Goal: Task Accomplishment & Management: Manage account settings

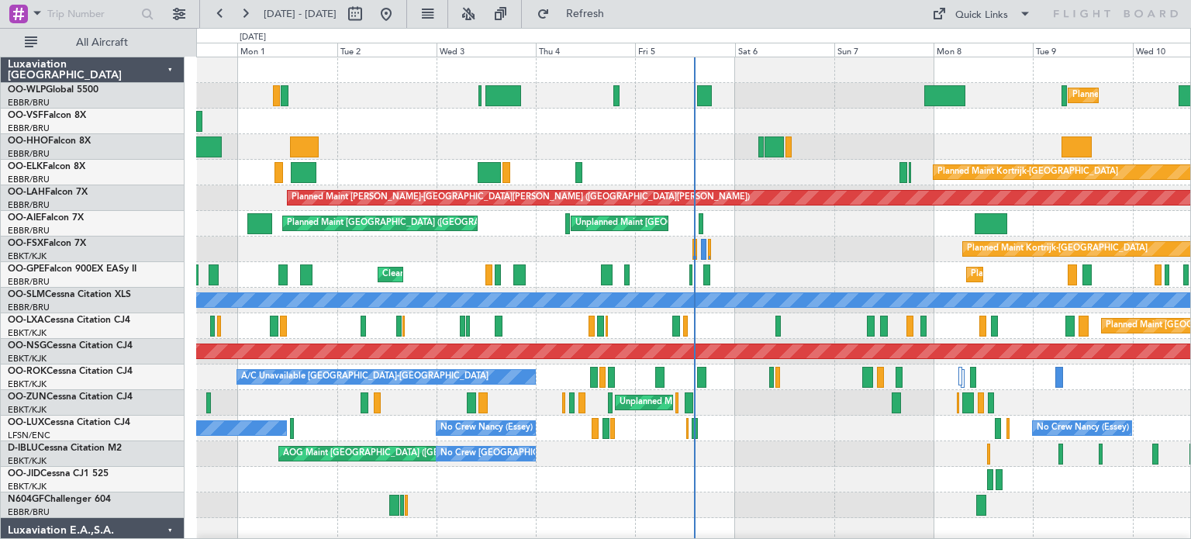
click at [390, 174] on div "Planned Maint Milan (Linate) Planned Maint [GEOGRAPHIC_DATA] ([GEOGRAPHIC_DATA]…" at bounding box center [693, 530] width 994 height 947
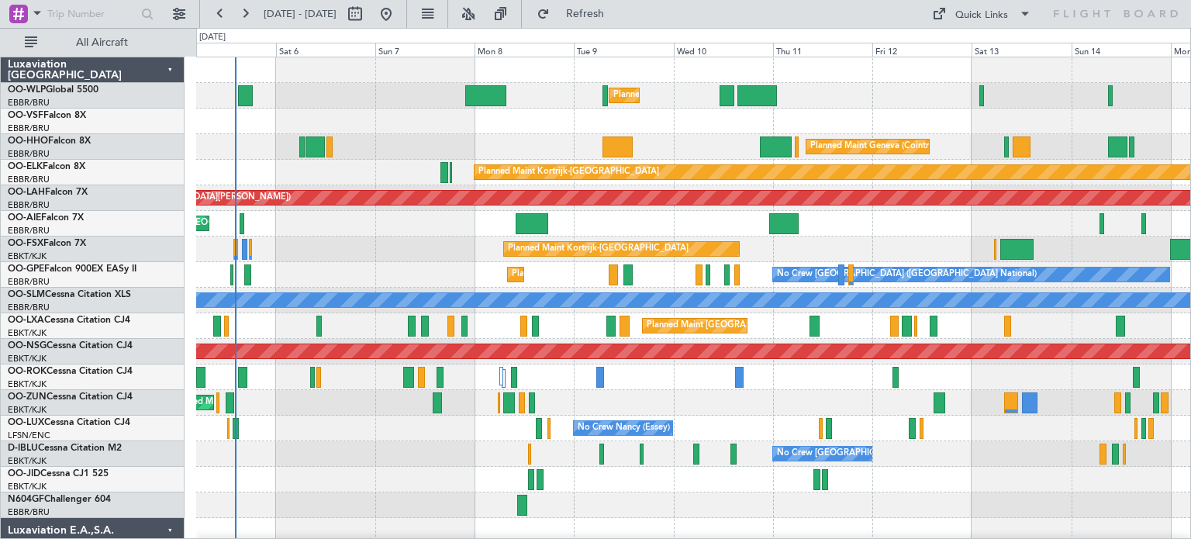
click at [68, 197] on div "Planned Maint Milan (Linate) Planned Maint Geneva (Cointrin) Planned Maint Kort…" at bounding box center [595, 283] width 1191 height 511
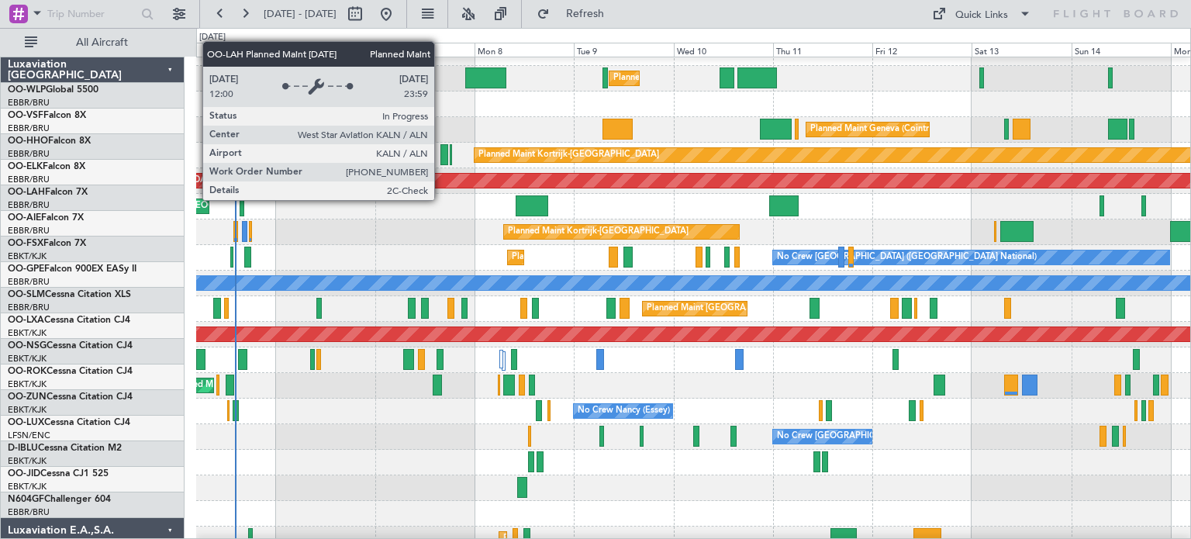
scroll to position [17, 0]
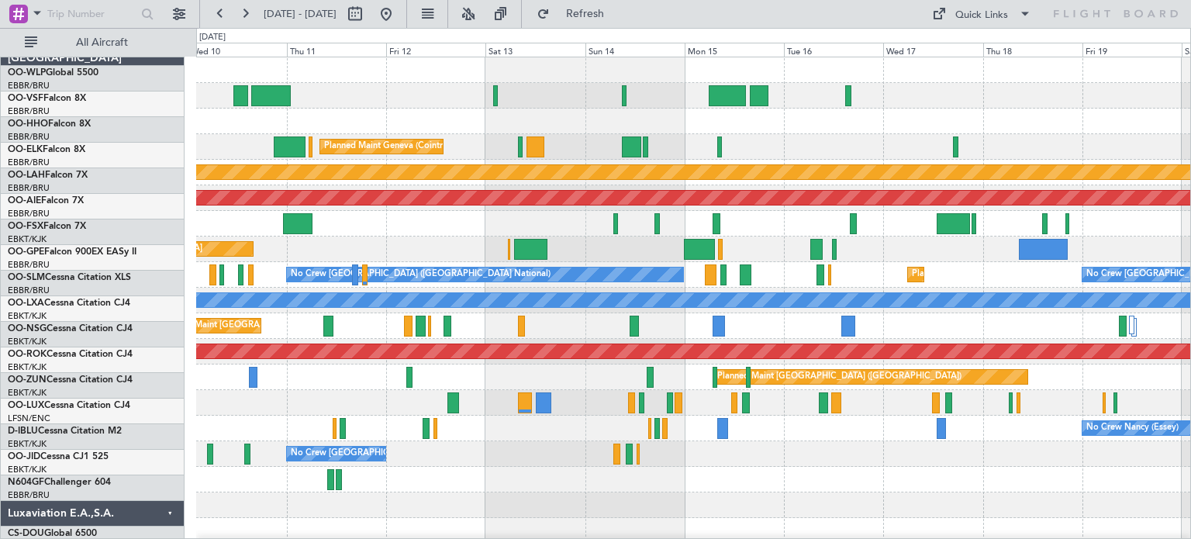
click at [237, 264] on div "Planned Maint Milan (Linate) Planned Maint Geneva (Cointrin) Planned Maint Kort…" at bounding box center [693, 517] width 994 height 921
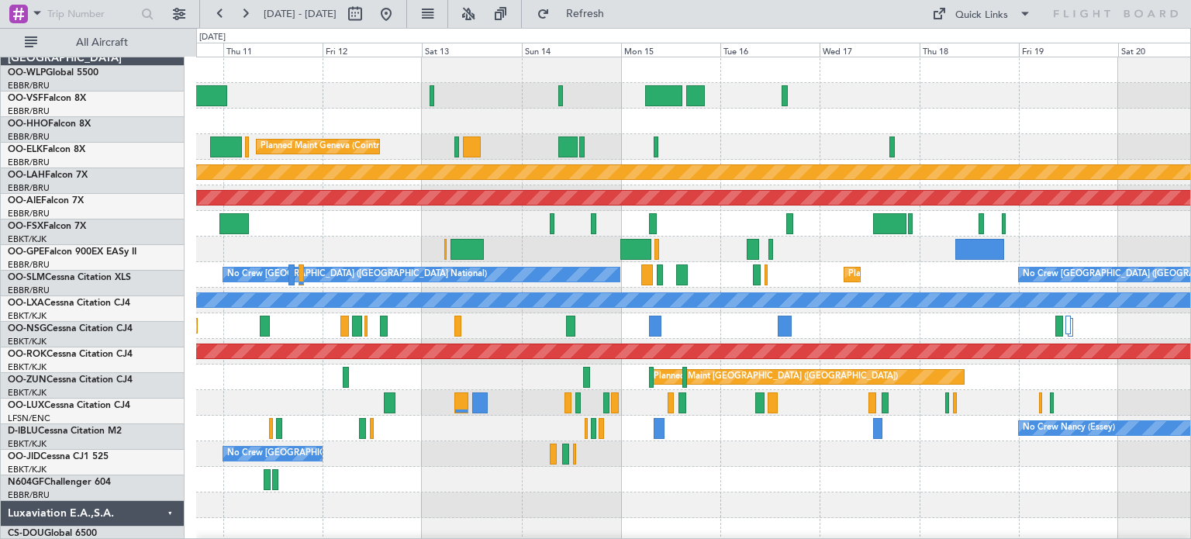
scroll to position [0, 0]
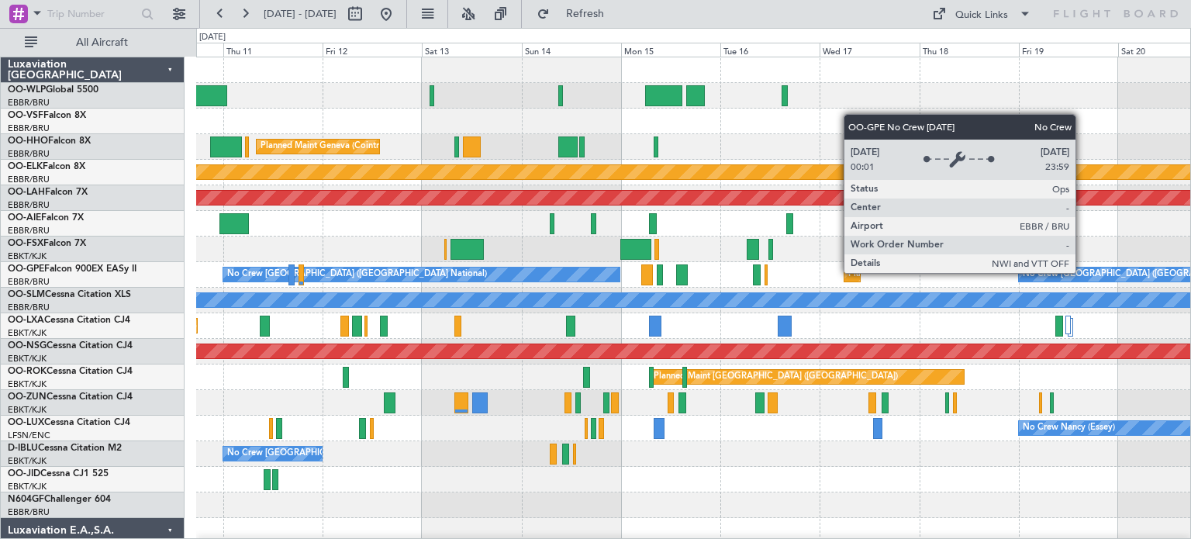
click at [194, 443] on div "Planned Maint Milan (Linate) Planned Maint Geneva (Cointrin) Planned Maint Kort…" at bounding box center [595, 283] width 1191 height 511
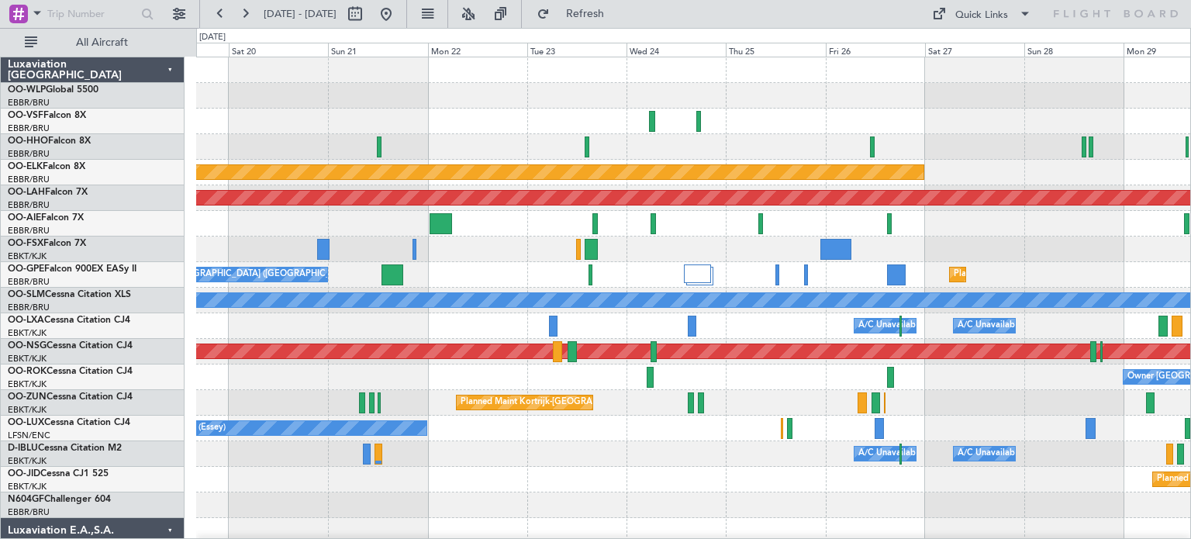
click at [422, 280] on div "Planned Maint Kortrijk-Wevelgem Planned Maint Alton-st Louis (St Louis Regl) No…" at bounding box center [693, 479] width 994 height 844
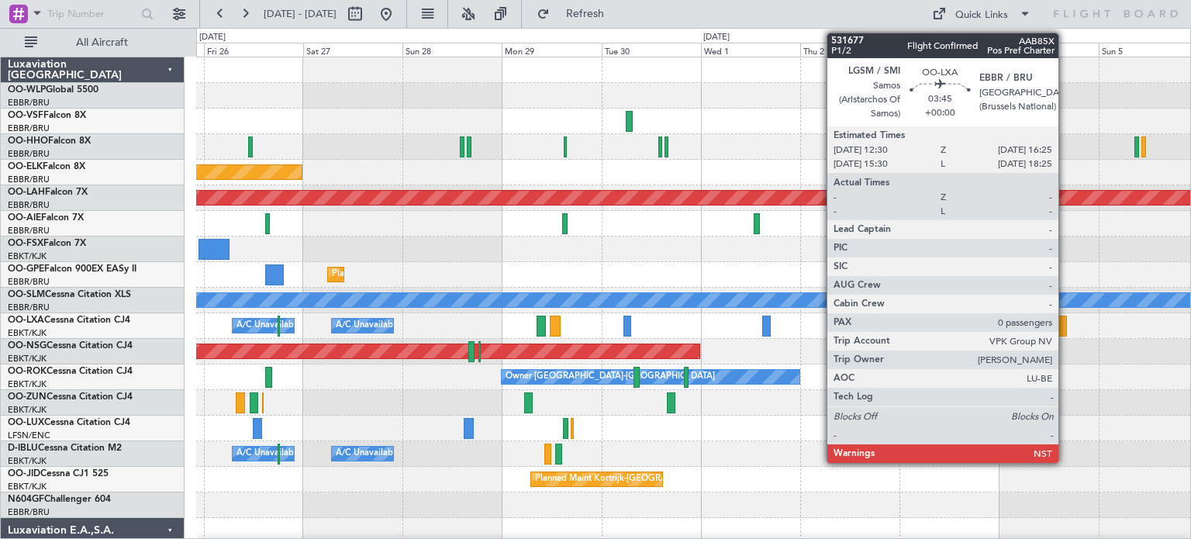
click at [580, 393] on div "Planned Maint Kortrijk-Wevelgem Planned Maint Alton-st Louis (St Louis Regl) Pl…" at bounding box center [693, 479] width 994 height 844
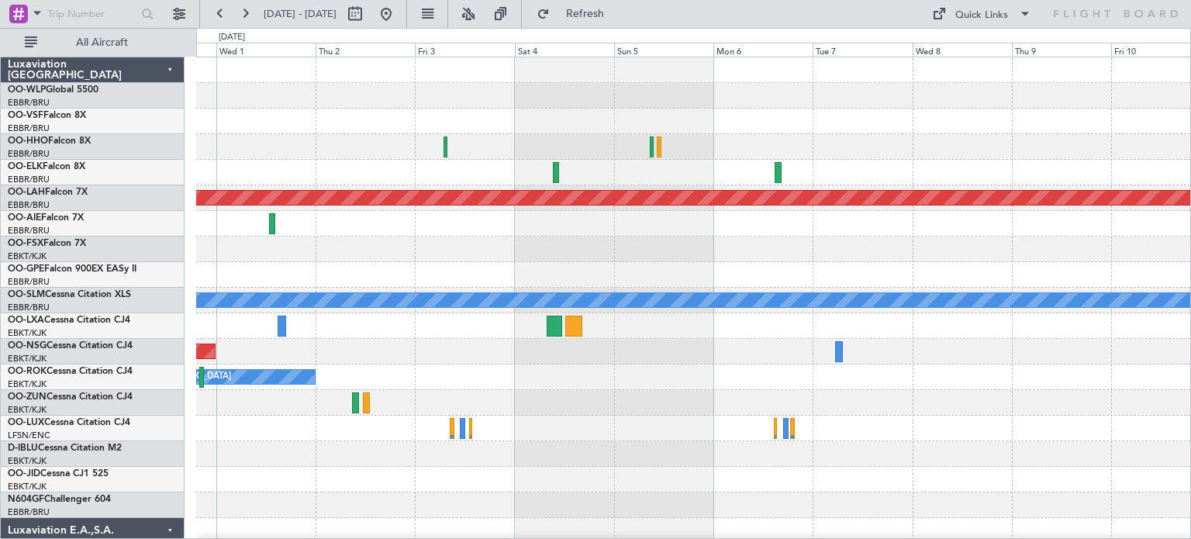
click at [696, 399] on div "Planned Maint Alton-st Louis (St Louis Regl) A/C Unavailable Monchengladbach Pl…" at bounding box center [693, 479] width 994 height 844
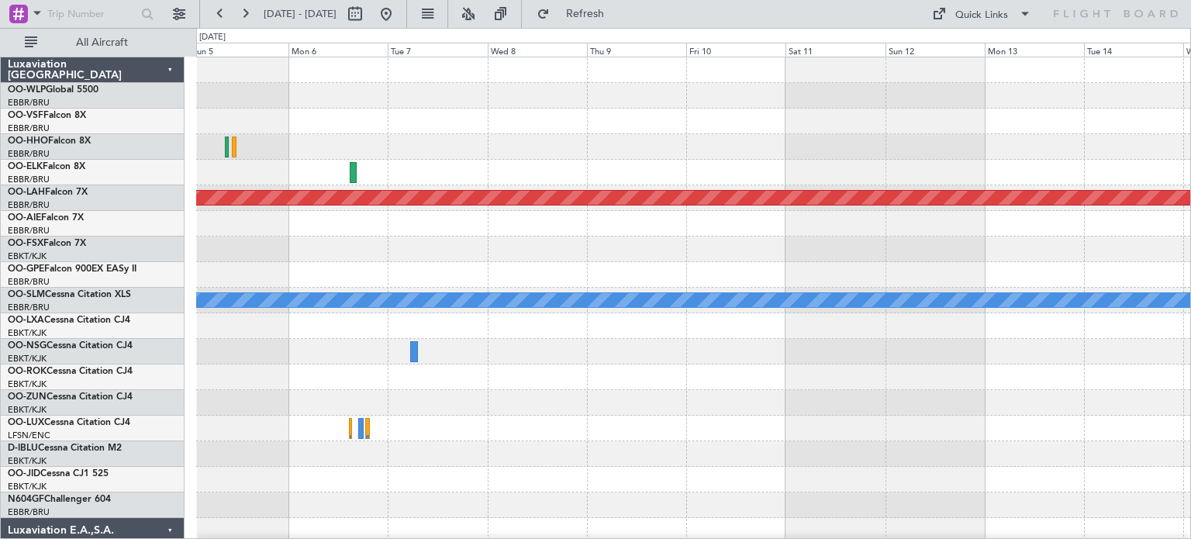
click at [706, 456] on div "Planned Maint Alton-st Louis (St Louis Regl) A/C Unavailable Monchengladbach" at bounding box center [693, 479] width 994 height 844
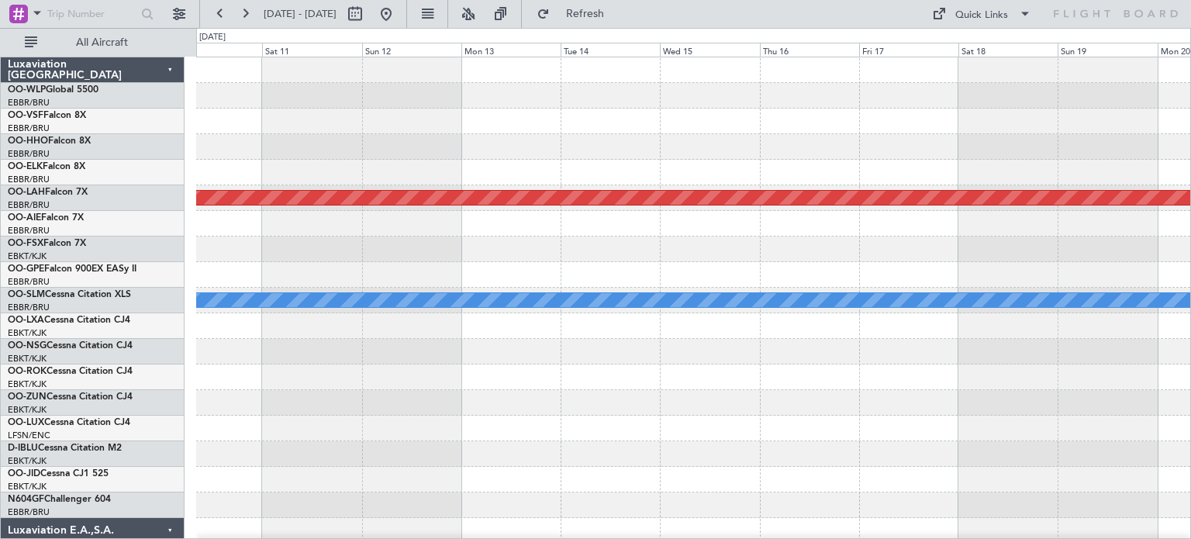
click at [796, 503] on div "Planned Maint Alton-st Louis (St Louis Regl) A/C Unavailable Monchengladbach" at bounding box center [693, 479] width 994 height 844
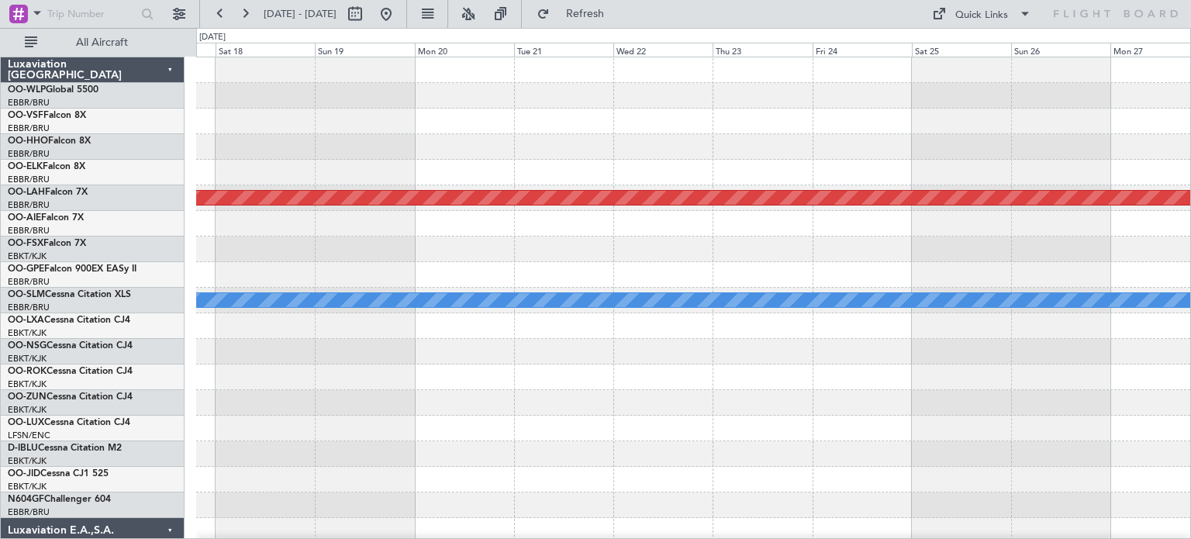
click at [677, 528] on div "Planned Maint Alton-st Louis (St Louis Regl) A/C Unavailable Monchengladbach" at bounding box center [693, 479] width 994 height 844
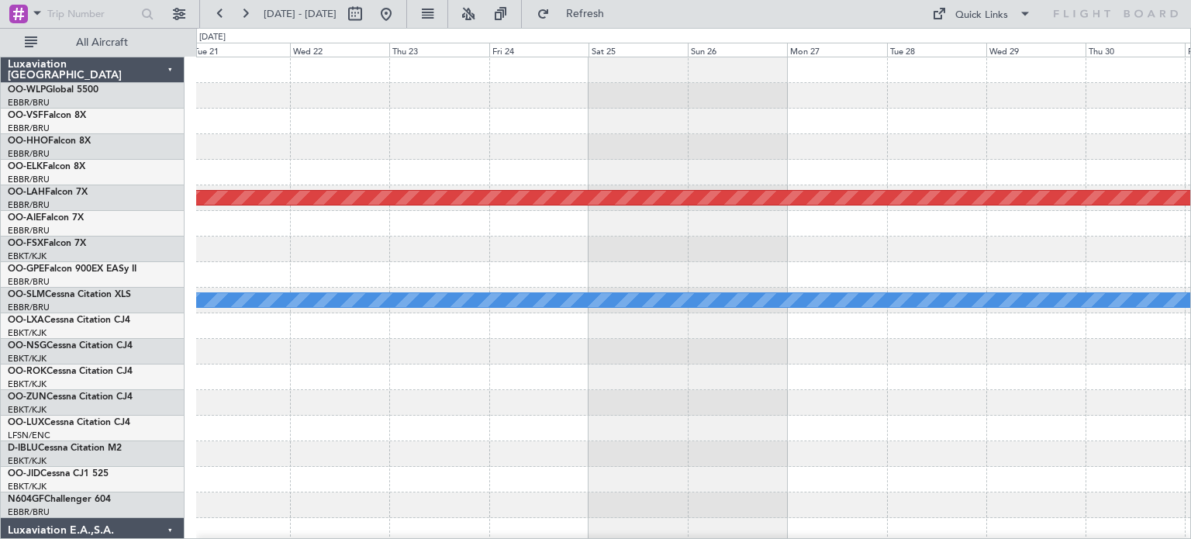
click at [889, 535] on div "Planned Maint Alton-st Louis (St Louis Regl) A/C Unavailable Monchengladbach" at bounding box center [693, 479] width 994 height 844
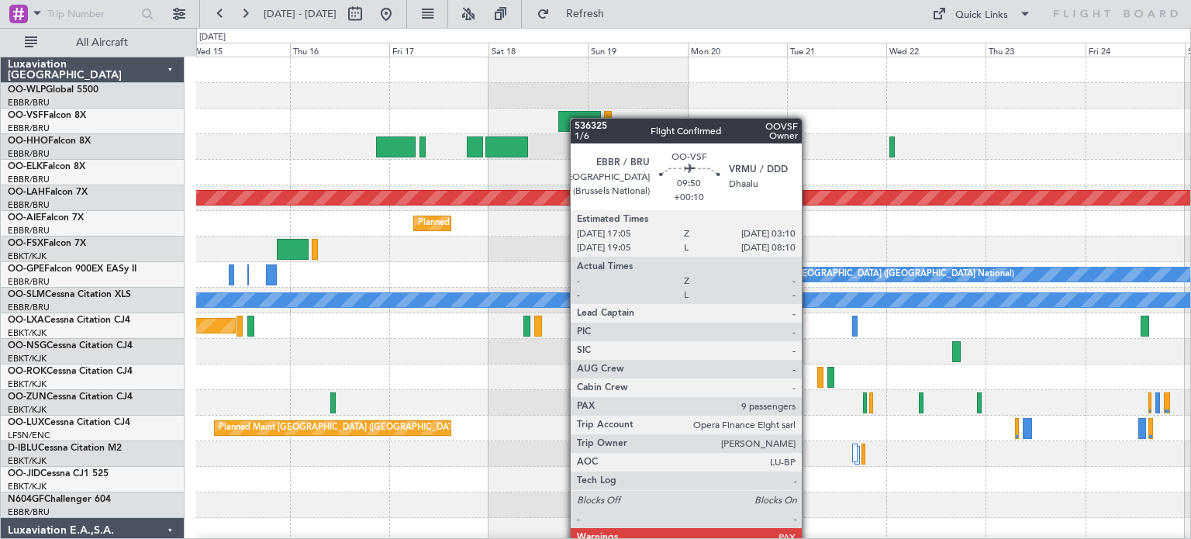
click at [578, 118] on div at bounding box center [579, 121] width 42 height 21
click at [579, 118] on div at bounding box center [579, 121] width 42 height 21
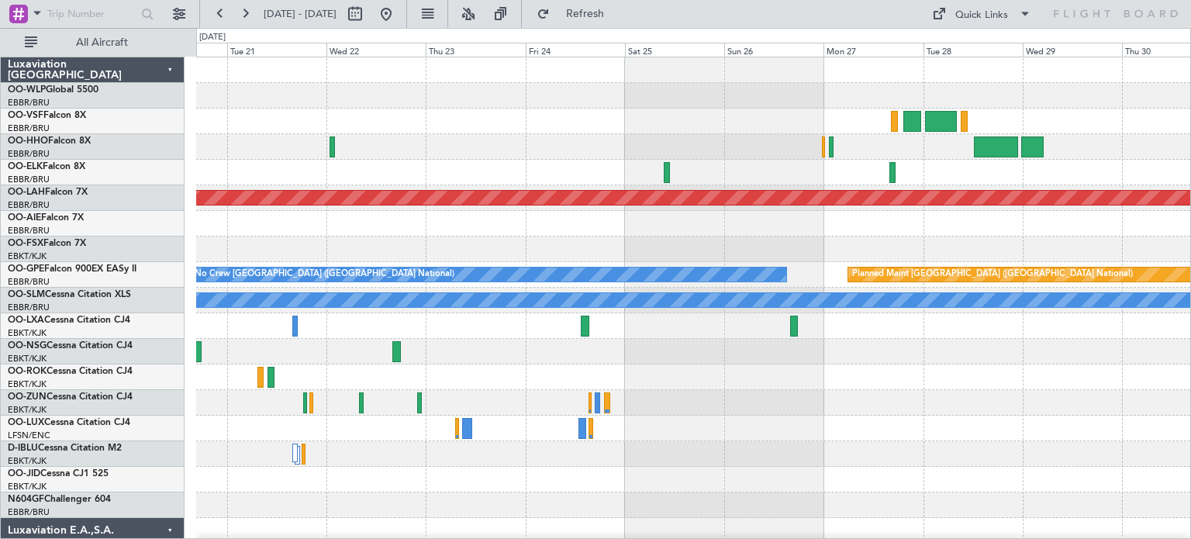
click at [183, 209] on div "Planned Maint Alton-st Louis (St Louis Regl) No Crew Brussels (Brussels Nationa…" at bounding box center [595, 283] width 1191 height 511
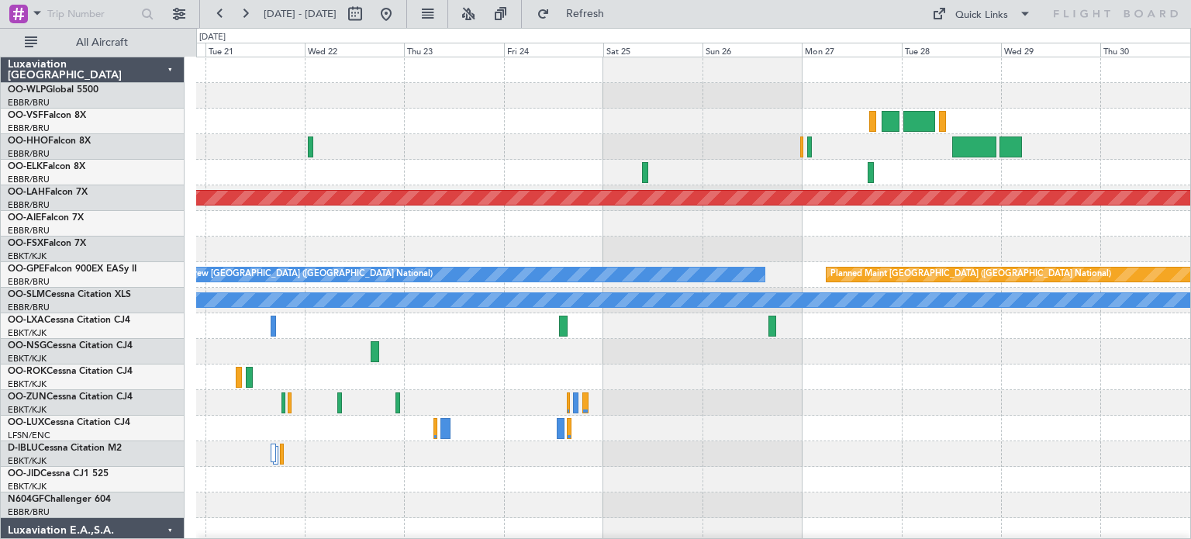
click at [413, 254] on div "Planned Maint Alton-st Louis (St Louis Regl) No Crew Brussels (Brussels Nationa…" at bounding box center [693, 505] width 994 height 896
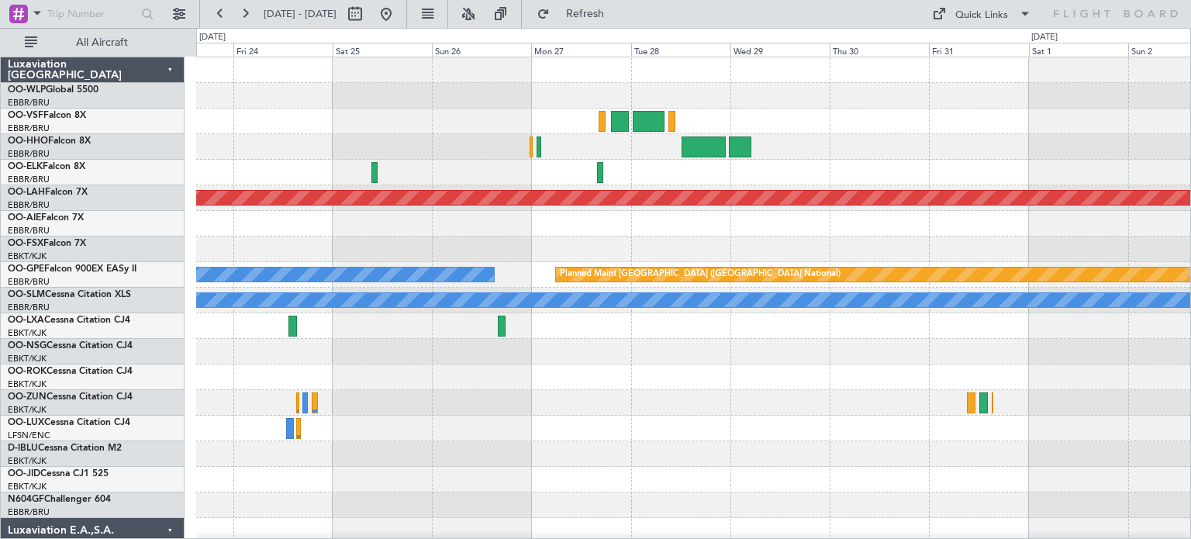
click at [623, 223] on div at bounding box center [693, 224] width 994 height 26
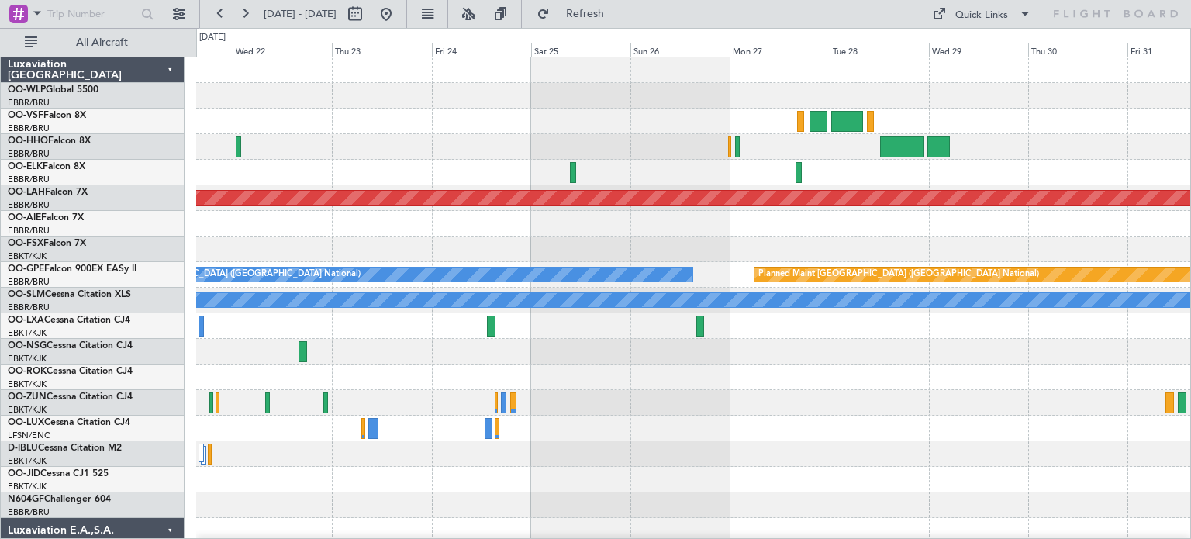
click at [724, 157] on div at bounding box center [693, 147] width 994 height 26
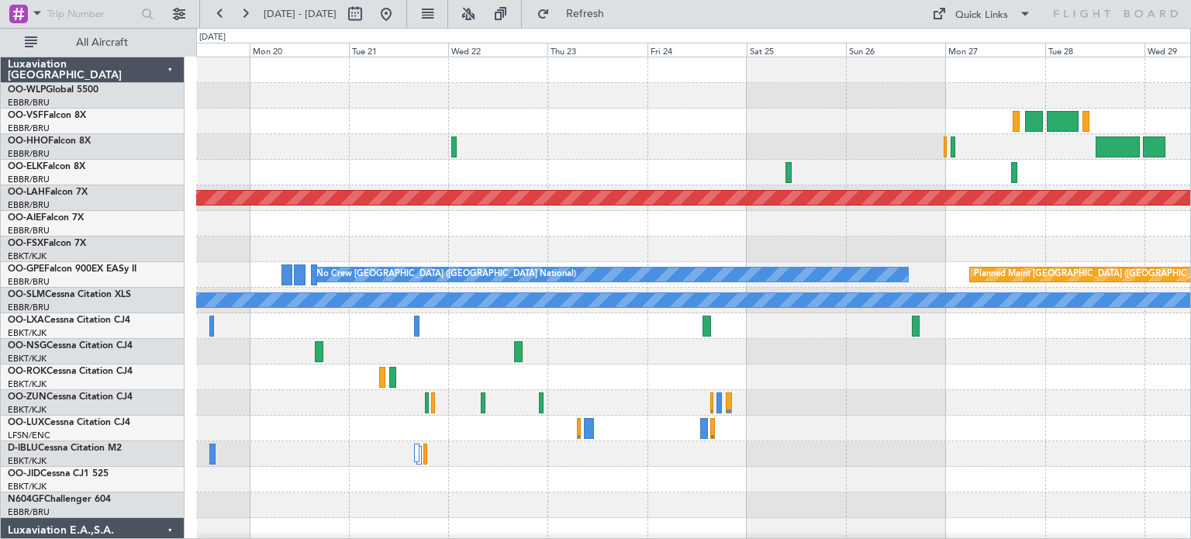
click at [732, 161] on div "Planned Maint Alton-st Louis (St Louis Regl) Planned Maint Brussels (Brussels N…" at bounding box center [693, 505] width 994 height 896
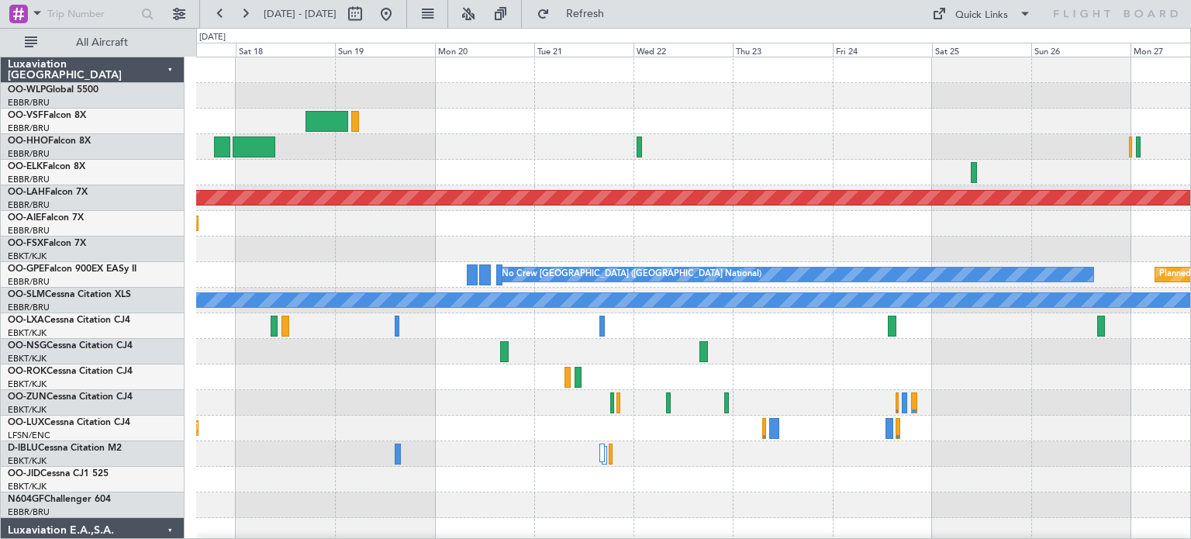
click at [760, 178] on div "Planned Maint Alton-st Louis (St Louis Regl) Planned Maint Brussels (Brussels N…" at bounding box center [693, 505] width 994 height 896
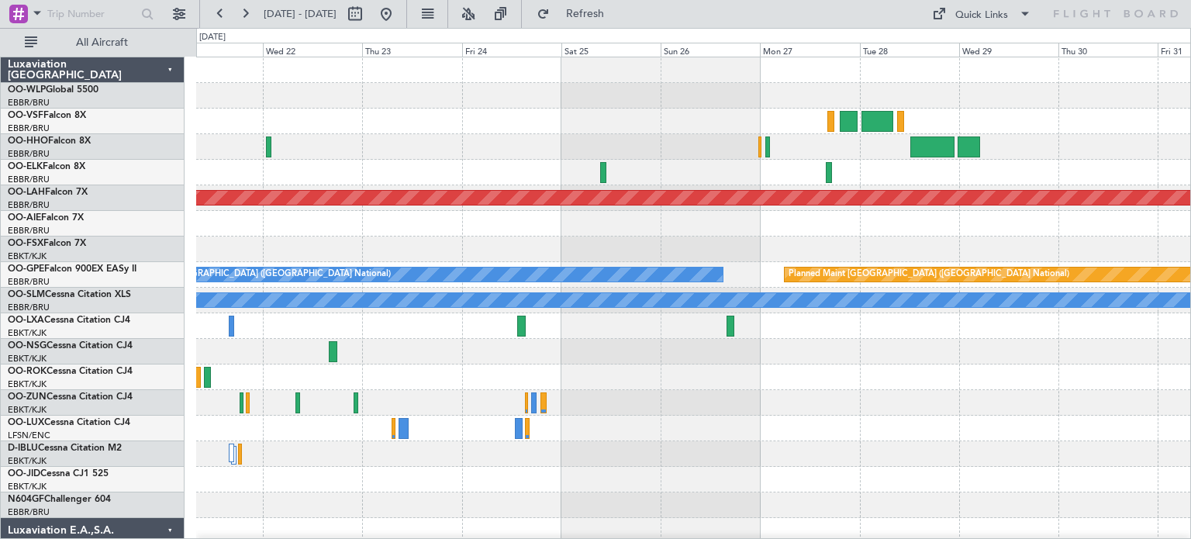
click at [402, 157] on div at bounding box center [693, 147] width 994 height 26
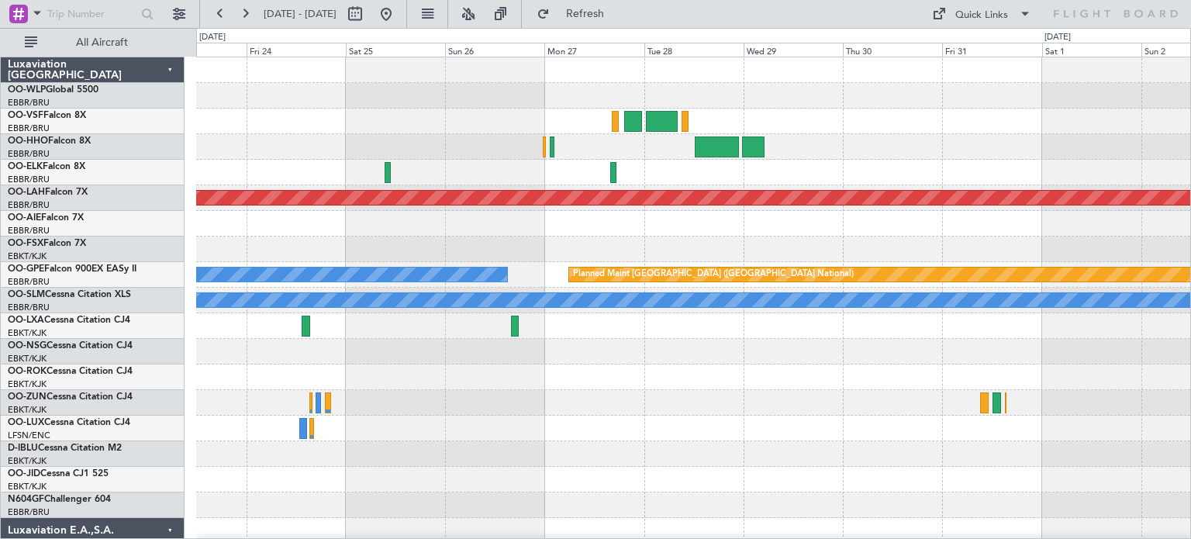
click at [628, 180] on div "Planned Maint Alton-st Louis (St Louis Regl) Planned Maint Brussels (Brussels N…" at bounding box center [693, 479] width 994 height 844
click at [699, 178] on div at bounding box center [693, 173] width 994 height 26
click at [399, 12] on button at bounding box center [386, 14] width 25 height 25
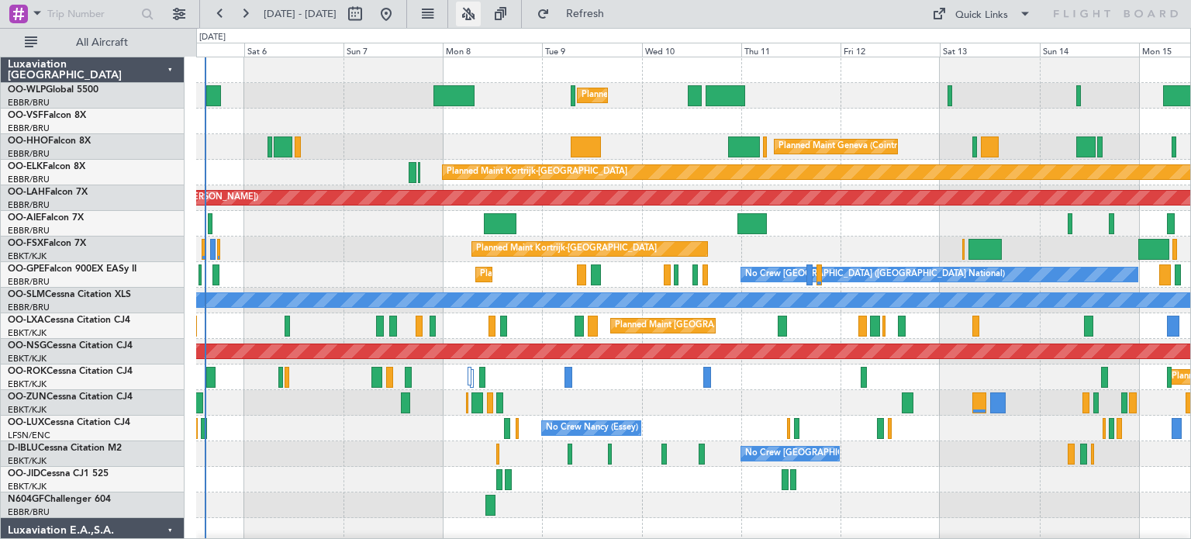
click at [481, 10] on button at bounding box center [468, 14] width 25 height 25
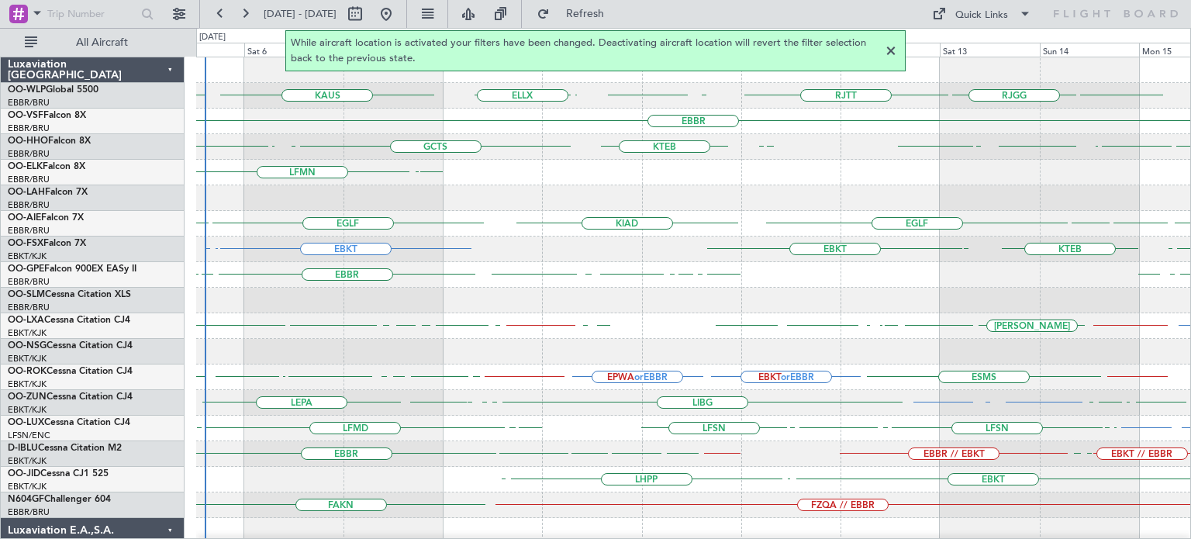
click at [890, 50] on div at bounding box center [891, 51] width 19 height 19
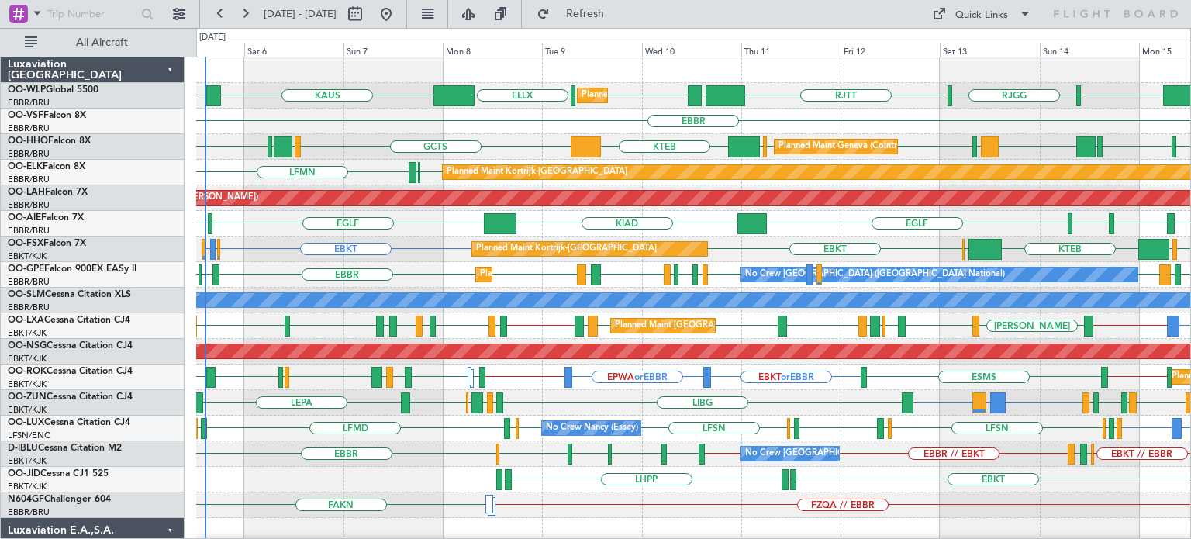
click at [825, 109] on div "EBBR" at bounding box center [693, 122] width 994 height 26
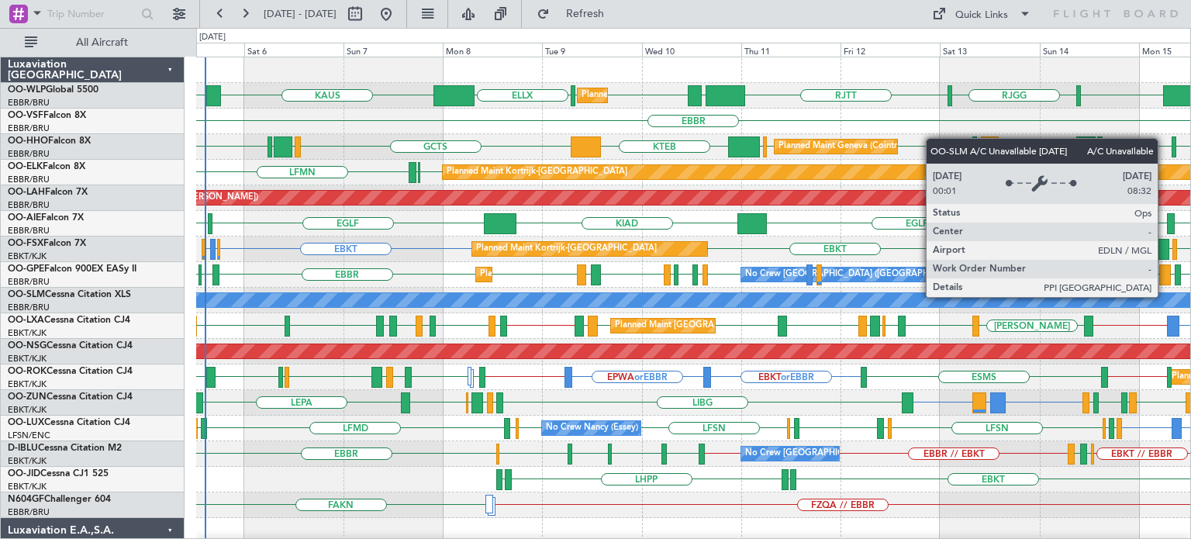
click at [521, 346] on div "RJTT RJGG RJTT KAUS KTEB LTCG LIML LIML ELLX Planned Maint Milan (Linate) EBBR …" at bounding box center [693, 517] width 994 height 921
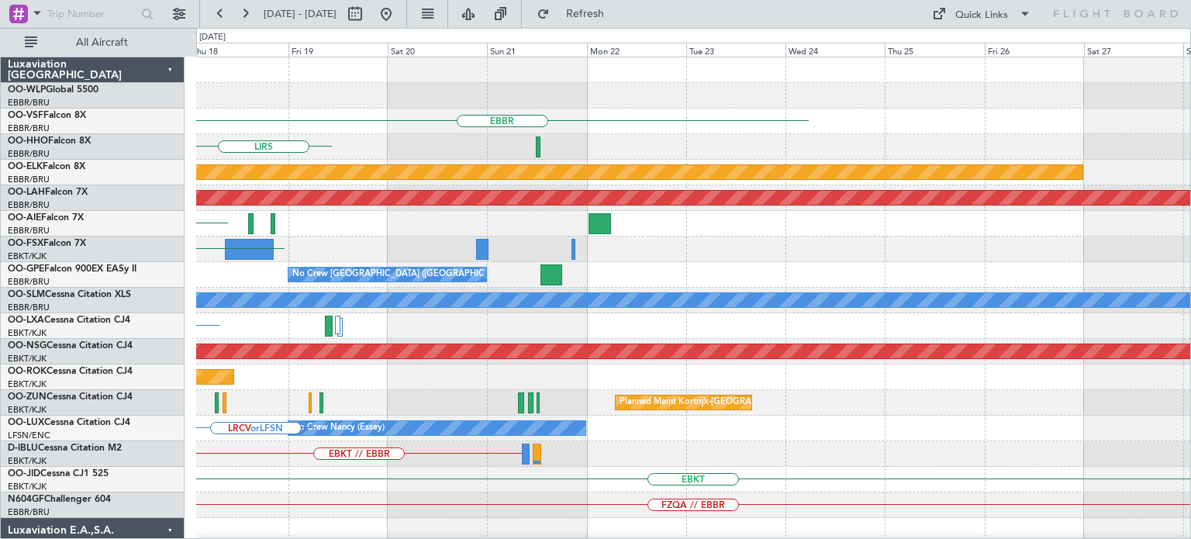
click at [585, 452] on div "EBBR LIRS Planned Maint Kortrijk-Wevelgem Planned Maint Alton-st Louis (St Loui…" at bounding box center [595, 283] width 1191 height 511
click at [704, 471] on div "EBBR LIRS Planned Maint Kortrijk-Wevelgem Planned Maint Alton-st Louis (St Loui…" at bounding box center [693, 517] width 994 height 921
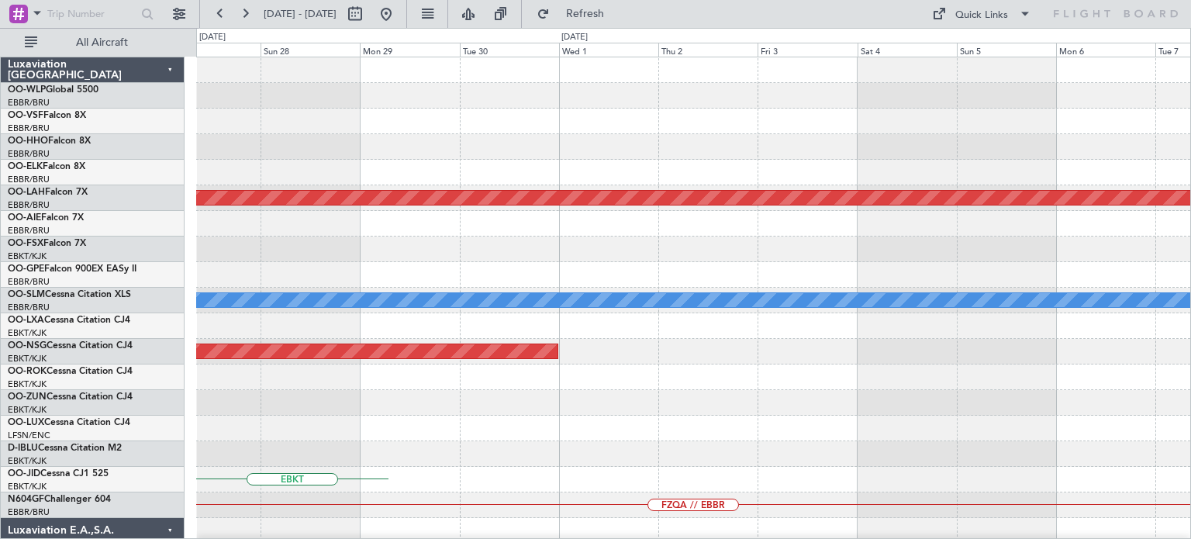
click at [713, 487] on div "Planned Maint Kortrijk-Wevelgem Planned Maint Alton-st Louis (St Louis Regl) A/…" at bounding box center [693, 517] width 994 height 921
click at [717, 513] on div "Planned Maint Kortrijk-Wevelgem Planned Maint Alton-st Louis (St Louis Regl) A/…" at bounding box center [693, 517] width 994 height 921
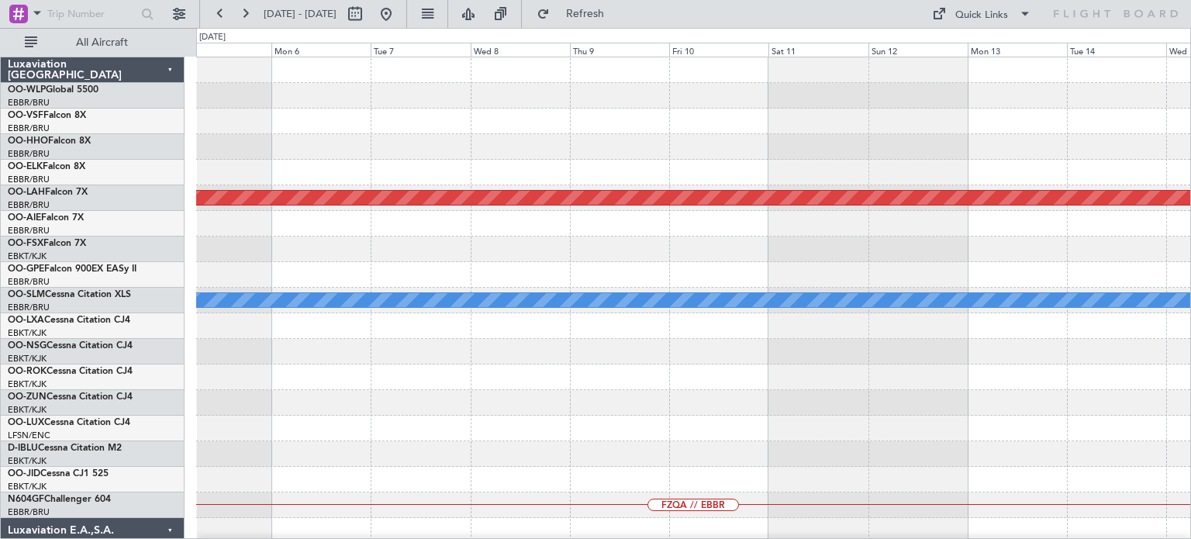
click at [797, 538] on html "05 Sep 2025 - 15 Sep 2025 Refresh Quick Links All Aircraft Planned Maint Alton-…" at bounding box center [595, 269] width 1191 height 539
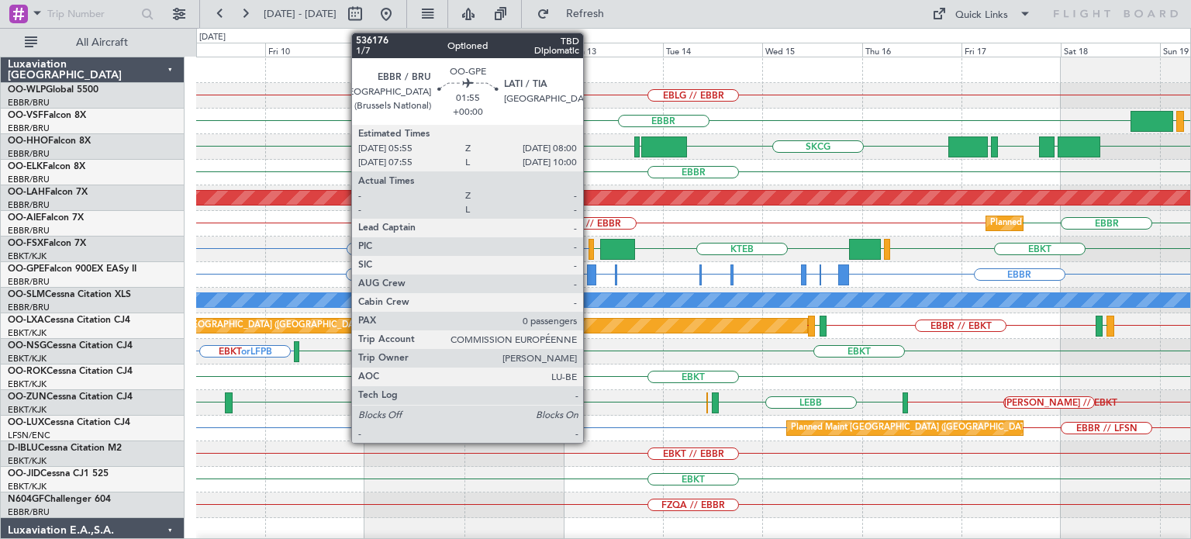
click at [590, 269] on div at bounding box center [591, 274] width 9 height 21
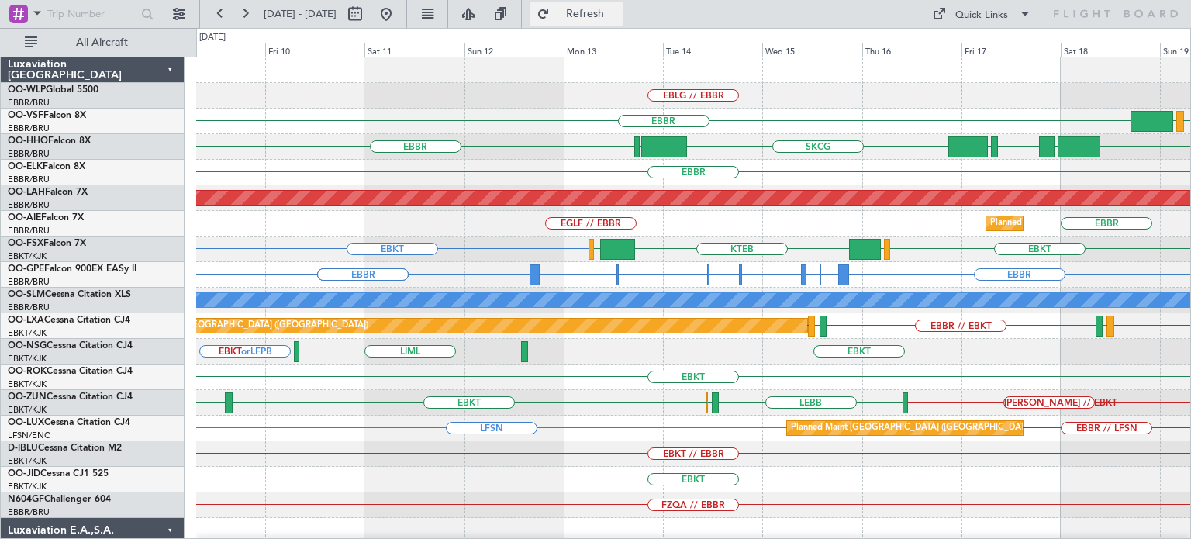
click at [618, 15] on span "Refresh" at bounding box center [585, 14] width 65 height 11
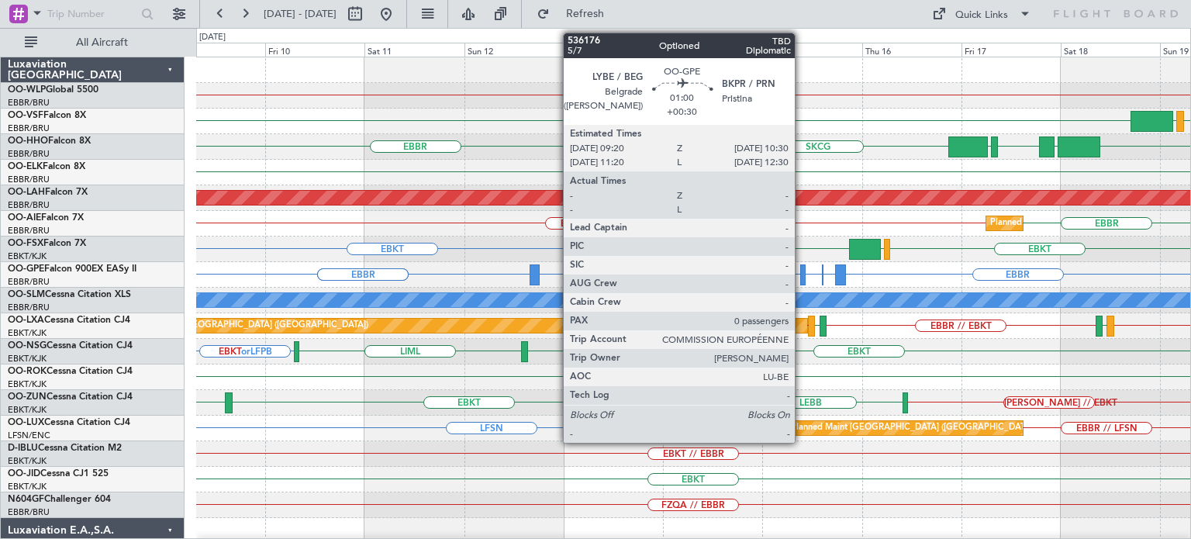
click at [802, 270] on div at bounding box center [802, 274] width 5 height 21
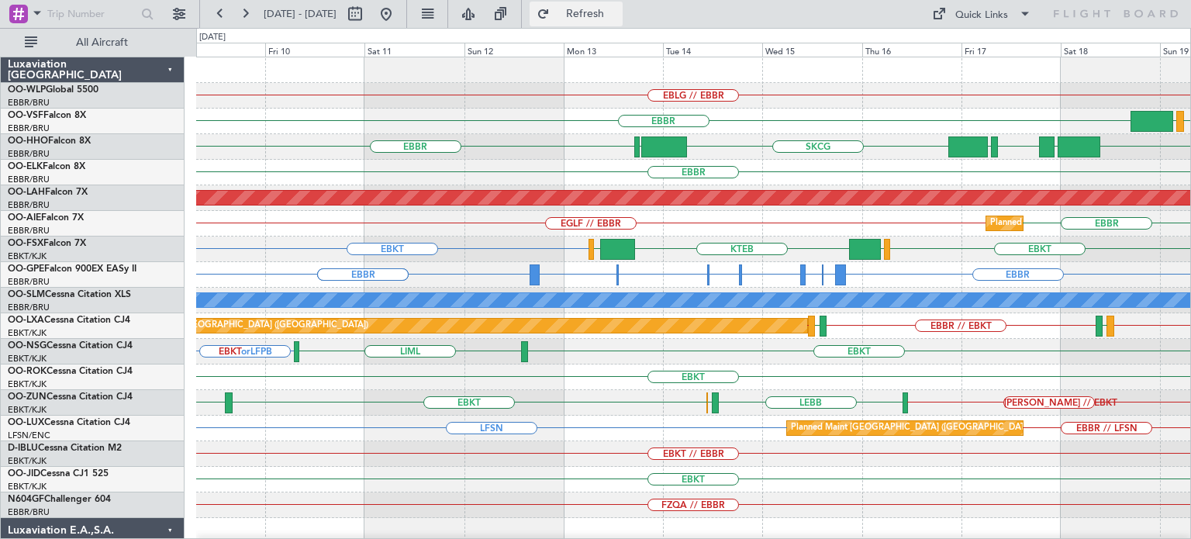
click at [618, 13] on span "Refresh" at bounding box center [585, 14] width 65 height 11
click at [782, 112] on div "EBBR VCRI VRMU" at bounding box center [693, 122] width 994 height 26
click at [829, 229] on div "EGLF // EBBR EBBR Planned Maint Brussels (Brussels National)" at bounding box center [693, 224] width 994 height 26
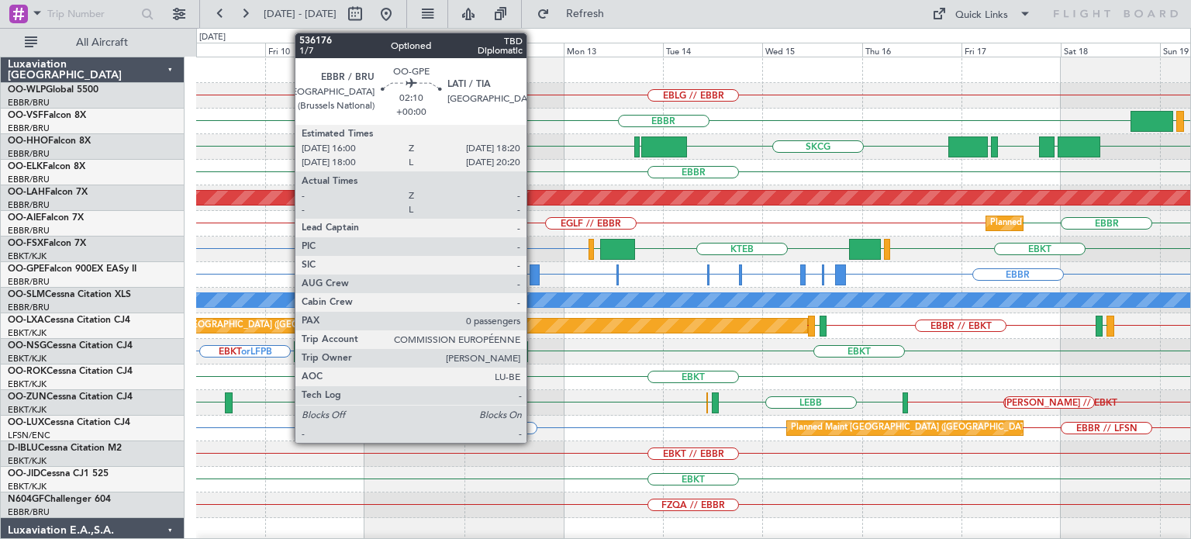
click at [534, 270] on div at bounding box center [535, 274] width 10 height 21
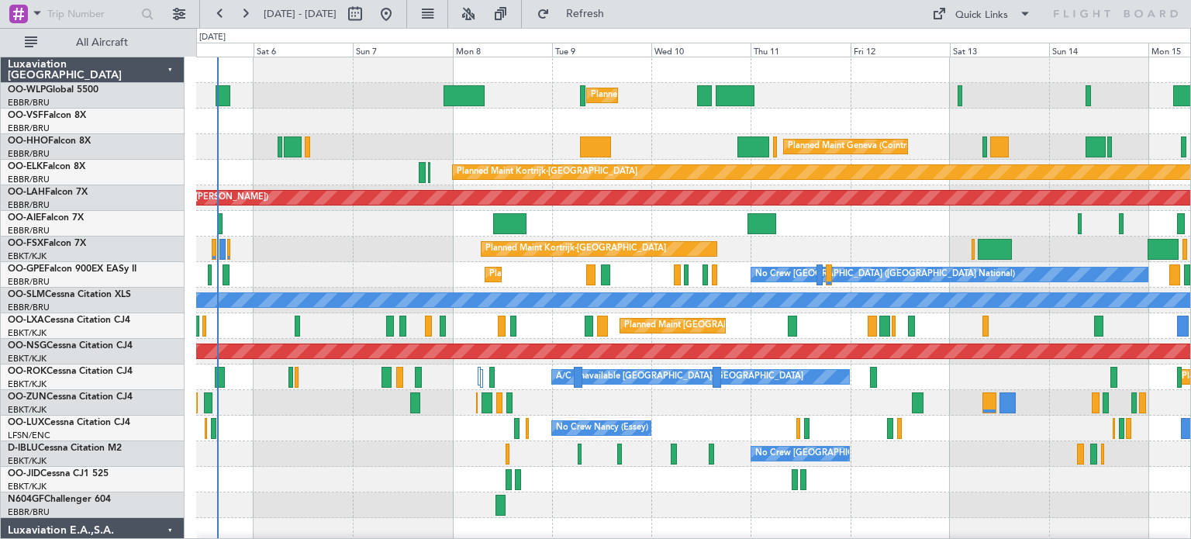
click at [682, 148] on div "Planned Maint Geneva (Cointrin)" at bounding box center [693, 147] width 994 height 26
click at [654, 139] on div "Planned Maint Geneva (Cointrin)" at bounding box center [693, 147] width 994 height 26
click at [637, 136] on div "Planned Maint Geneva (Cointrin)" at bounding box center [693, 147] width 994 height 26
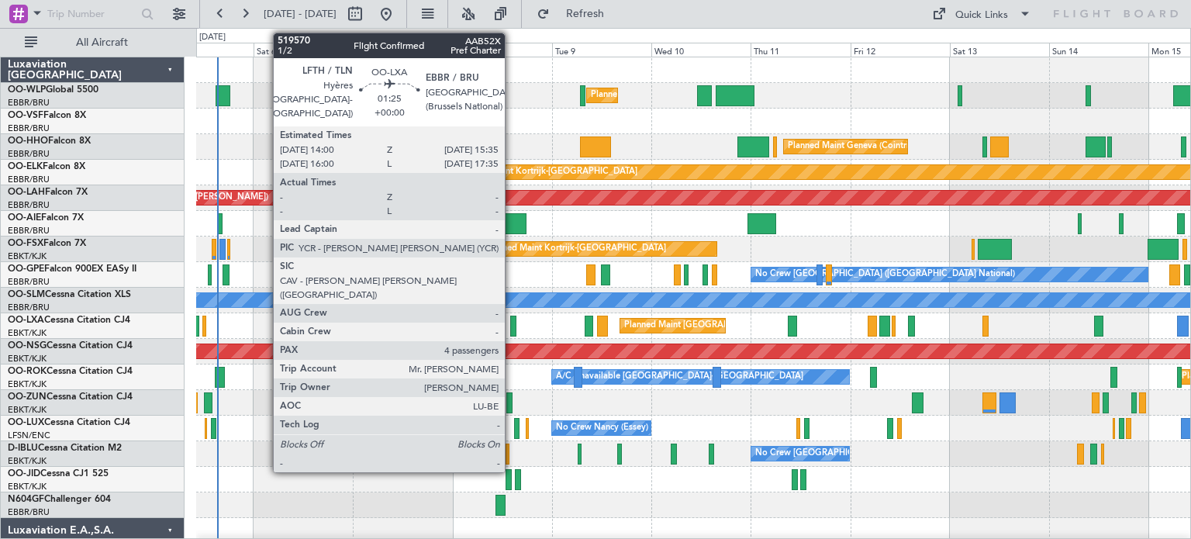
click at [512, 323] on div at bounding box center [513, 326] width 7 height 21
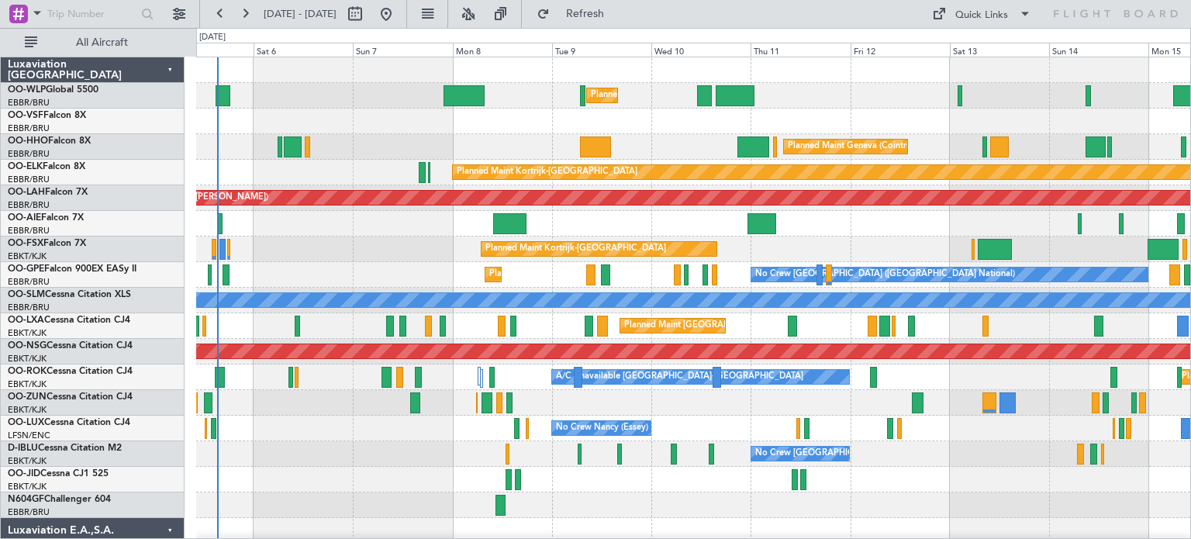
click at [803, 392] on div "Planned Maint Milan (Linate) Planned Maint Geneva ([GEOGRAPHIC_DATA]) Planned M…" at bounding box center [693, 517] width 994 height 921
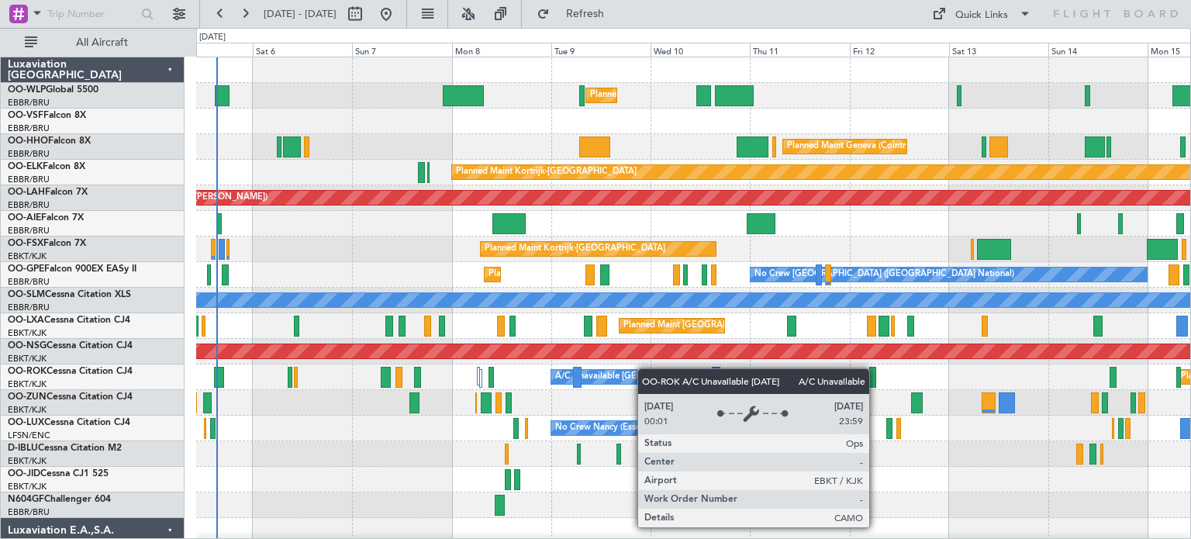
click at [612, 378] on div "Planned Maint Milan (Linate) Planned Maint Geneva ([GEOGRAPHIC_DATA]) Planned M…" at bounding box center [693, 530] width 994 height 947
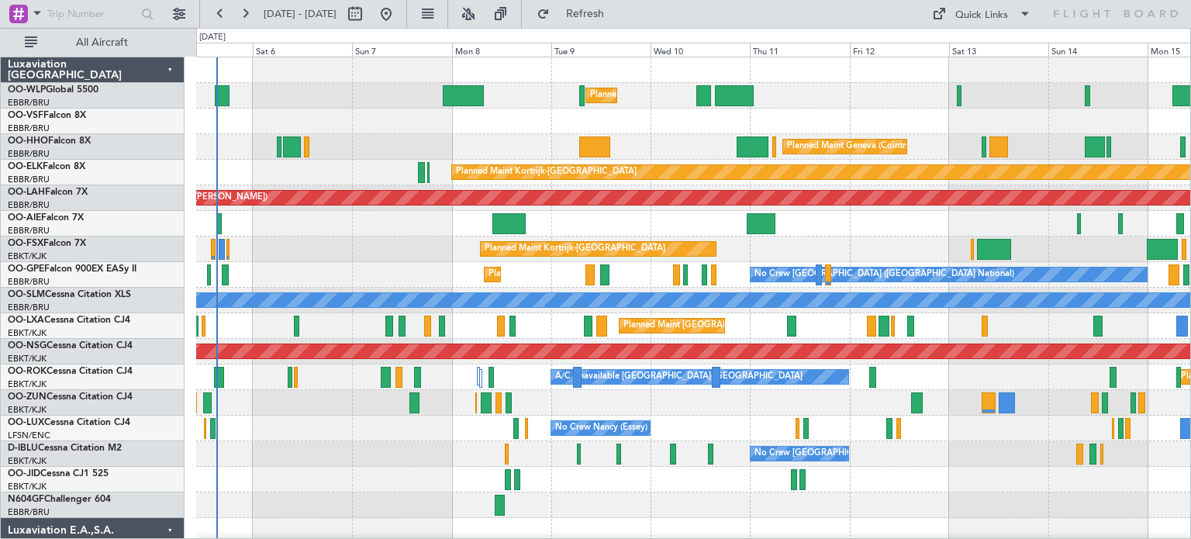
click at [672, 134] on div "Planned Maint Geneva (Cointrin)" at bounding box center [693, 147] width 994 height 26
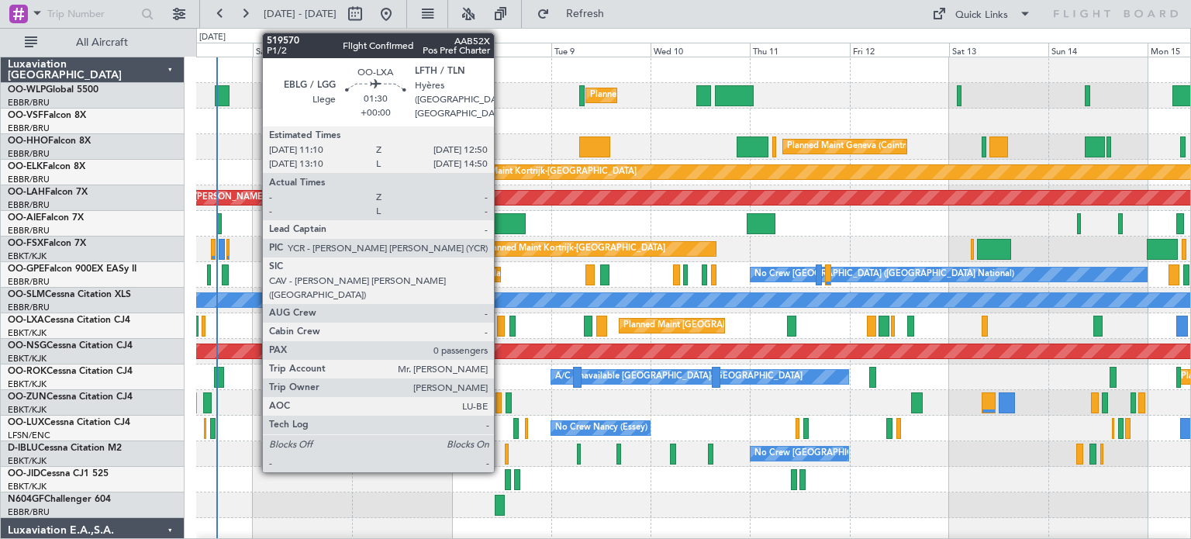
click at [501, 319] on div at bounding box center [500, 326] width 7 height 21
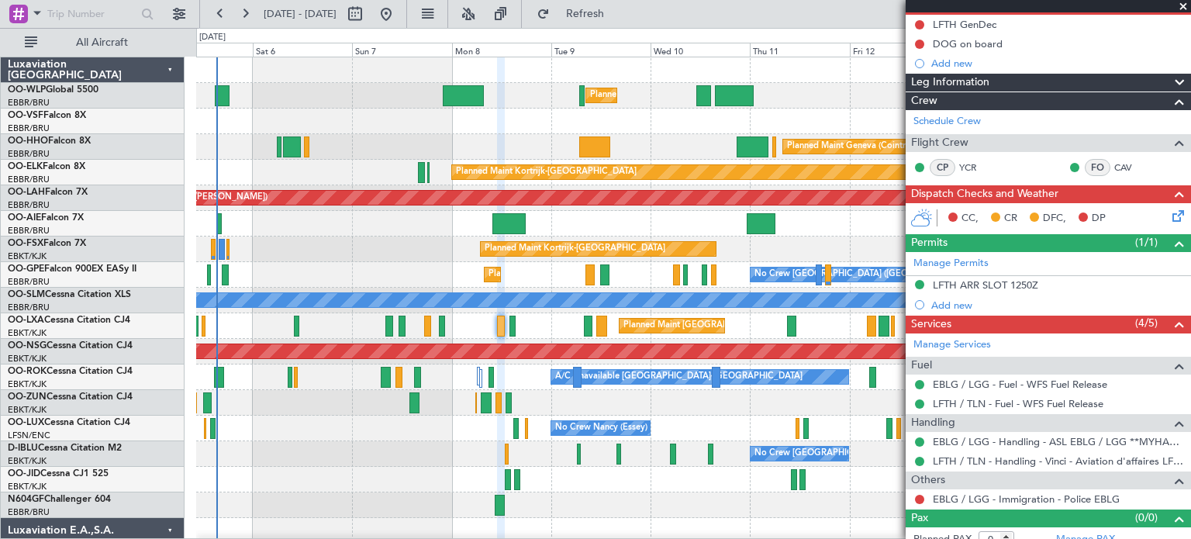
scroll to position [166, 0]
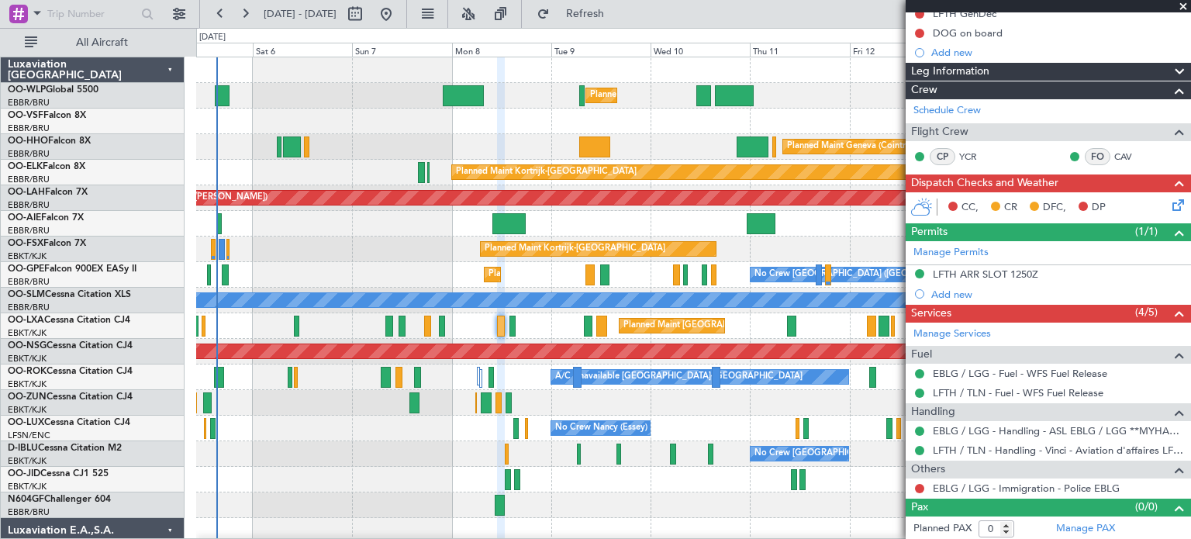
click at [1183, 5] on span at bounding box center [1184, 7] width 16 height 14
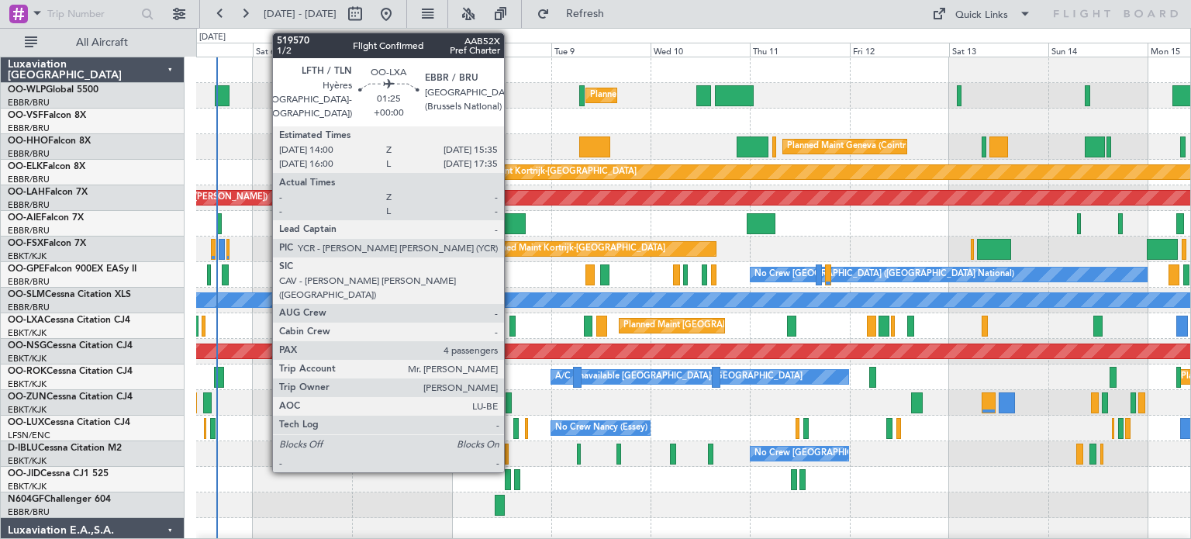
click at [511, 321] on div at bounding box center [512, 326] width 7 height 21
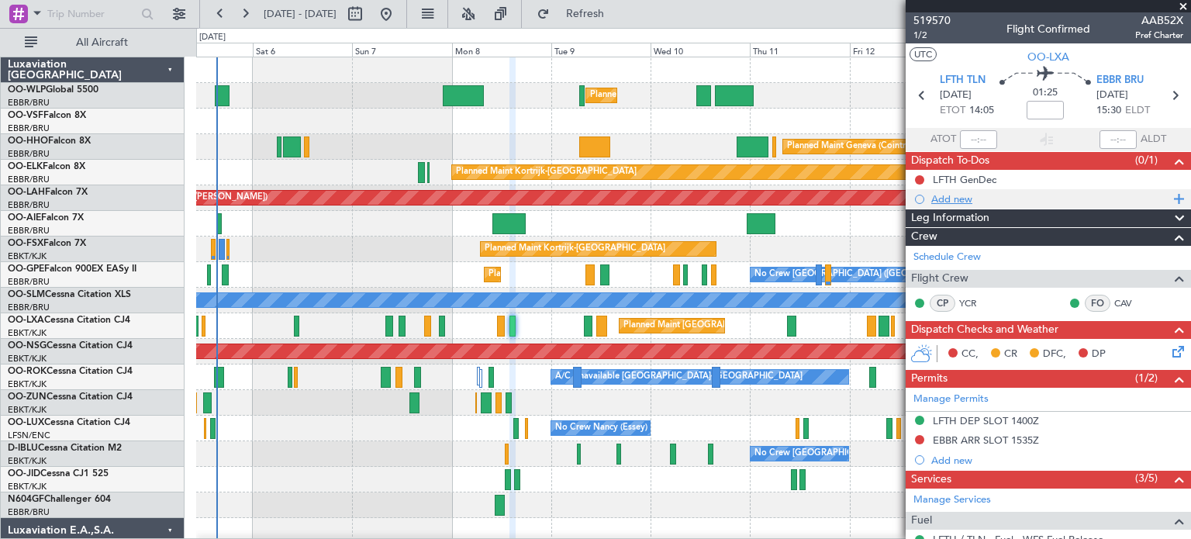
click at [965, 193] on div "Add new" at bounding box center [1050, 198] width 238 height 13
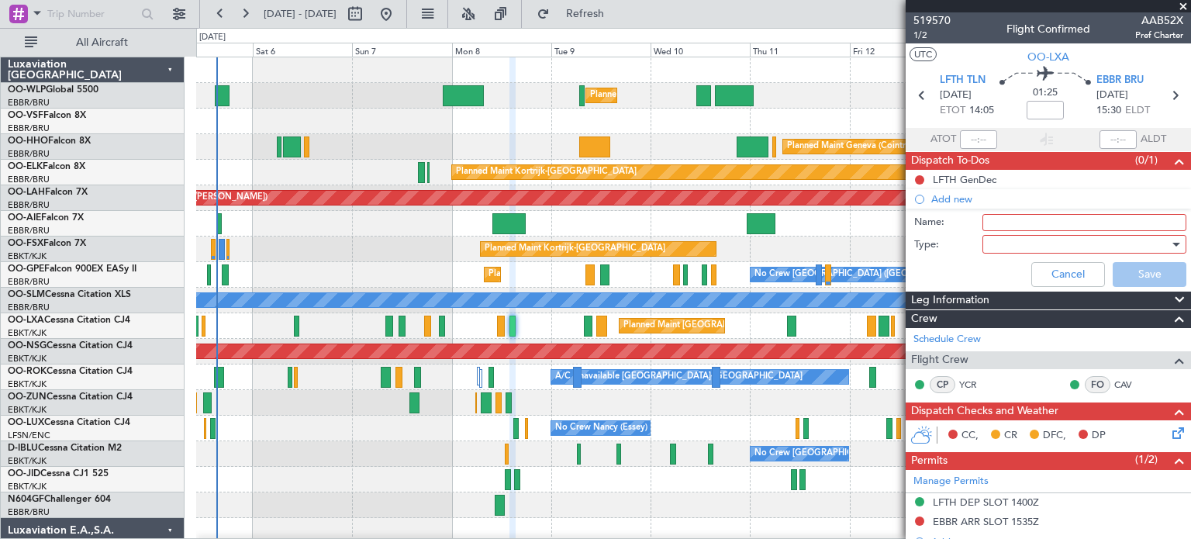
click at [1000, 219] on input "Name:" at bounding box center [1085, 222] width 204 height 17
type input "DOG on board"
click at [1003, 238] on div at bounding box center [1079, 244] width 181 height 23
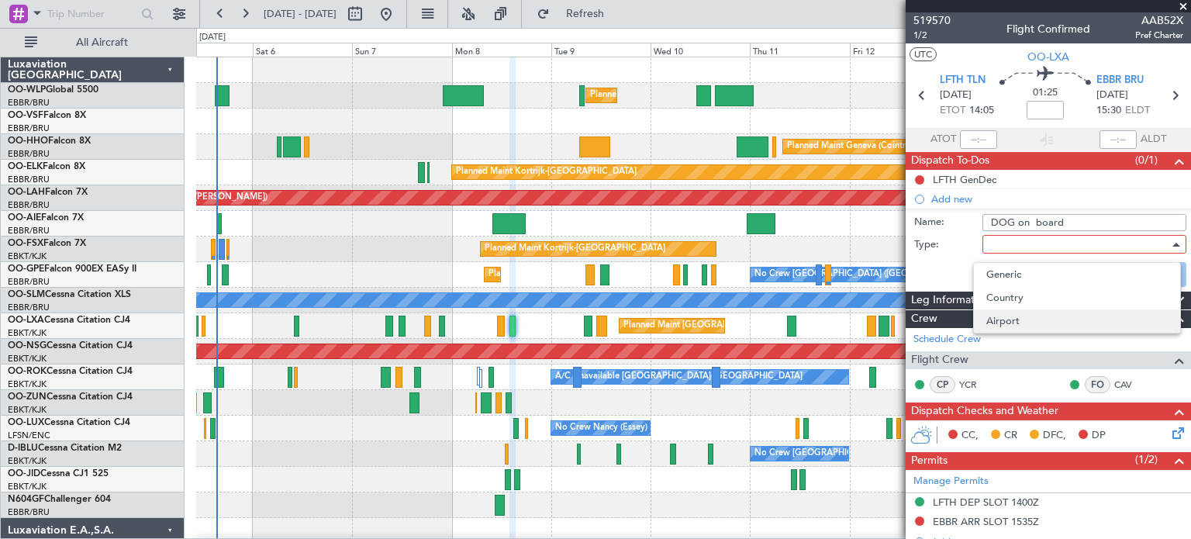
click at [1004, 318] on span "Airport" at bounding box center [1076, 320] width 181 height 23
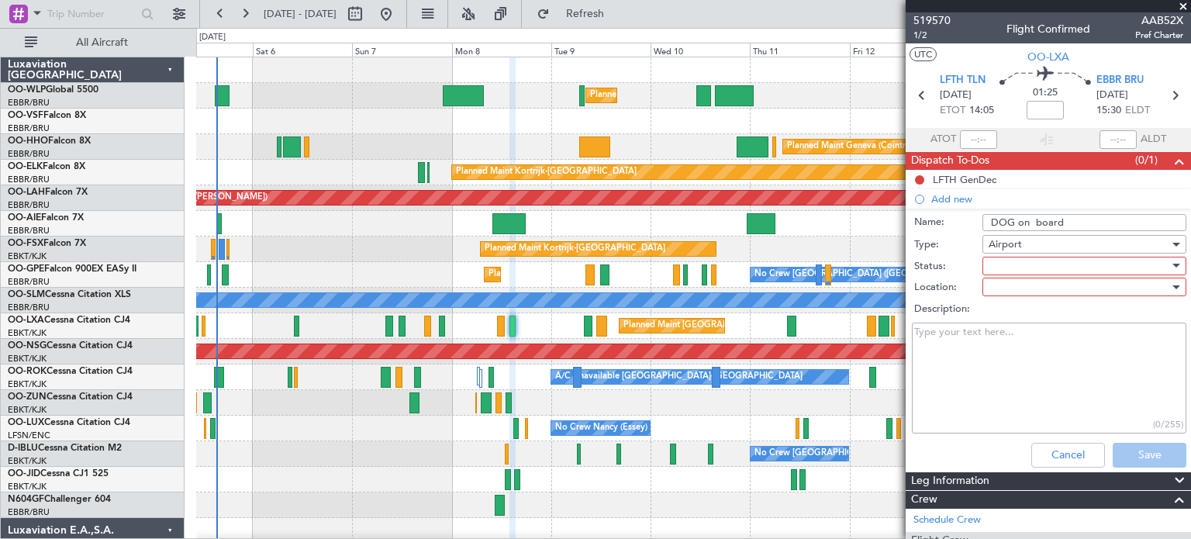
click at [1043, 265] on div at bounding box center [1079, 265] width 181 height 23
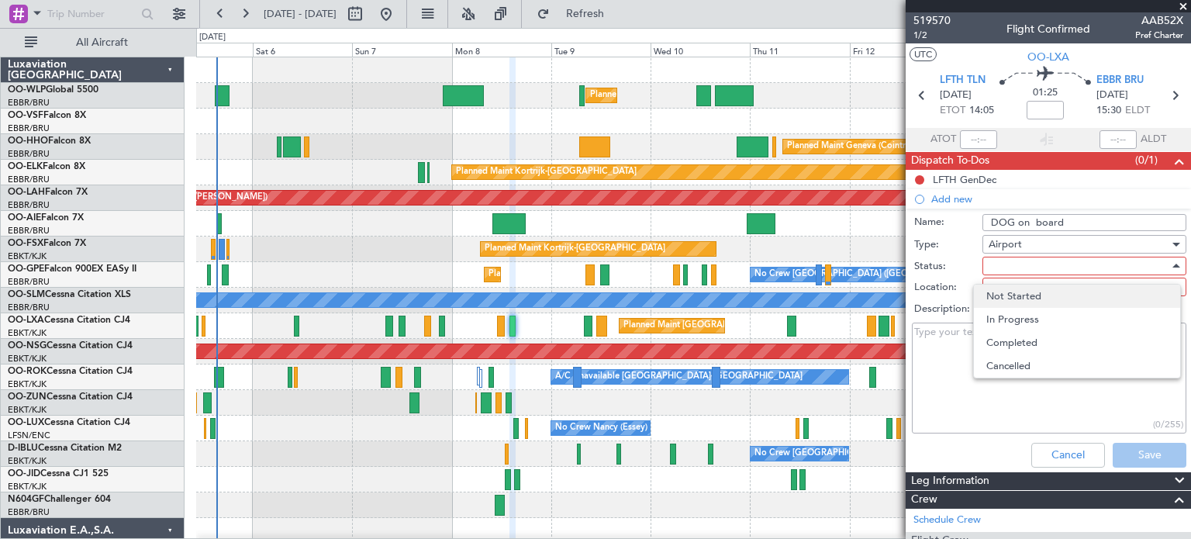
click at [1015, 293] on span "Not Started" at bounding box center [1076, 296] width 181 height 23
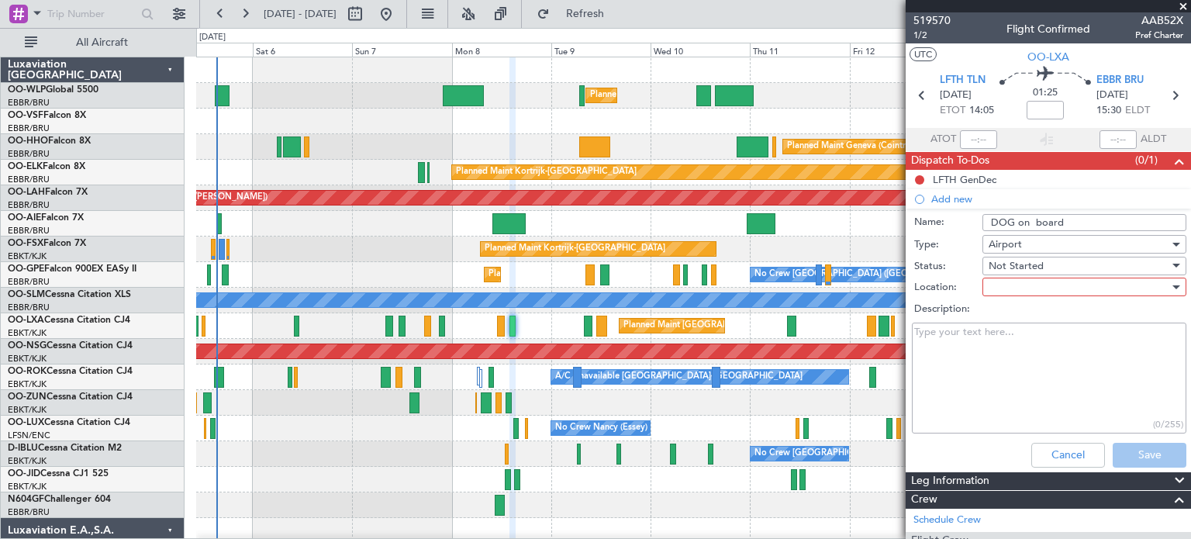
click at [1014, 288] on div at bounding box center [1079, 286] width 181 height 23
click at [1002, 338] on span "Departure" at bounding box center [1076, 340] width 181 height 23
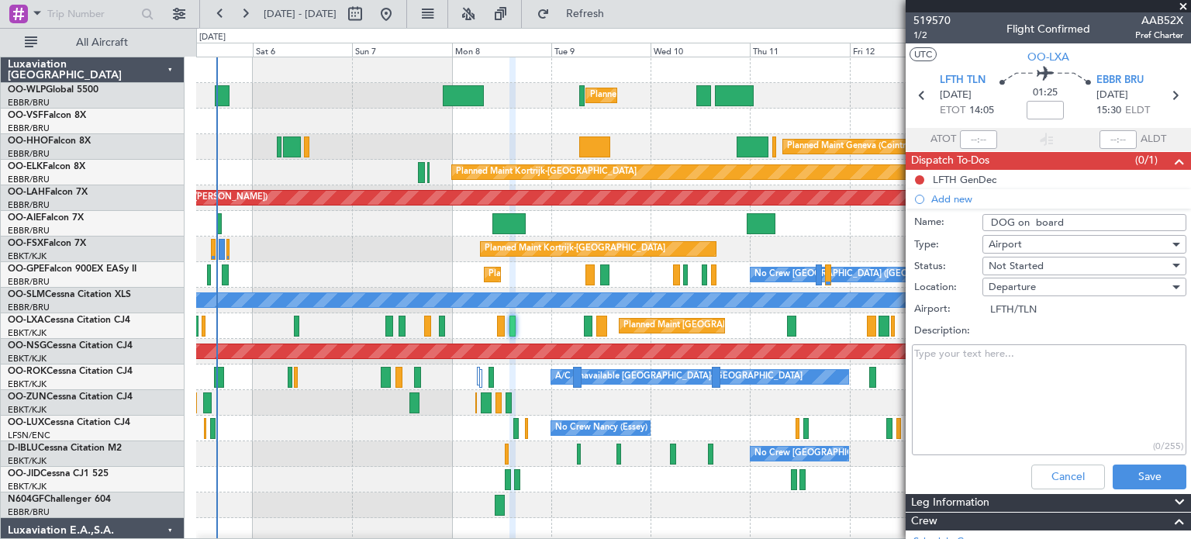
click at [962, 356] on textarea "Description:" at bounding box center [1049, 399] width 275 height 111
type textarea "[PERSON_NAME] - passport sent to Ops earlier"
click at [1142, 478] on button "Save" at bounding box center [1150, 477] width 74 height 25
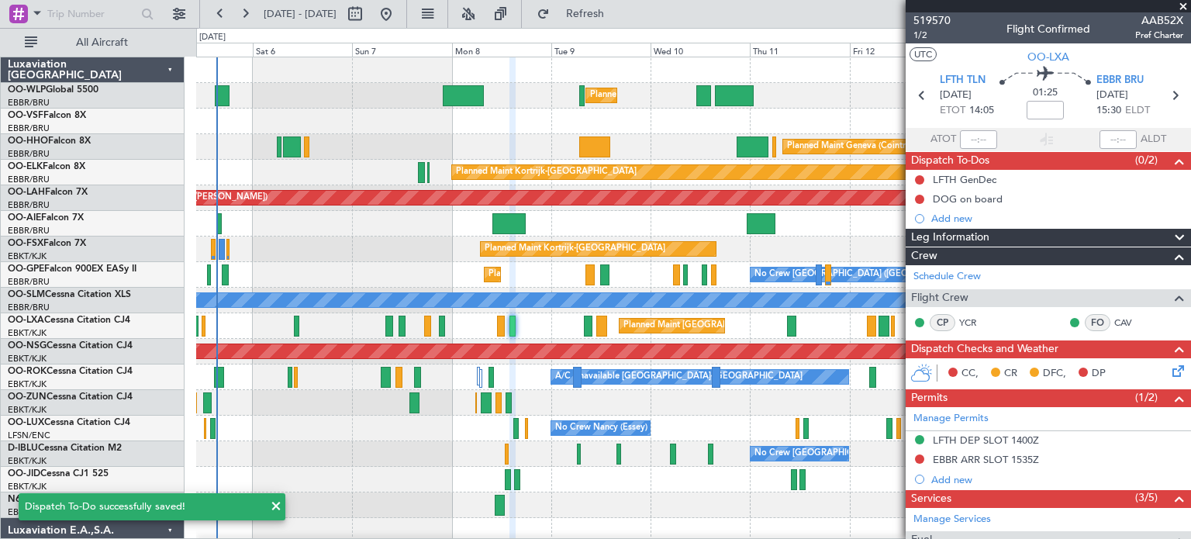
click at [1184, 3] on span at bounding box center [1184, 7] width 16 height 14
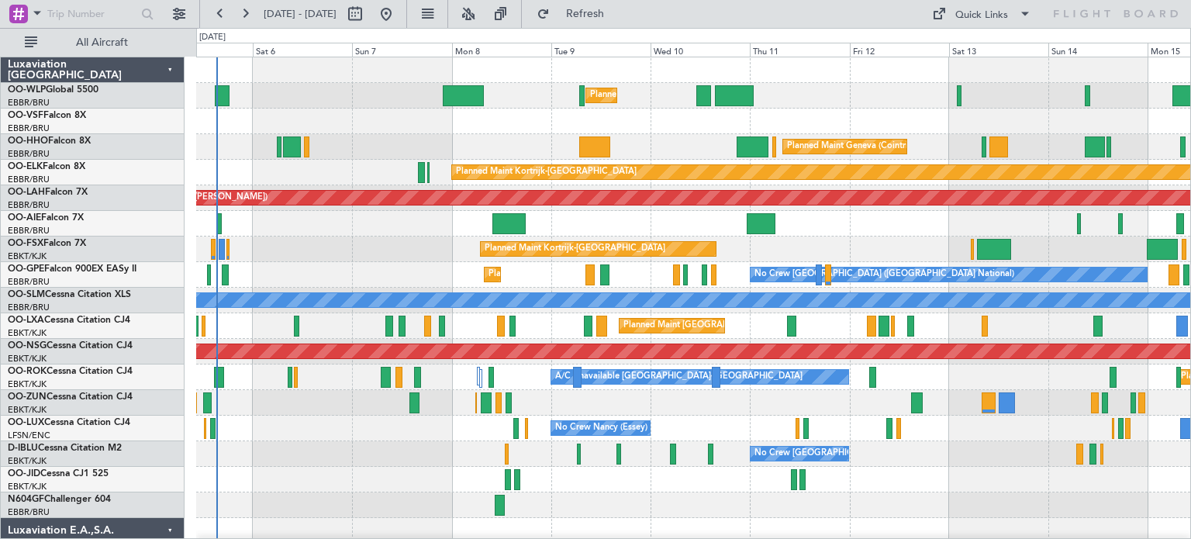
click at [501, 377] on div "Planned Maint Milan (Linate) Planned Maint Geneva ([GEOGRAPHIC_DATA]) Planned M…" at bounding box center [693, 517] width 994 height 921
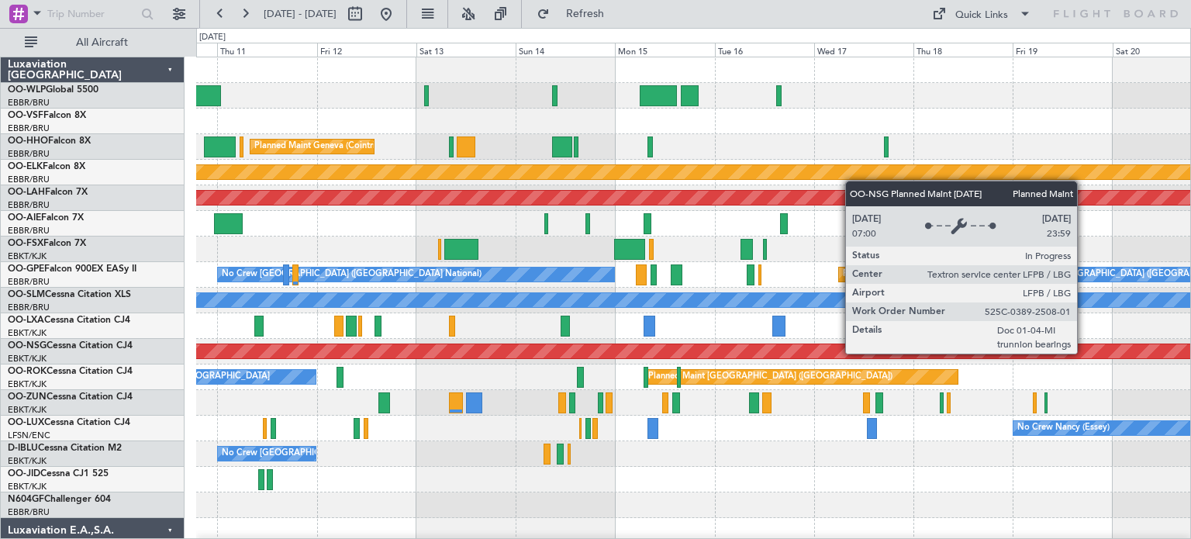
click at [710, 353] on div "Planned Maint [GEOGRAPHIC_DATA] ([GEOGRAPHIC_DATA])" at bounding box center [694, 351] width 2982 height 14
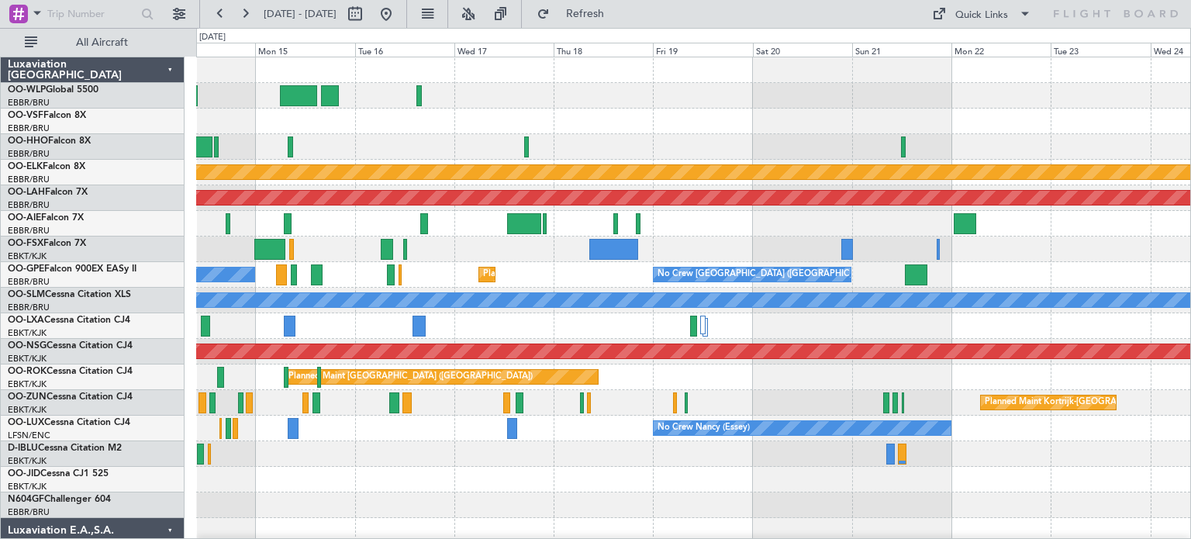
click at [747, 359] on div "Planned Maint Geneva (Cointrin) Planned Maint [GEOGRAPHIC_DATA]-[GEOGRAPHIC_DAT…" at bounding box center [693, 517] width 994 height 921
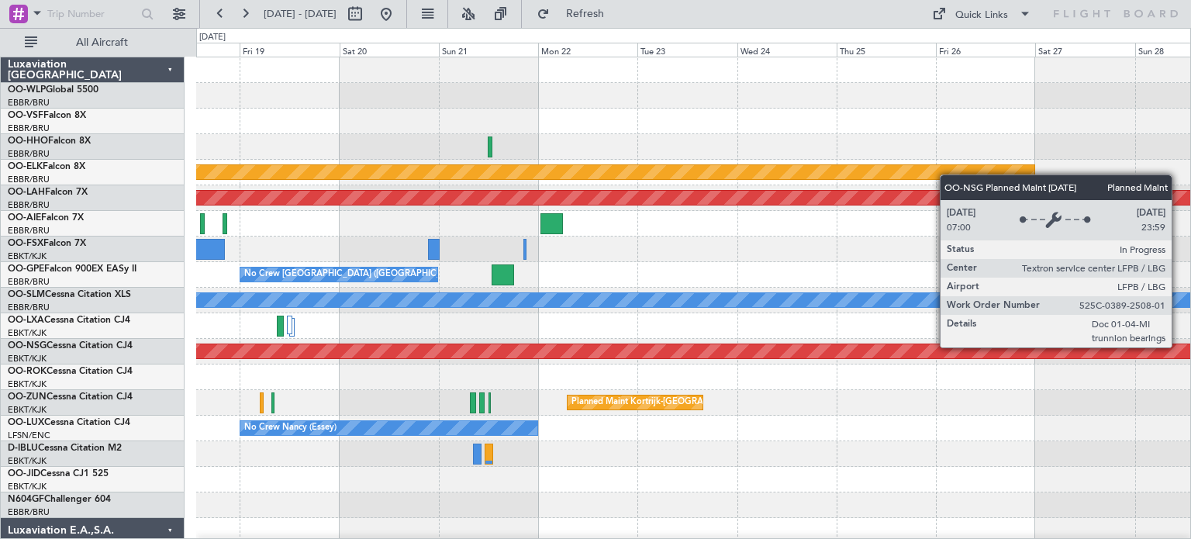
click at [638, 363] on div "Planned Maint [GEOGRAPHIC_DATA] ([GEOGRAPHIC_DATA])" at bounding box center [693, 352] width 994 height 26
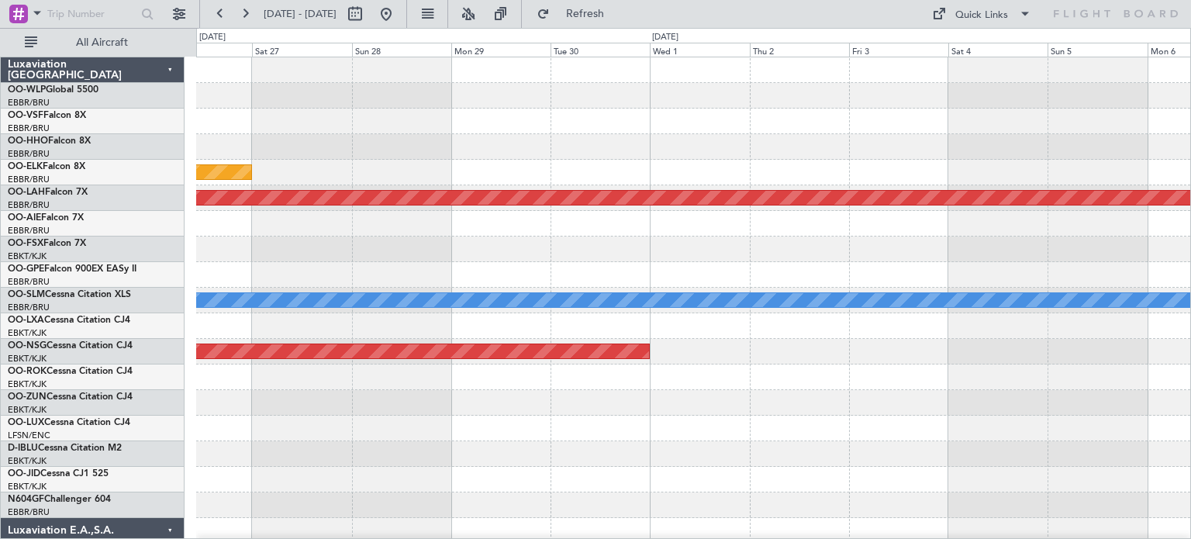
click at [749, 340] on div "Planned Maint [GEOGRAPHIC_DATA] ([GEOGRAPHIC_DATA])" at bounding box center [693, 352] width 994 height 26
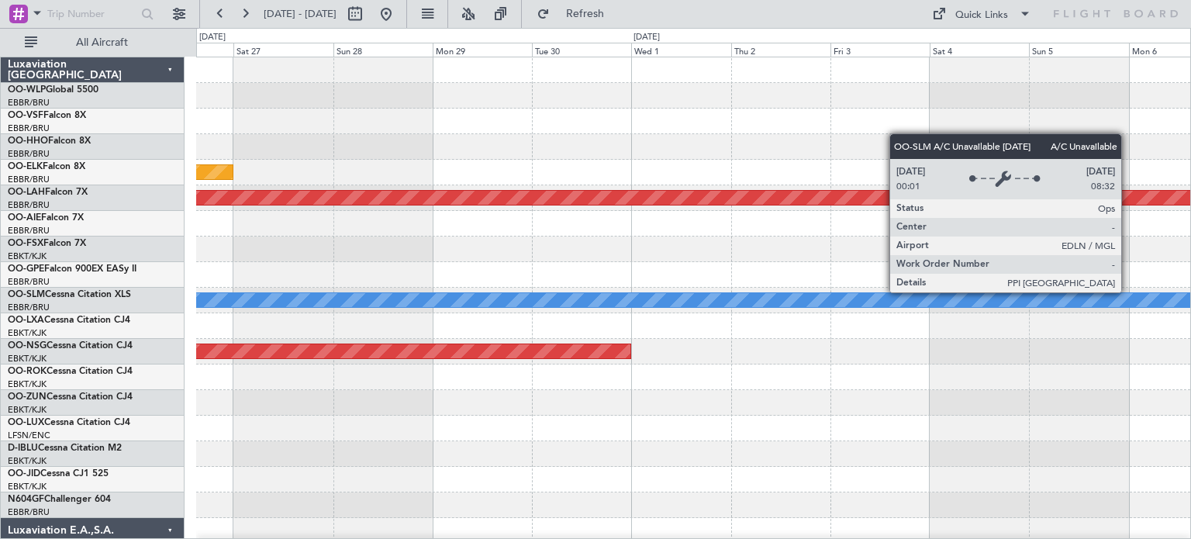
click at [723, 317] on div "Planned Maint Kortrijk-[GEOGRAPHIC_DATA] Planned [GEOGRAPHIC_DATA][PERSON_NAME]…" at bounding box center [693, 517] width 994 height 921
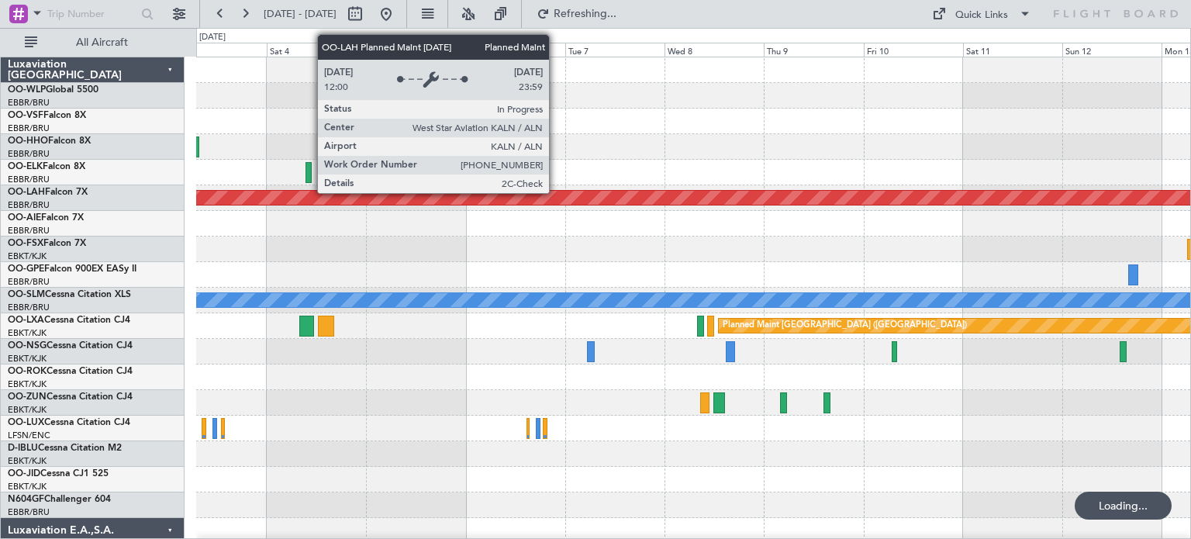
click at [556, 193] on div "Planned Maint [PERSON_NAME]-[GEOGRAPHIC_DATA][PERSON_NAME] ([GEOGRAPHIC_DATA][P…" at bounding box center [694, 198] width 2982 height 14
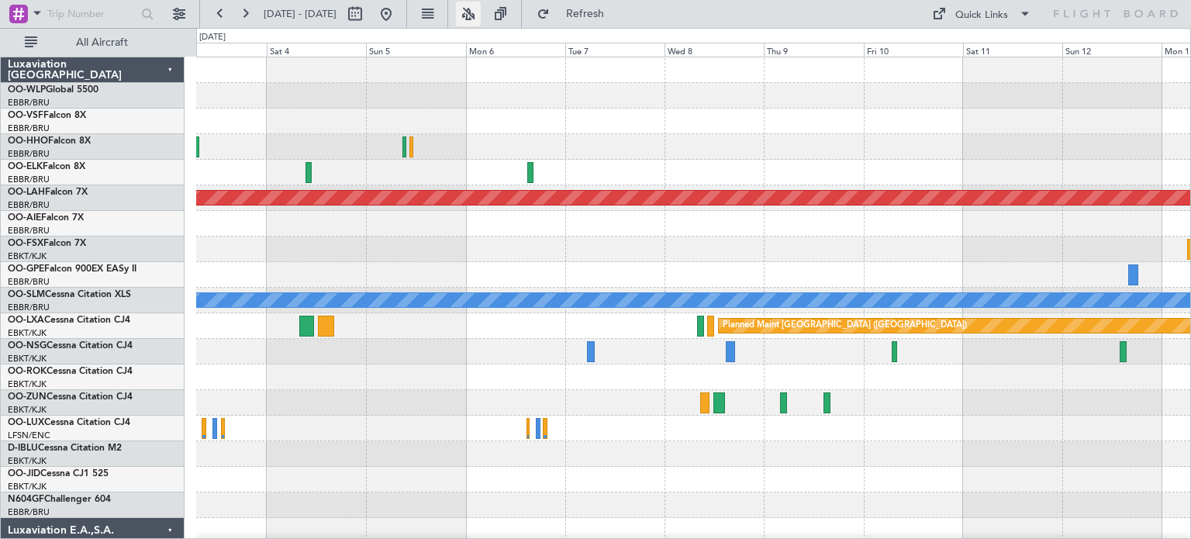
click at [481, 12] on button at bounding box center [468, 14] width 25 height 25
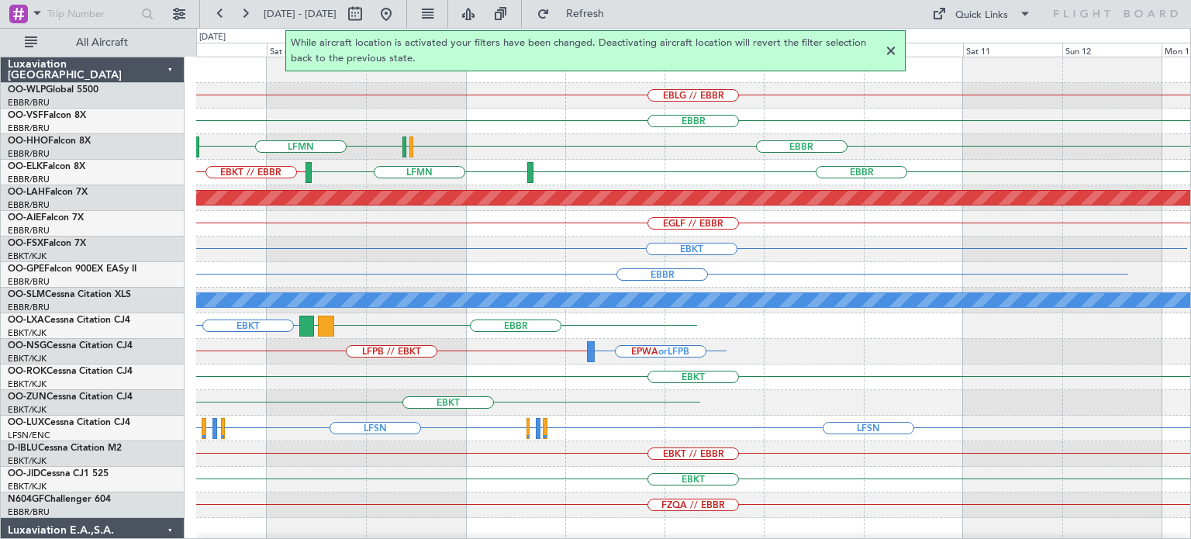
click at [888, 50] on div at bounding box center [891, 51] width 19 height 19
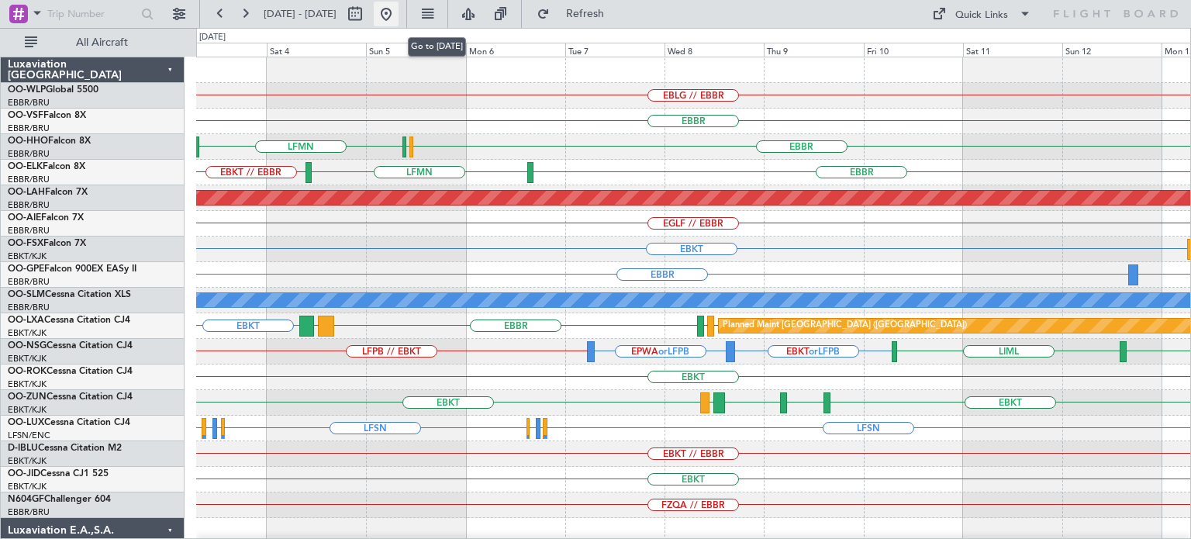
click at [399, 9] on button at bounding box center [386, 14] width 25 height 25
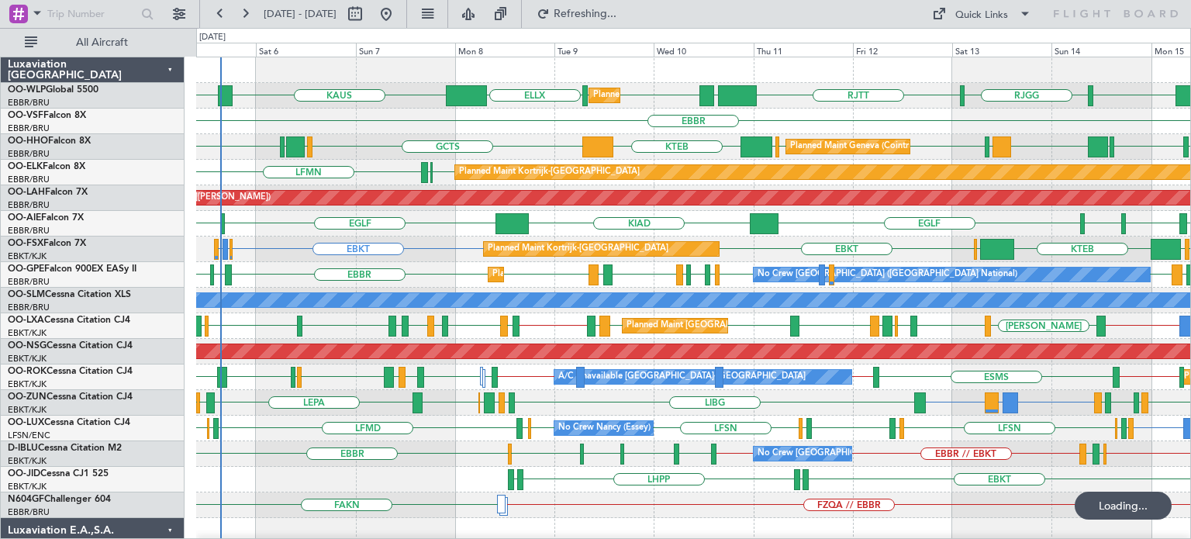
click at [858, 226] on div "LIRS [GEOGRAPHIC_DATA] EHTW [GEOGRAPHIC_DATA] [GEOGRAPHIC_DATA] [GEOGRAPHIC_DAT…" at bounding box center [693, 224] width 994 height 26
click at [521, 243] on div "RJTT [GEOGRAPHIC_DATA] [GEOGRAPHIC_DATA] [PERSON_NAME] KTEB LTCG LIML LIML ELLX…" at bounding box center [693, 517] width 994 height 921
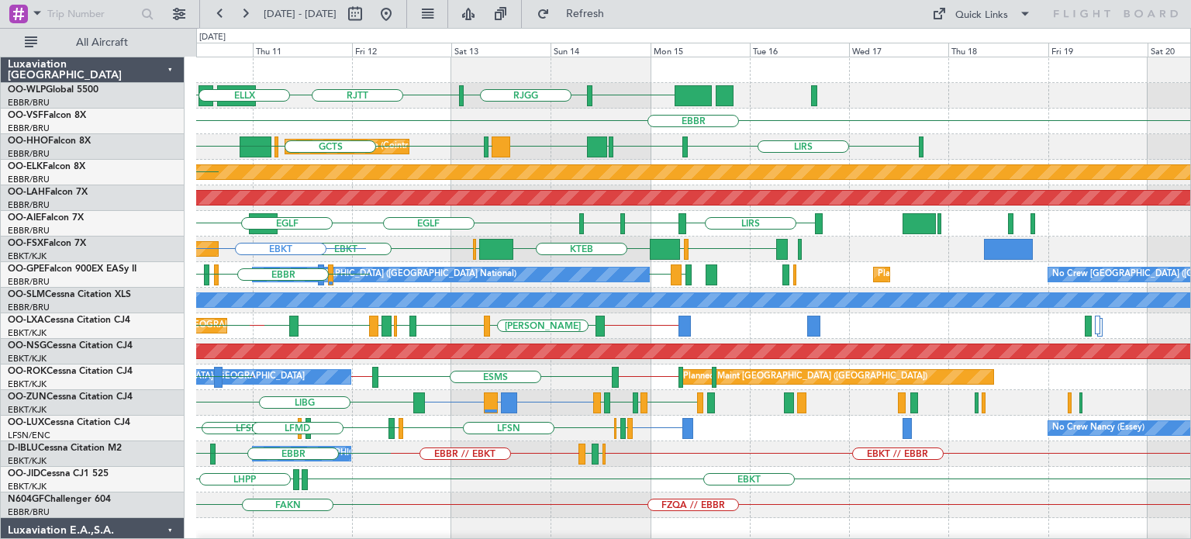
click at [409, 251] on div "EBKT [GEOGRAPHIC_DATA] KTEB [GEOGRAPHIC_DATA] EBKT Planned Maint [GEOGRAPHIC_DA…" at bounding box center [693, 250] width 994 height 26
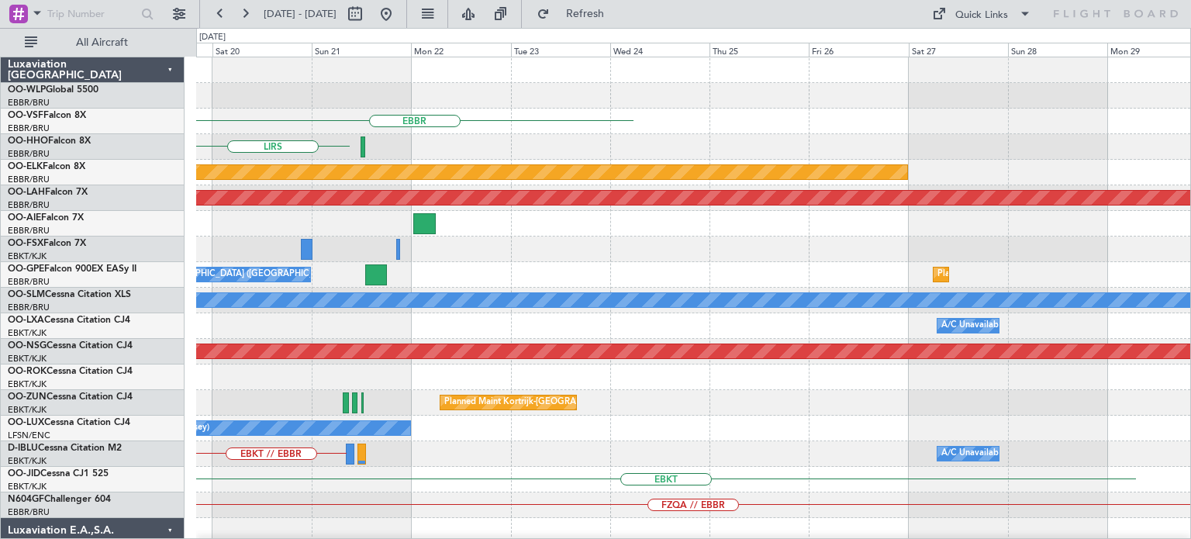
click at [488, 269] on div "EBBR LIRS Planned Maint [GEOGRAPHIC_DATA]-[GEOGRAPHIC_DATA] Planned [GEOGRAPHIC…" at bounding box center [693, 517] width 994 height 921
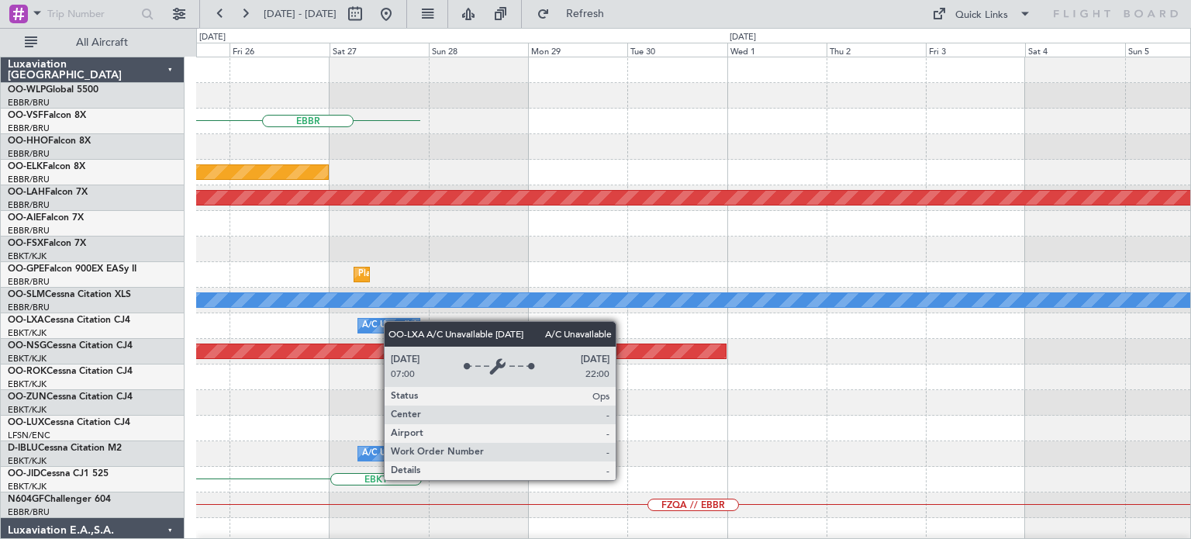
click at [389, 321] on div "EBBR Planned Maint [GEOGRAPHIC_DATA]-[GEOGRAPHIC_DATA] Planned [GEOGRAPHIC_DATA…" at bounding box center [693, 517] width 994 height 921
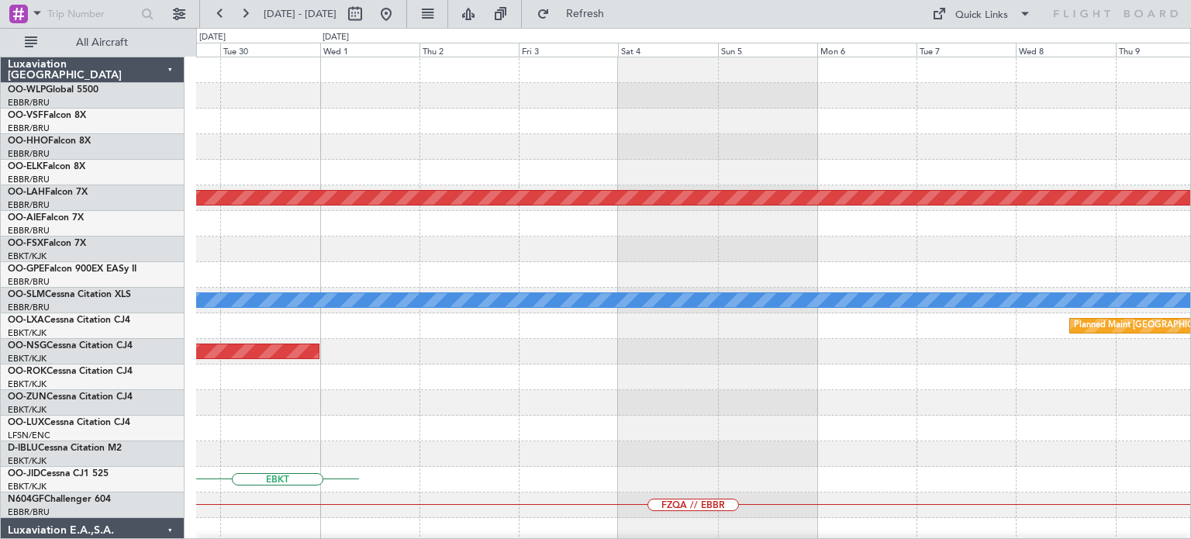
click at [506, 378] on div "Planned Maint [PERSON_NAME]-[GEOGRAPHIC_DATA][PERSON_NAME] ([GEOGRAPHIC_DATA][P…" at bounding box center [693, 517] width 994 height 921
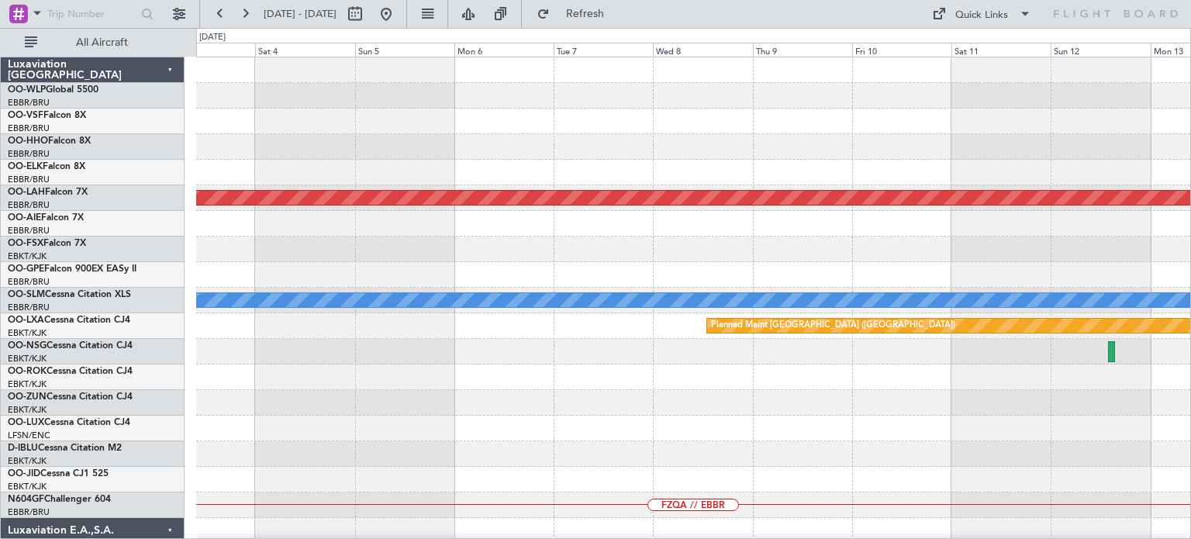
click at [599, 378] on div at bounding box center [693, 377] width 994 height 26
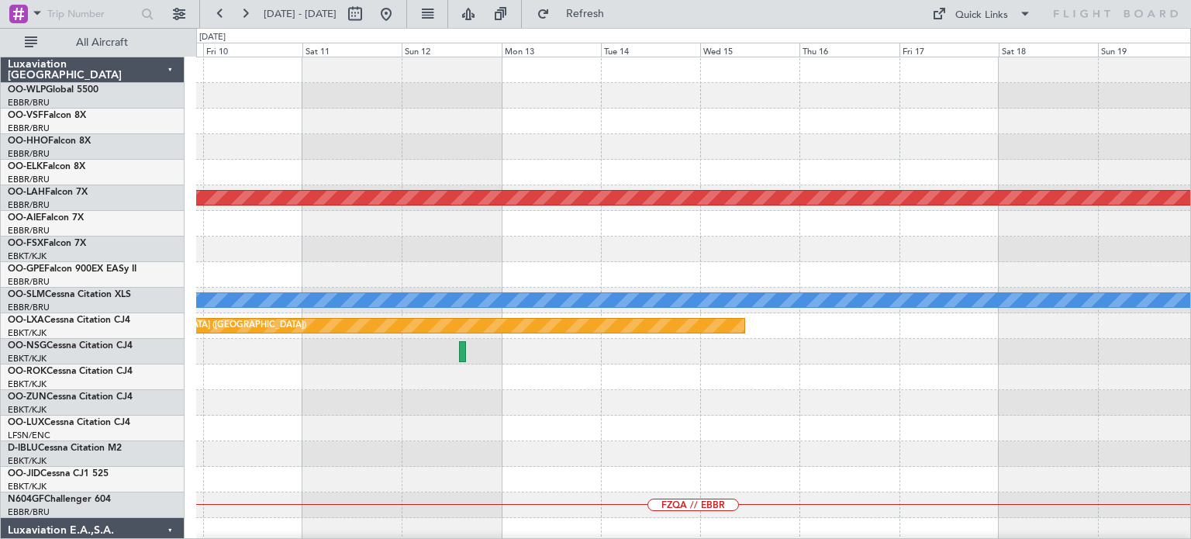
click at [627, 365] on div at bounding box center [693, 377] width 994 height 26
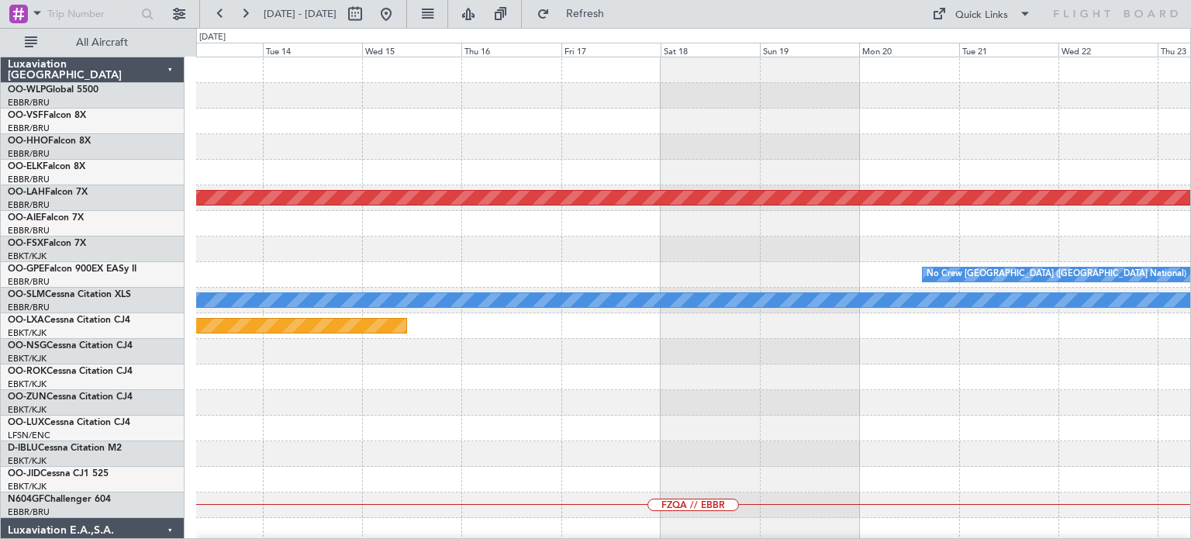
click at [546, 424] on div "Planned Maint [PERSON_NAME]-[GEOGRAPHIC_DATA][PERSON_NAME] ([GEOGRAPHIC_DATA][P…" at bounding box center [693, 517] width 994 height 921
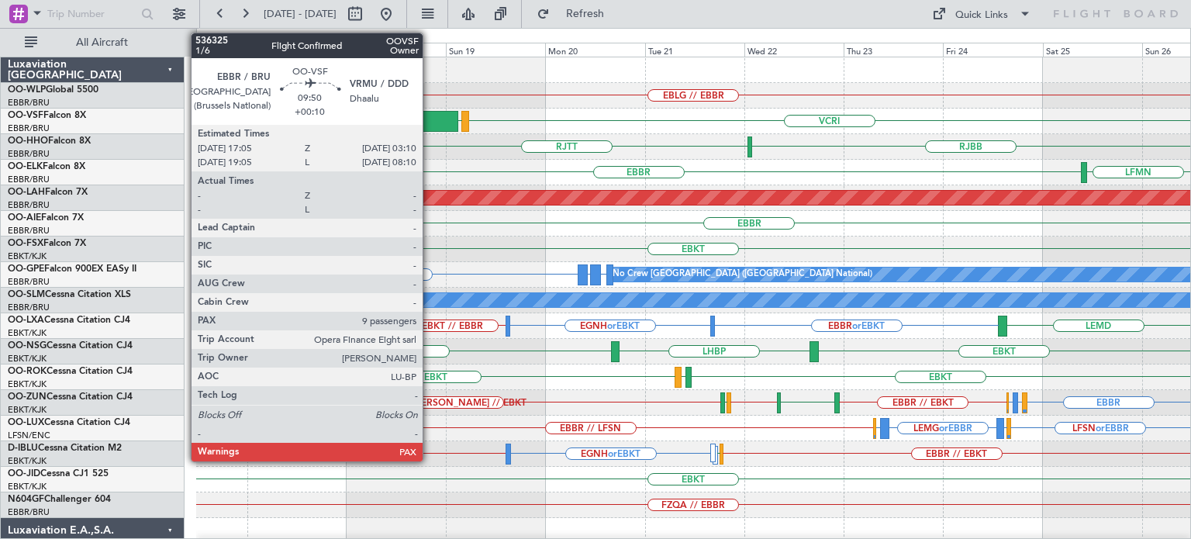
click at [430, 114] on div at bounding box center [437, 121] width 42 height 21
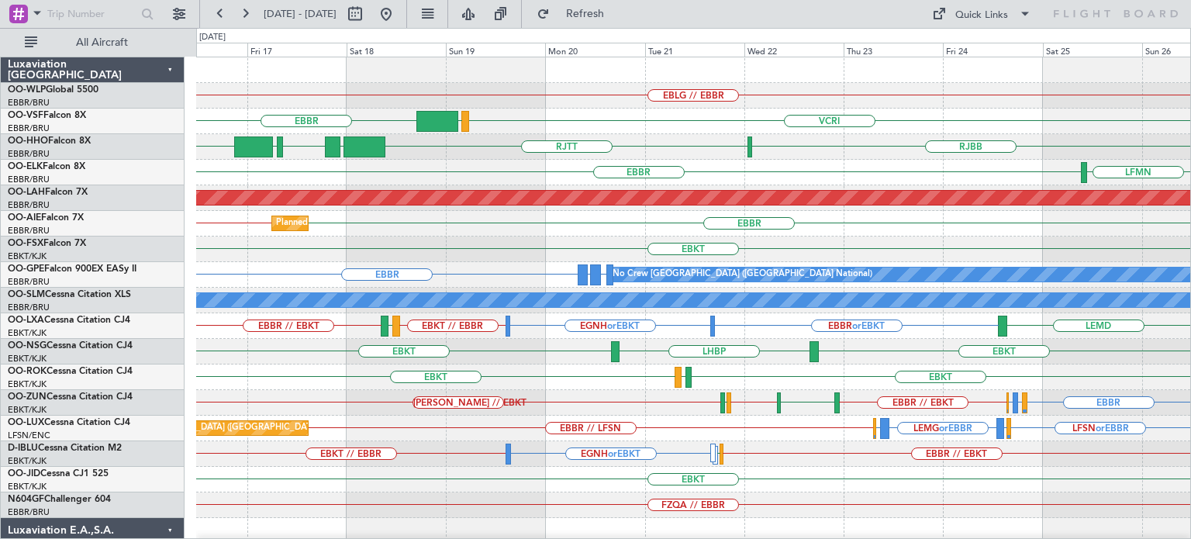
click at [148, 179] on div "EBLG // EBBR [GEOGRAPHIC_DATA] VCRI VRMU RJBB [GEOGRAPHIC_DATA] [GEOGRAPHIC_DAT…" at bounding box center [595, 283] width 1191 height 511
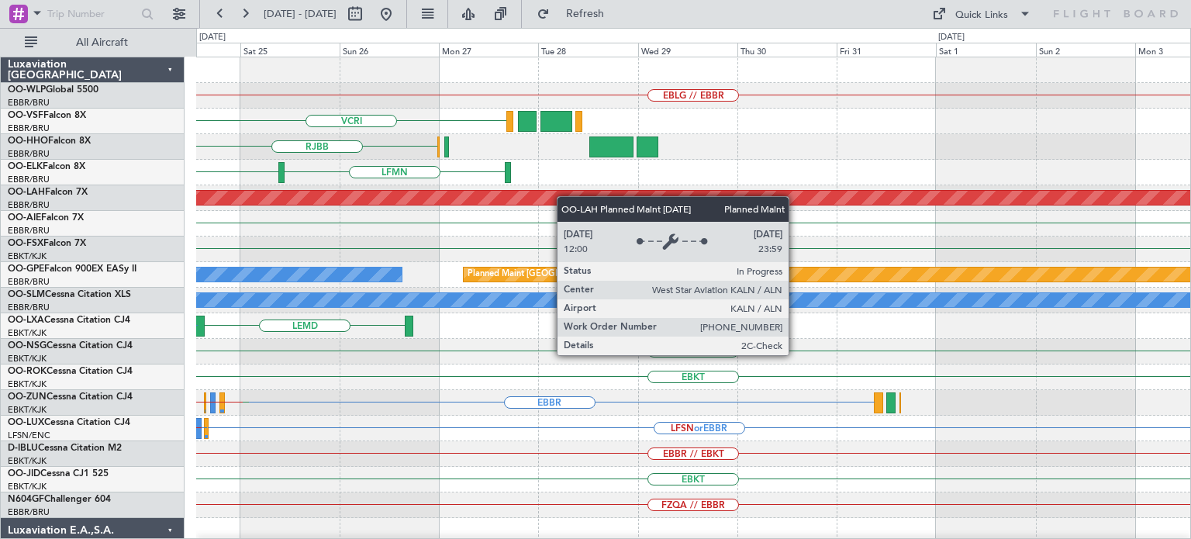
click at [552, 199] on div "EBLG // EBBR VCRI RJBB [GEOGRAPHIC_DATA] LFMN Planned [GEOGRAPHIC_DATA][PERSON_…" at bounding box center [693, 505] width 994 height 896
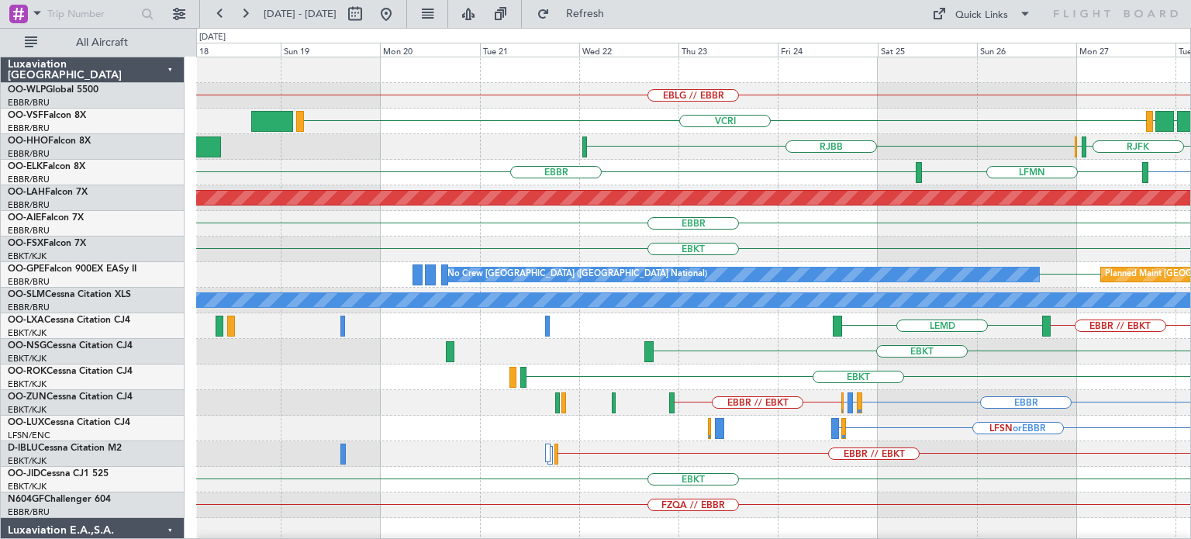
click at [1113, 385] on div "EBLG // EBBR VCRI OMDW VRMV EBBR // LEGE [GEOGRAPHIC_DATA] RJFK RJOB RJBB UBBB …" at bounding box center [693, 505] width 994 height 896
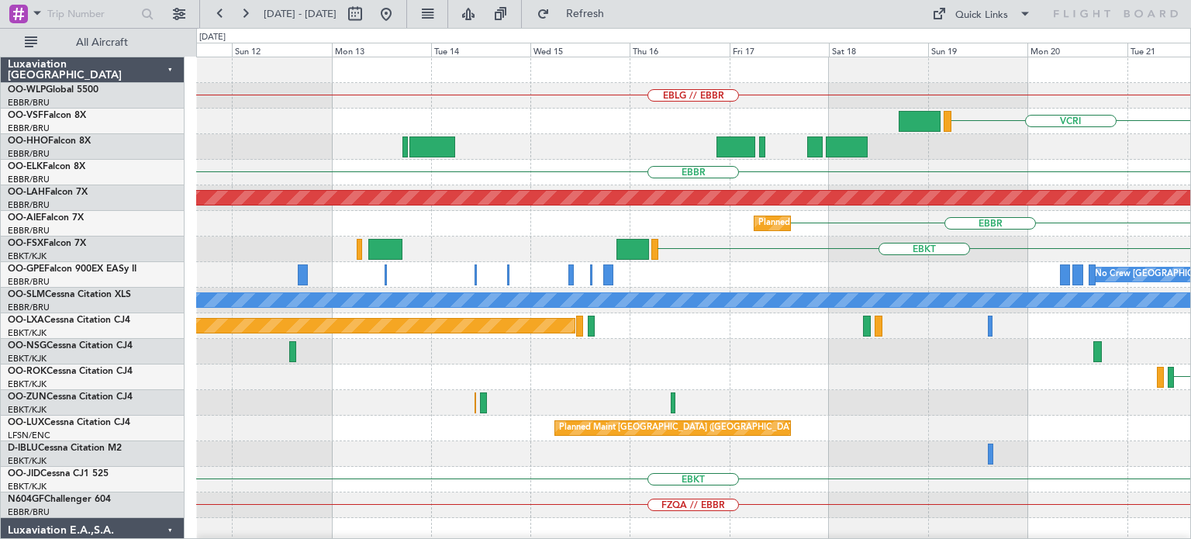
click at [1135, 372] on div "EBLG // EBBR VCRI RJBB [GEOGRAPHIC_DATA] Planned [GEOGRAPHIC_DATA][PERSON_NAME]…" at bounding box center [693, 505] width 994 height 896
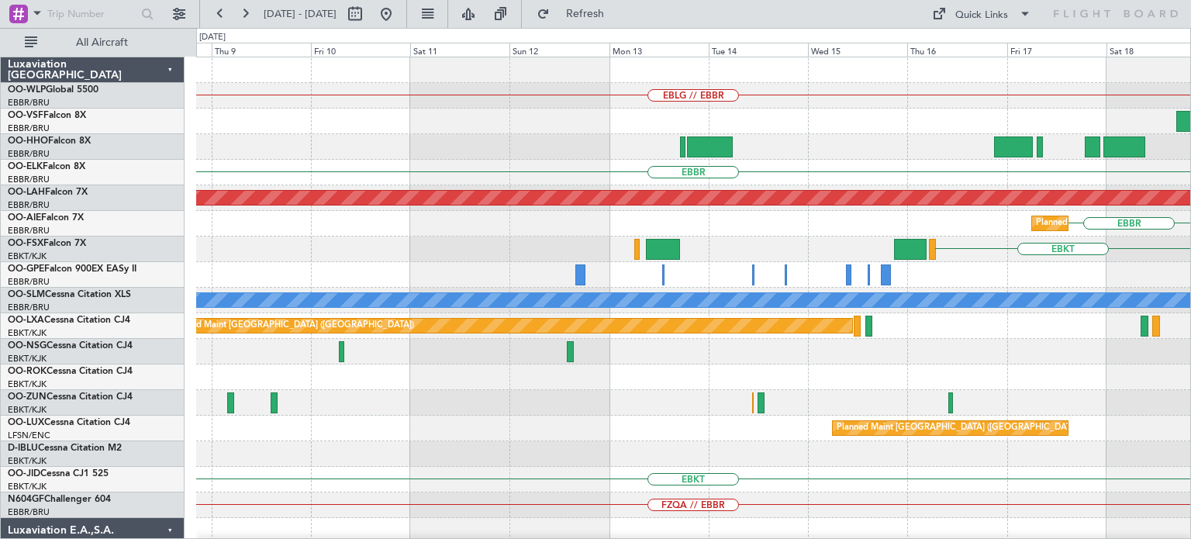
click at [689, 275] on div "EBLG // EBBR VCRI [GEOGRAPHIC_DATA] Planned [GEOGRAPHIC_DATA][PERSON_NAME]-[GEO…" at bounding box center [693, 505] width 994 height 896
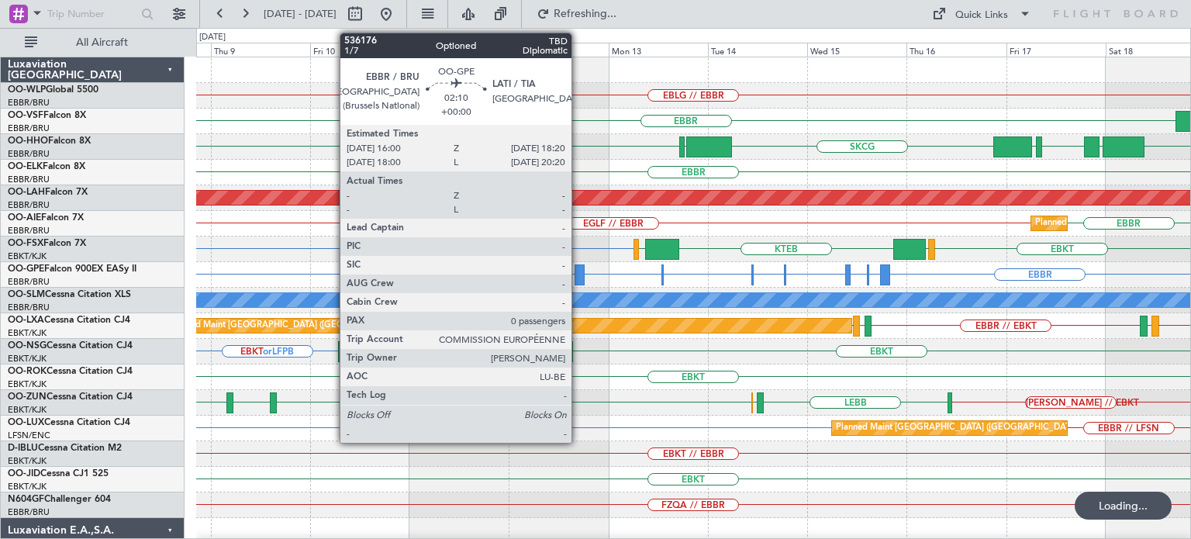
click at [579, 274] on div at bounding box center [580, 274] width 10 height 21
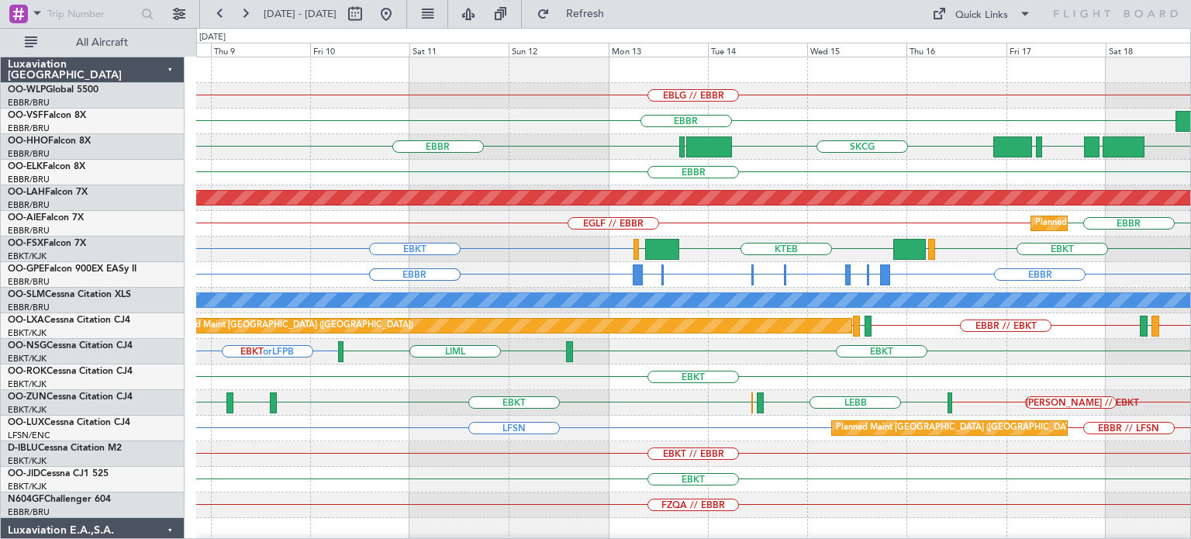
click at [809, 147] on div "LSGG EGGD SKCG [GEOGRAPHIC_DATA] [GEOGRAPHIC_DATA] [GEOGRAPHIC_DATA] LTCG" at bounding box center [693, 147] width 994 height 26
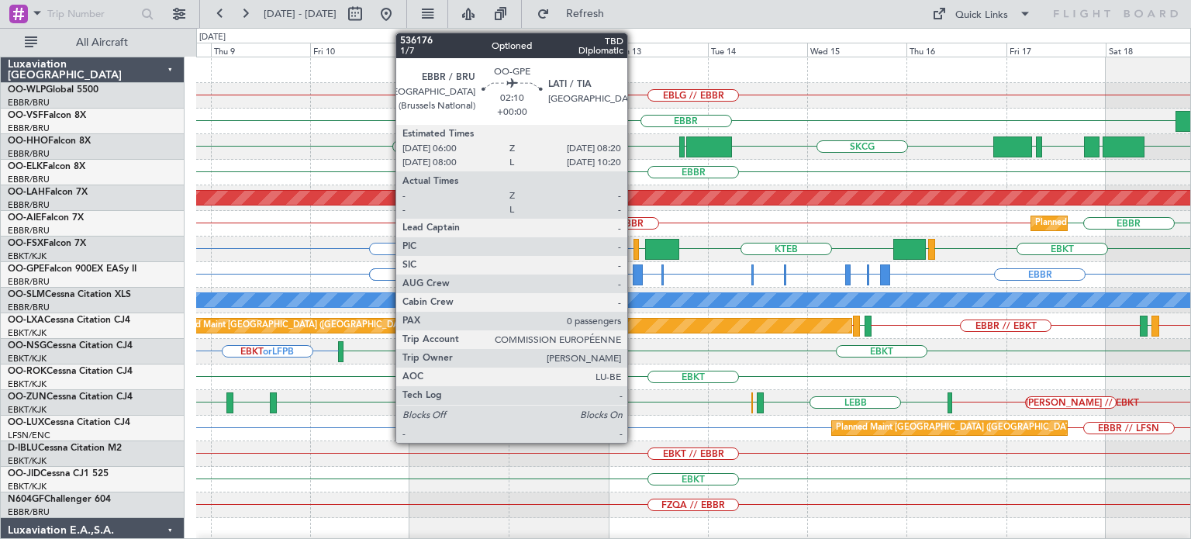
click at [634, 268] on div at bounding box center [638, 274] width 10 height 21
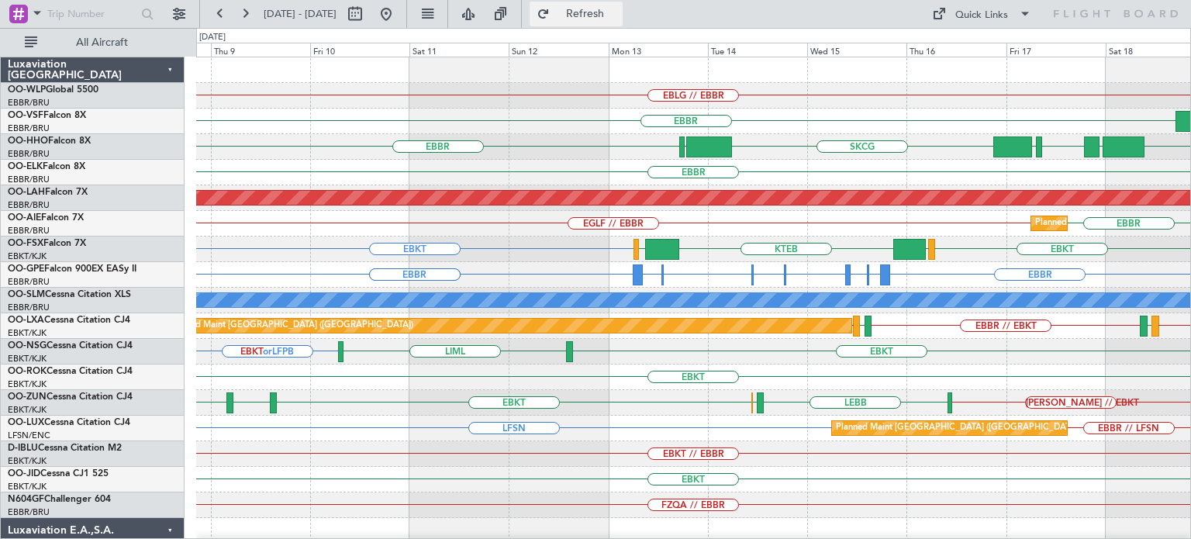
click at [611, 17] on span "Refresh" at bounding box center [585, 14] width 65 height 11
click at [399, 16] on button at bounding box center [386, 14] width 25 height 25
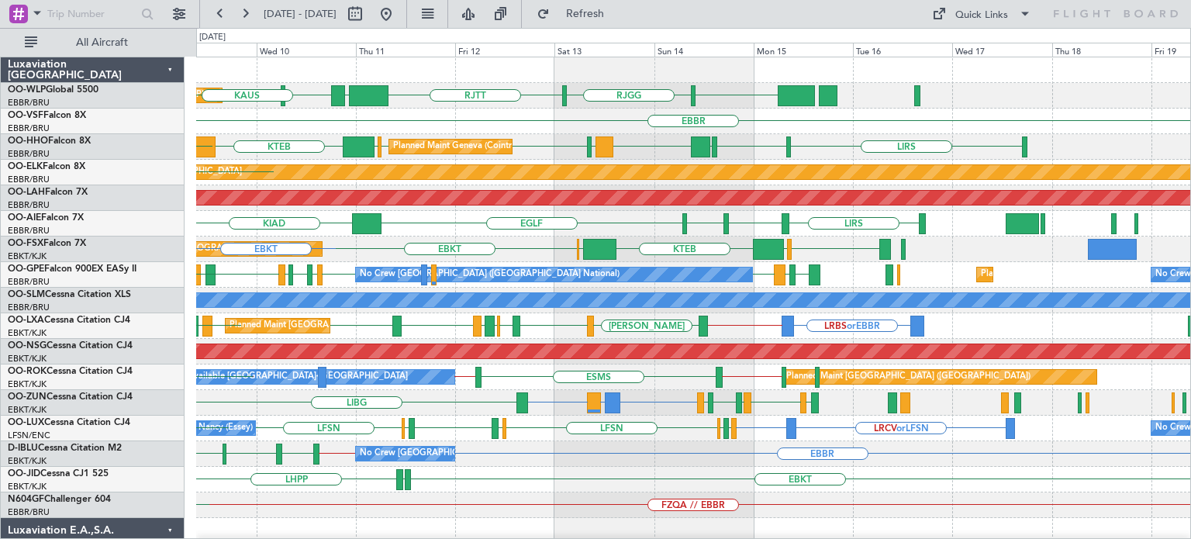
click at [679, 247] on div "RJTT [GEOGRAPHIC_DATA] [GEOGRAPHIC_DATA] LTCG LIML LIML // ELLX Planned Maint M…" at bounding box center [693, 517] width 994 height 921
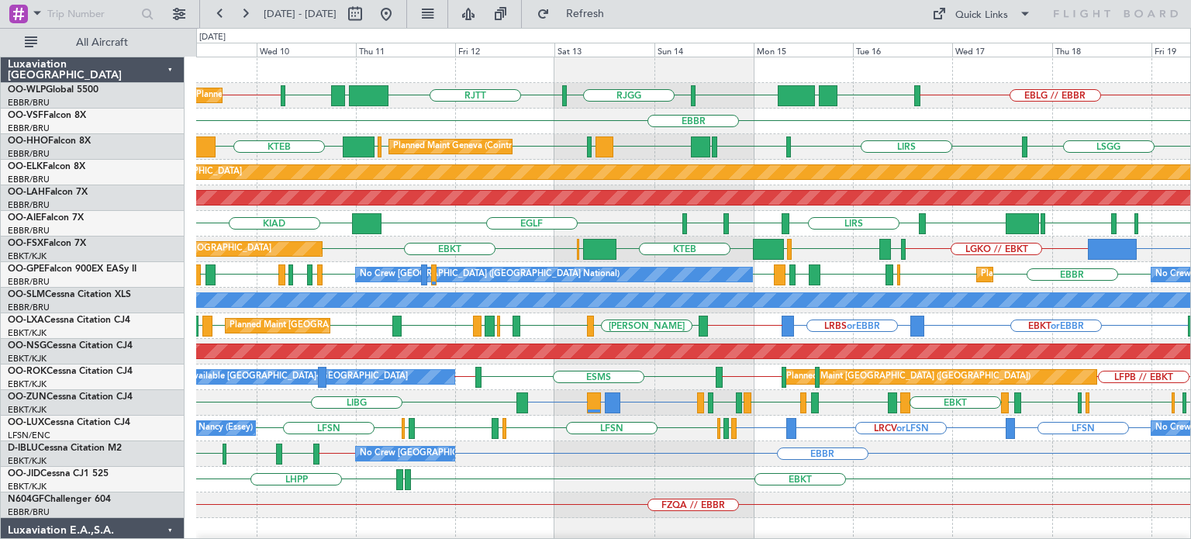
click at [513, 268] on div "EBLG // EBBR LIML UBBB [GEOGRAPHIC_DATA] [GEOGRAPHIC_DATA] [GEOGRAPHIC_DATA] LT…" at bounding box center [693, 530] width 994 height 947
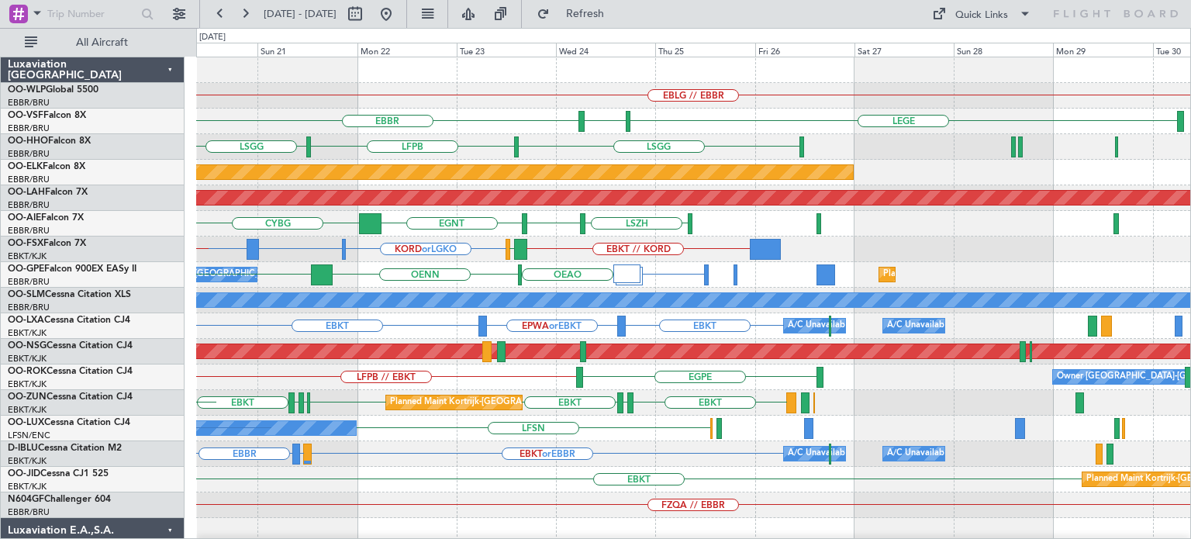
click at [524, 280] on div "EBLG // EBBR [GEOGRAPHIC_DATA] LEGE LFMN LFPB [GEOGRAPHIC_DATA] [GEOGRAPHIC_DAT…" at bounding box center [693, 505] width 994 height 896
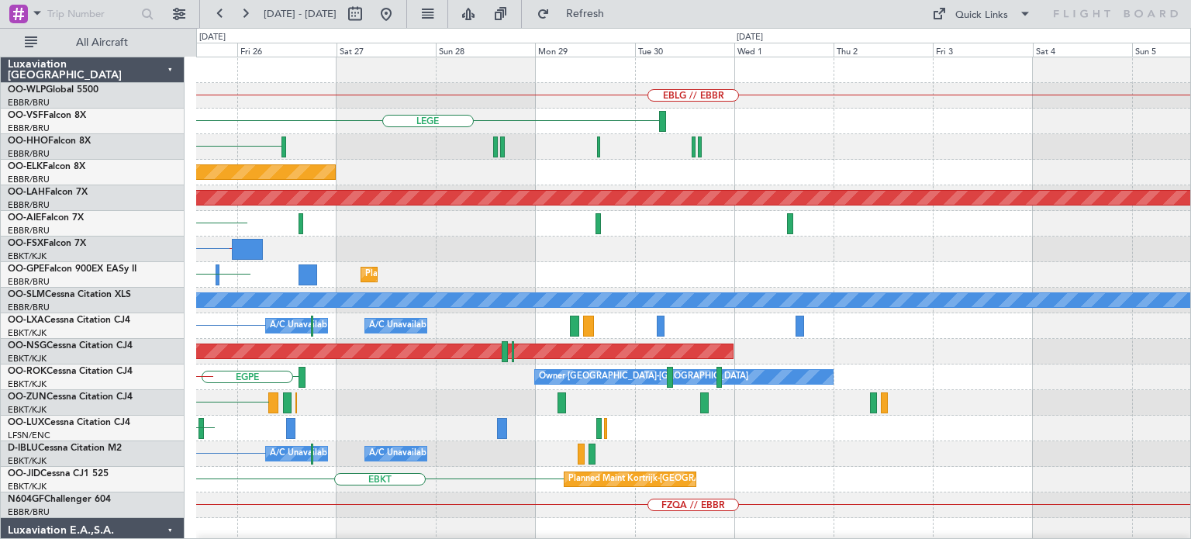
click at [538, 330] on div "EBLG // EBBR LEGE LFMN [GEOGRAPHIC_DATA] [GEOGRAPHIC_DATA] LFPB Planned Maint […" at bounding box center [693, 505] width 994 height 896
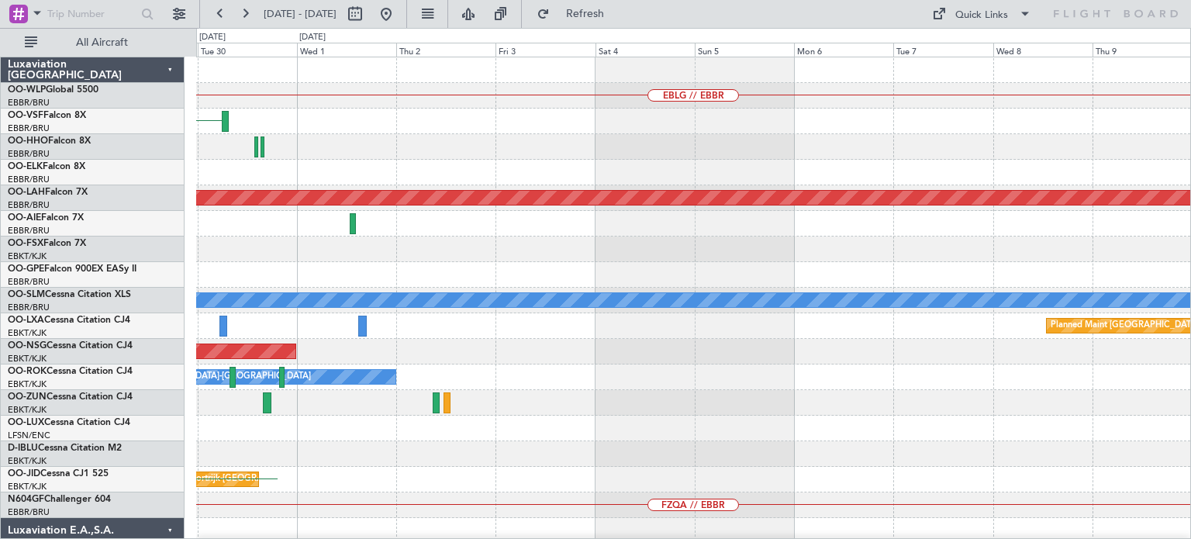
click at [610, 328] on div "EBLG // EBBR LEGE Planned [GEOGRAPHIC_DATA][PERSON_NAME]-[GEOGRAPHIC_DATA][PERS…" at bounding box center [693, 505] width 994 height 896
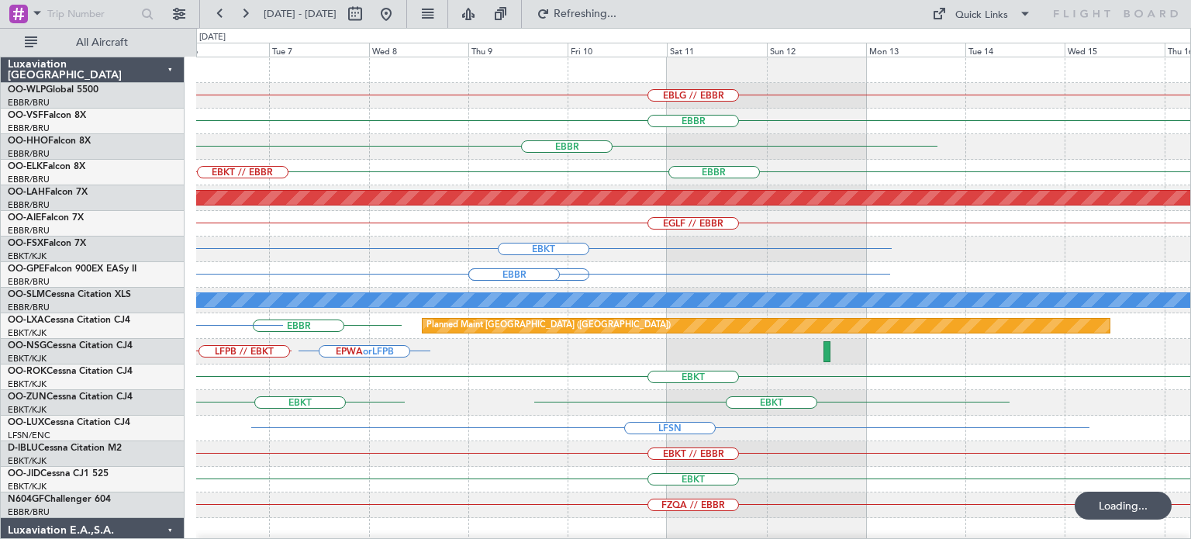
click at [653, 350] on div "EBLG // EBBR [GEOGRAPHIC_DATA] [GEOGRAPHIC_DATA] [GEOGRAPHIC_DATA] EBKT // EBBR…" at bounding box center [595, 283] width 1191 height 511
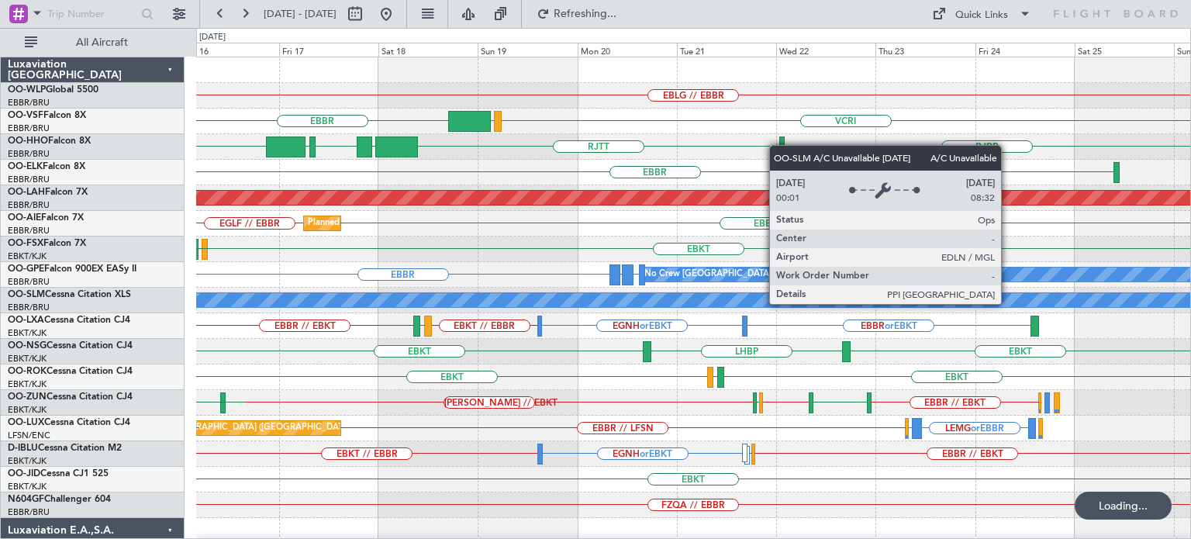
click at [707, 414] on div "EBLG // EBBR [GEOGRAPHIC_DATA] VCRI VRMU [GEOGRAPHIC_DATA] RJBB EGGD SKCG [GEOG…" at bounding box center [693, 505] width 994 height 896
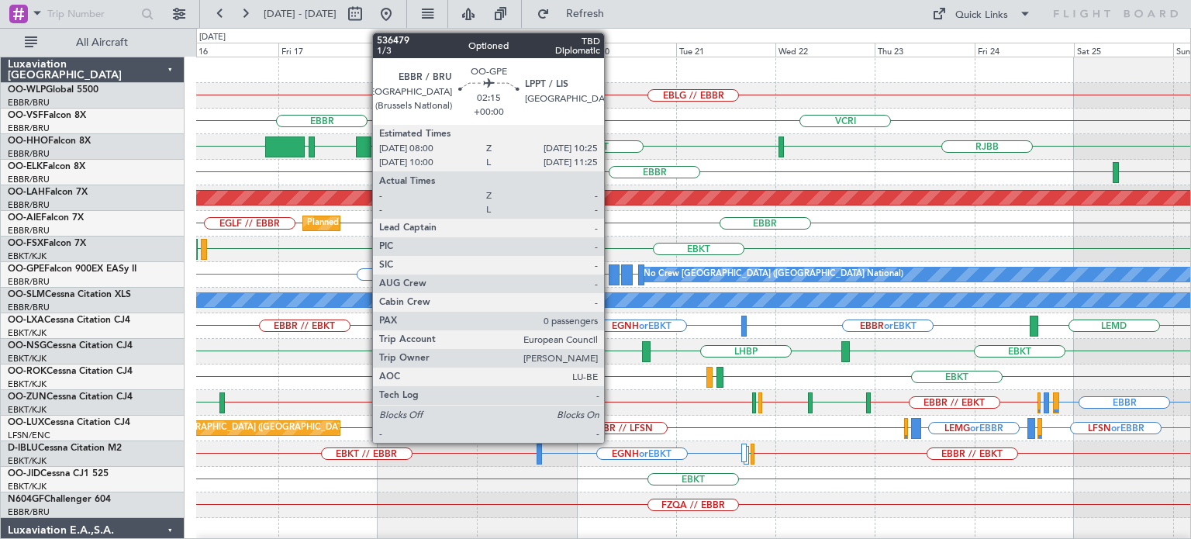
click at [612, 272] on div at bounding box center [614, 274] width 10 height 21
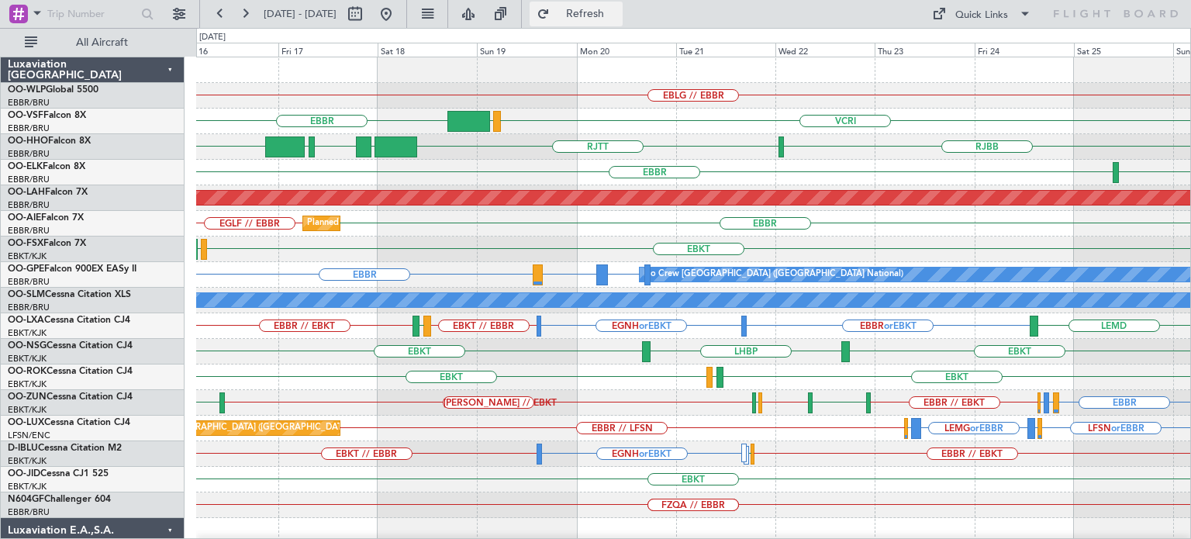
click at [618, 15] on span "Refresh" at bounding box center [585, 14] width 65 height 11
click at [611, 133] on div "EBBR VCRI VRMU" at bounding box center [693, 122] width 994 height 26
click at [872, 127] on div "VCRI VRMU [GEOGRAPHIC_DATA]" at bounding box center [693, 122] width 994 height 26
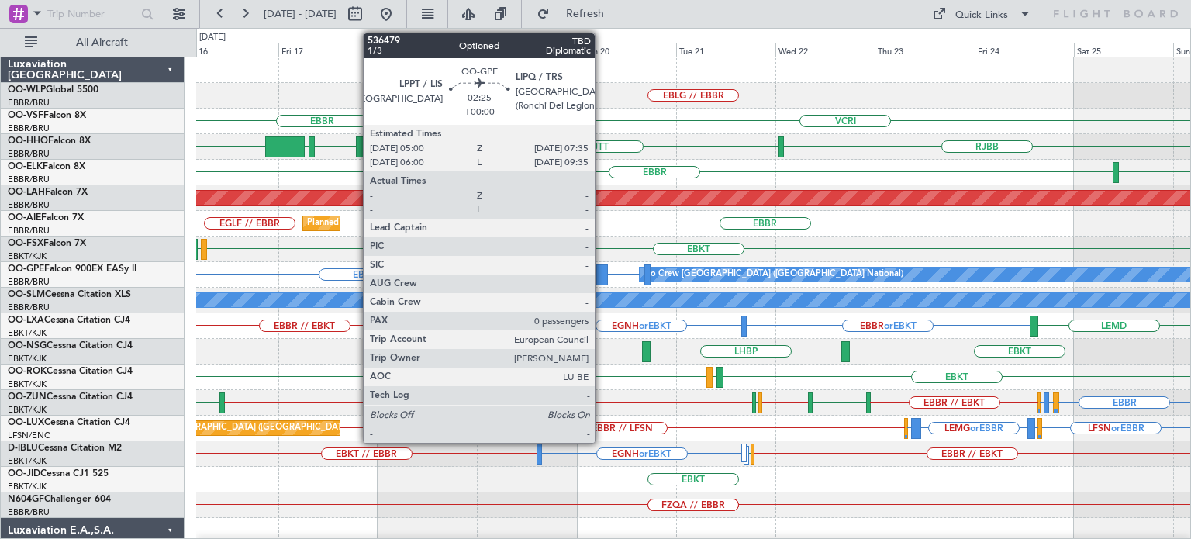
click at [603, 272] on div at bounding box center [601, 274] width 11 height 21
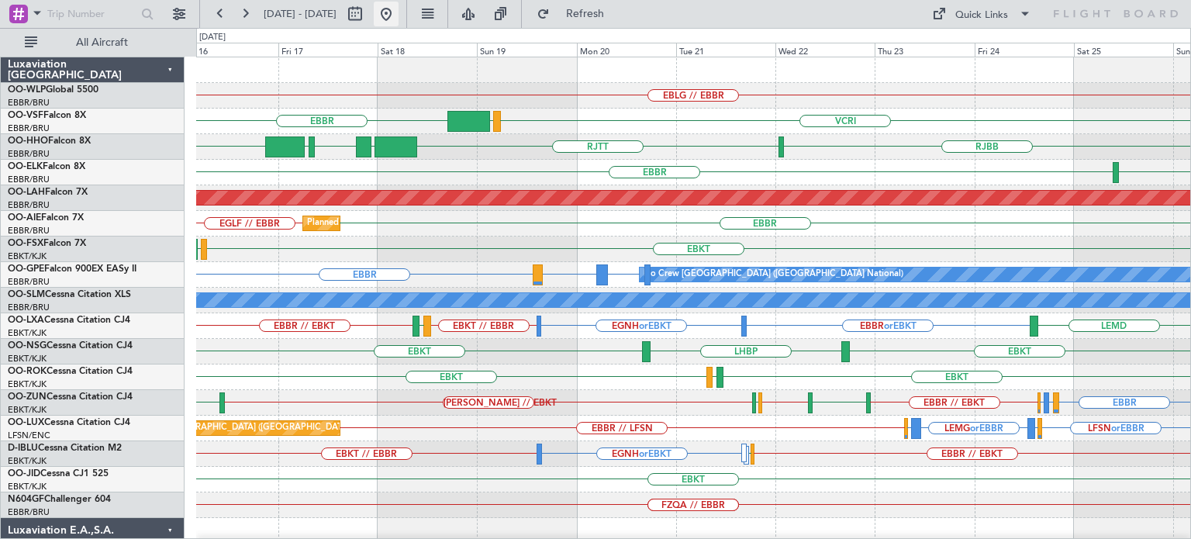
click at [399, 15] on button at bounding box center [386, 14] width 25 height 25
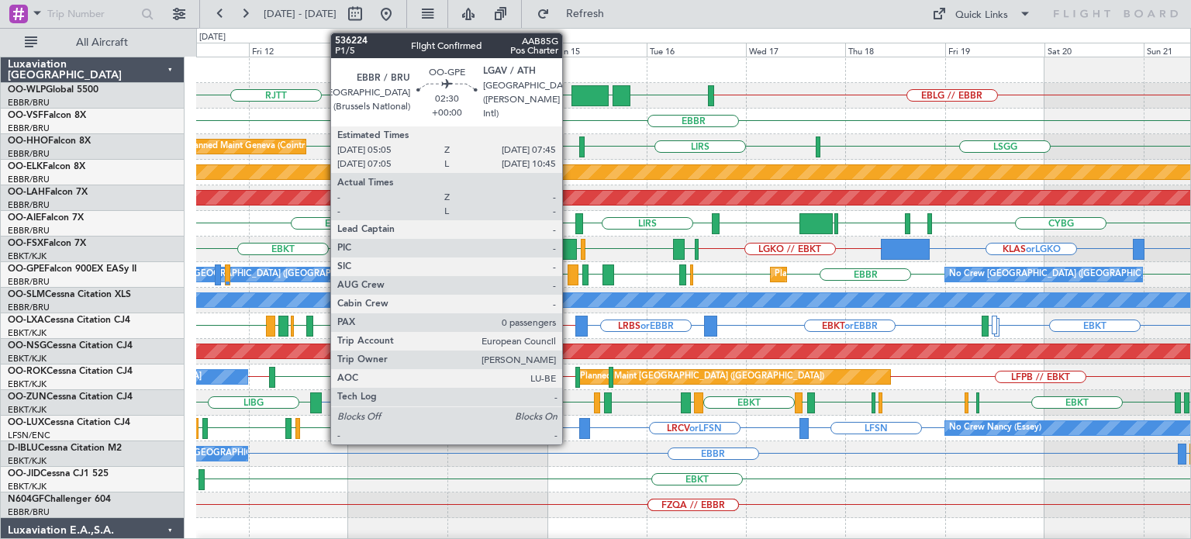
click at [569, 268] on div at bounding box center [574, 274] width 12 height 21
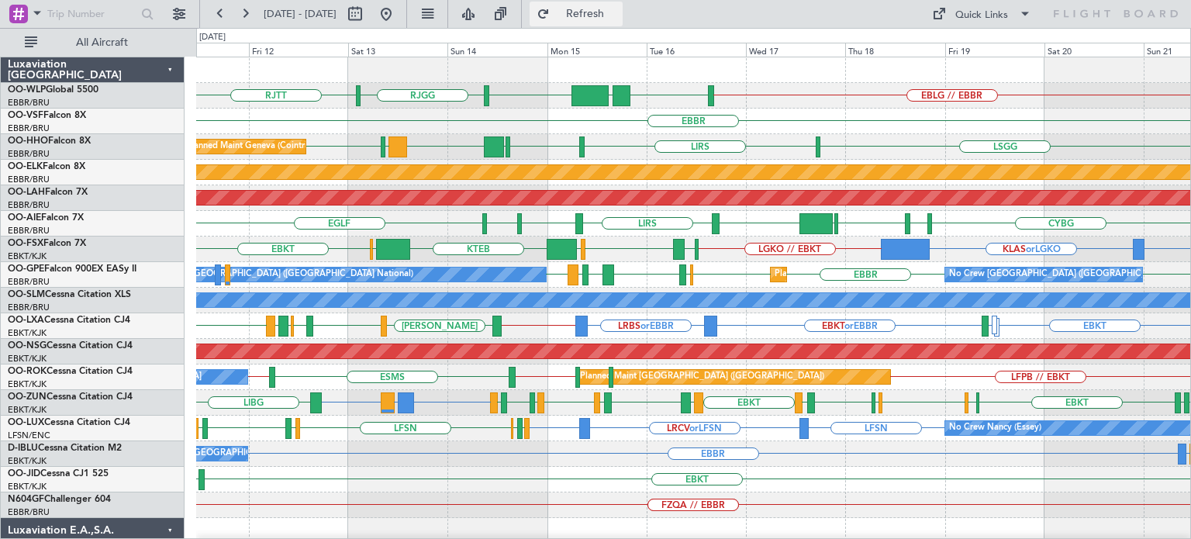
click at [618, 16] on span "Refresh" at bounding box center [585, 14] width 65 height 11
click at [794, 105] on div "RJTT EBLG // EBBR LIML UBBB [GEOGRAPHIC_DATA] [GEOGRAPHIC_DATA] Planned Maint M…" at bounding box center [693, 96] width 994 height 26
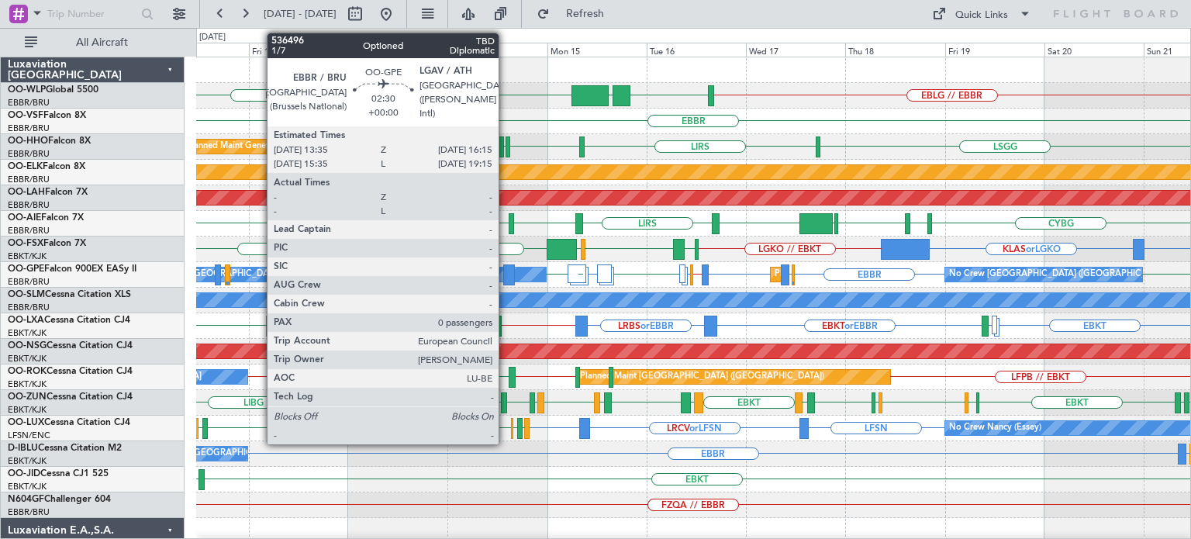
click at [506, 269] on div at bounding box center [509, 274] width 12 height 21
click at [506, 272] on div at bounding box center [509, 274] width 12 height 21
click at [508, 269] on div at bounding box center [509, 274] width 12 height 21
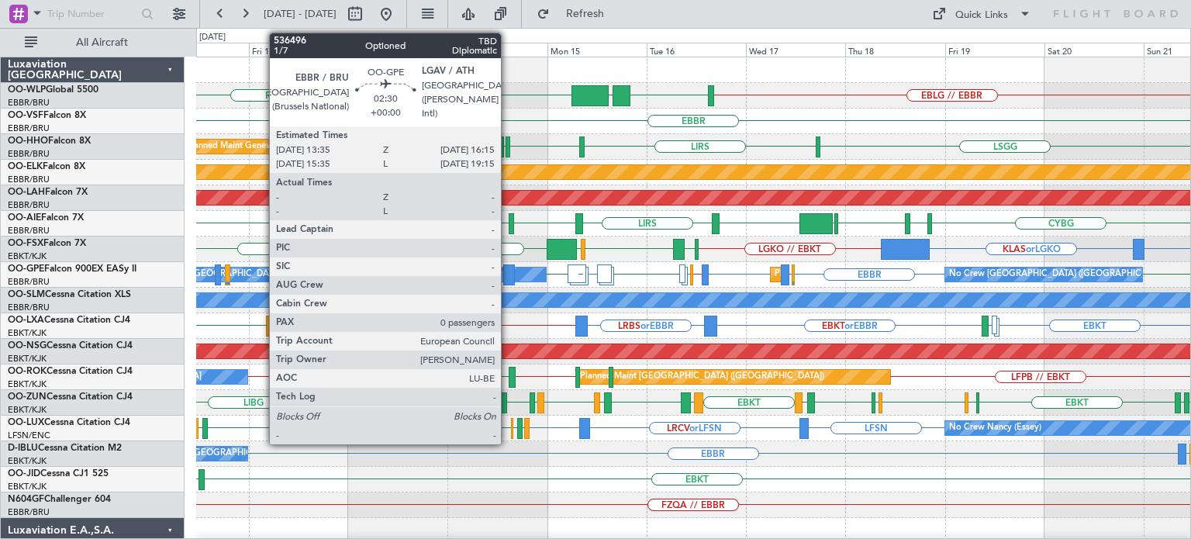
click at [508, 269] on div at bounding box center [509, 274] width 12 height 21
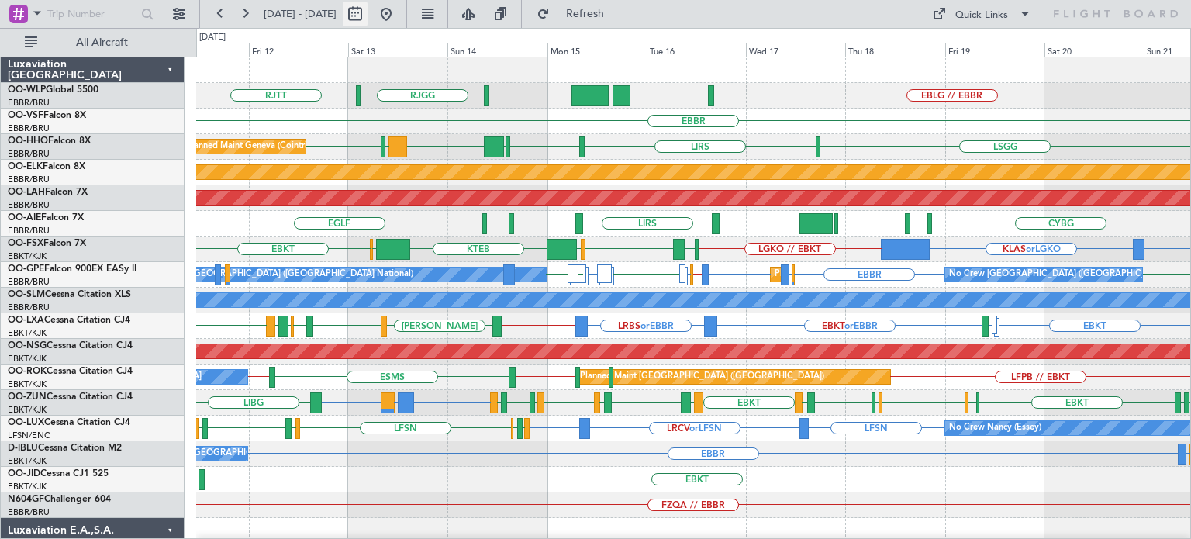
click at [368, 12] on button at bounding box center [355, 14] width 25 height 25
select select "9"
select select "2025"
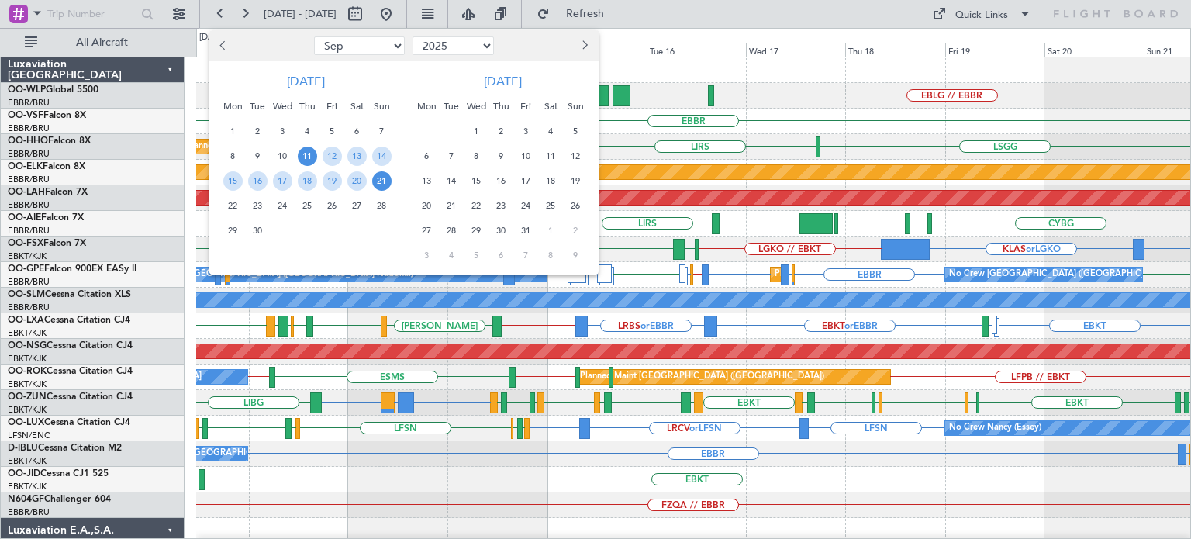
click at [222, 43] on span "Previous month" at bounding box center [224, 44] width 9 height 9
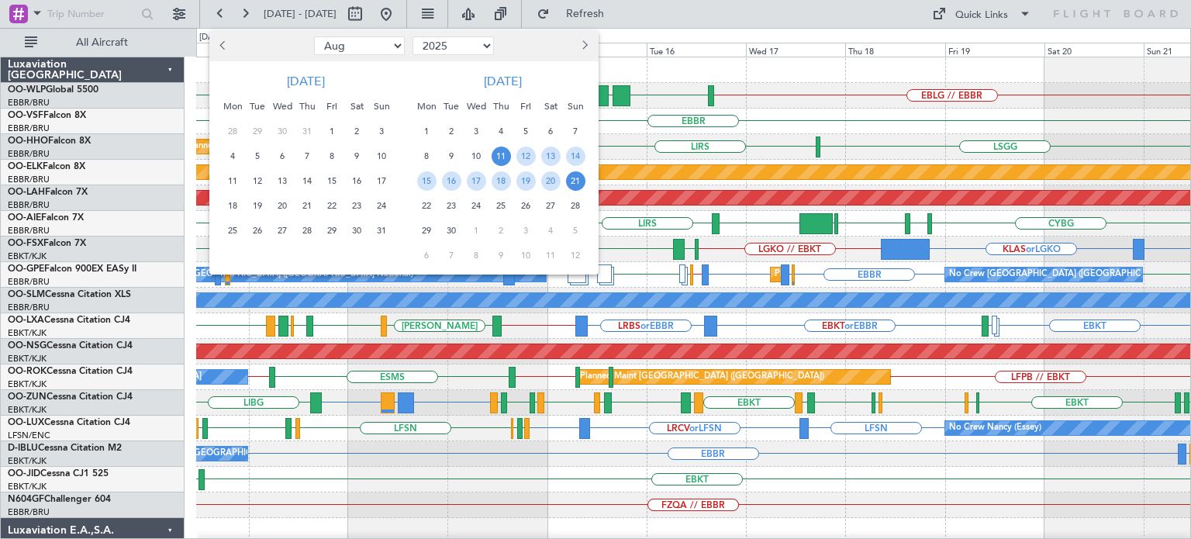
click at [222, 43] on span "Previous month" at bounding box center [224, 44] width 9 height 9
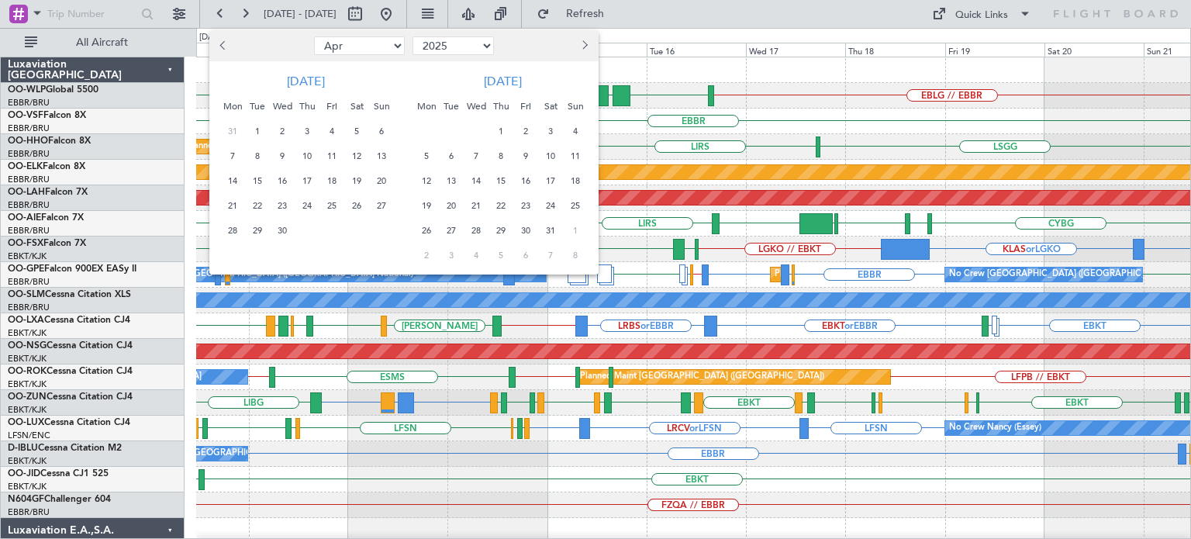
select select "3"
click at [378, 132] on span "2" at bounding box center [381, 131] width 19 height 19
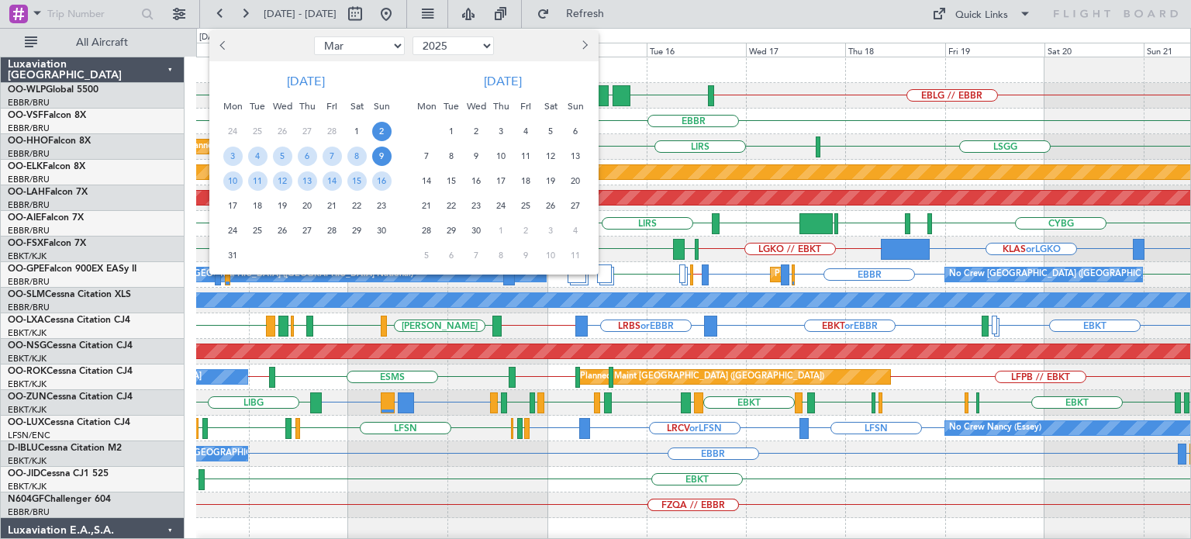
click at [377, 151] on span "9" at bounding box center [381, 156] width 19 height 19
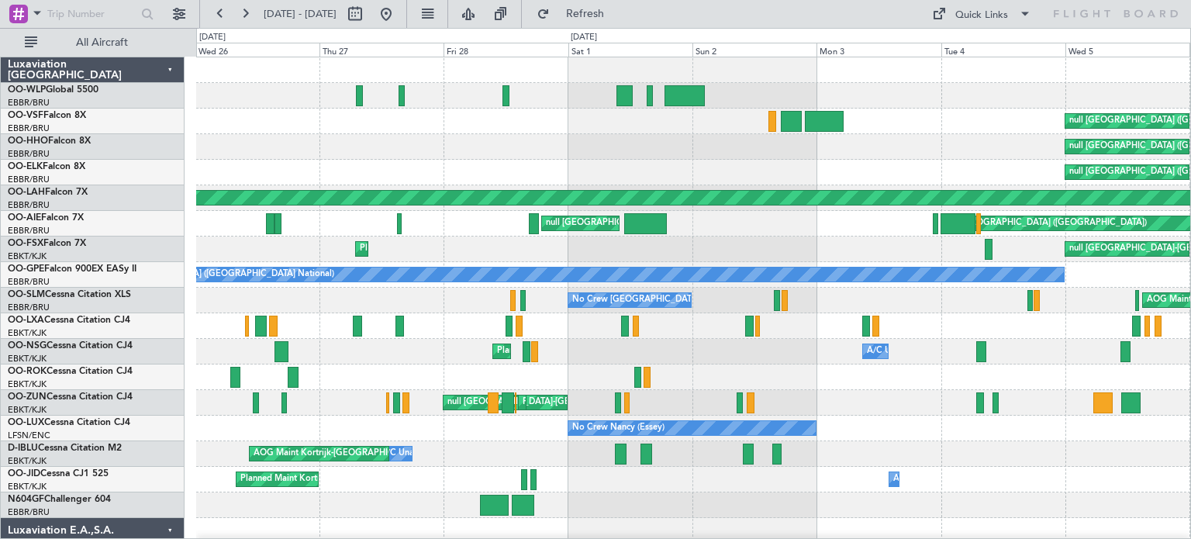
click at [855, 172] on div "null [GEOGRAPHIC_DATA] ([GEOGRAPHIC_DATA]) null [GEOGRAPHIC_DATA] ([GEOGRAPHIC_…" at bounding box center [693, 543] width 994 height 972
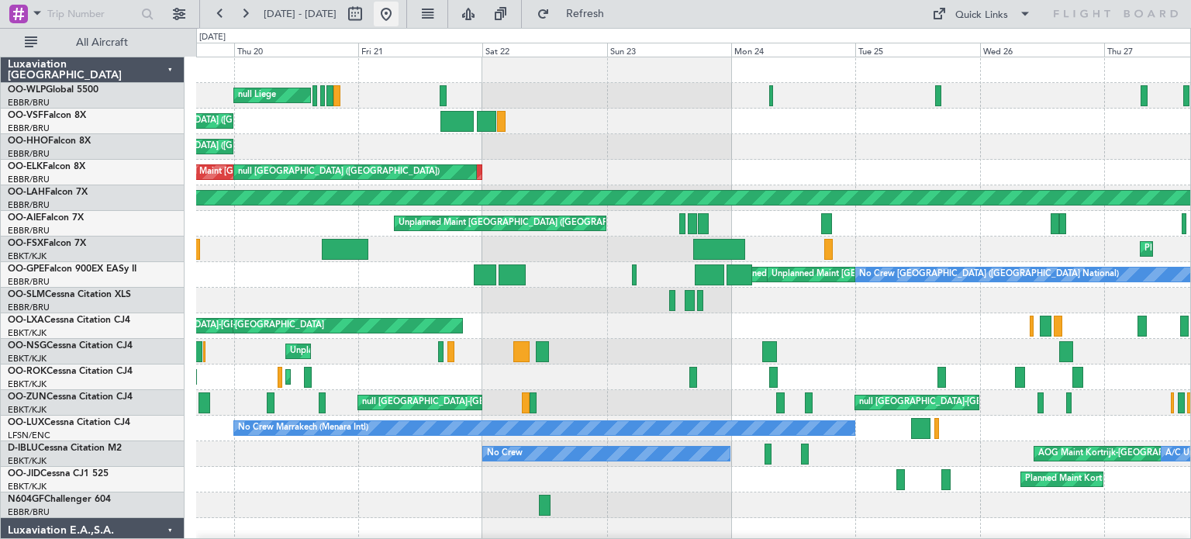
click at [399, 9] on button at bounding box center [386, 14] width 25 height 25
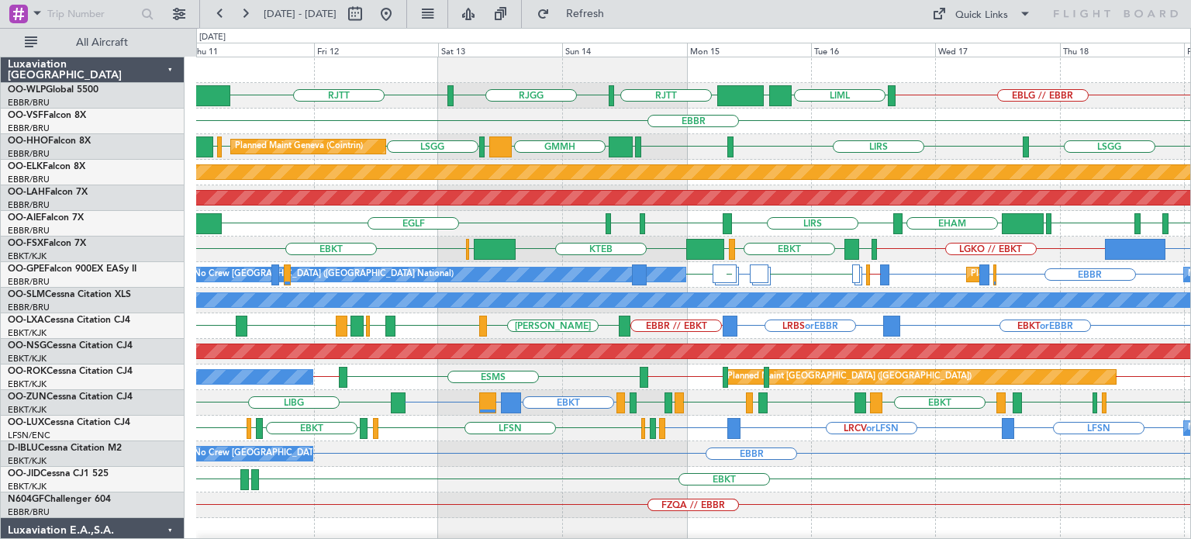
click at [526, 114] on div "EBBR" at bounding box center [693, 122] width 994 height 26
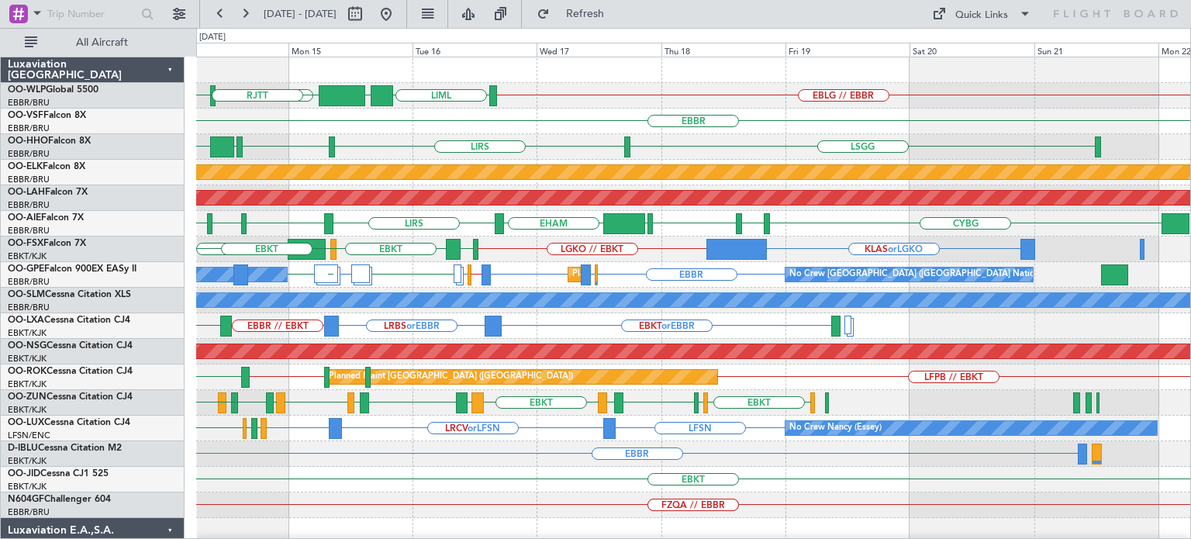
click at [447, 206] on div "EBLG // EBBR LIML UBBB RJTT RJGG RJTT EBBR LIRS LSGG EBBR GMMH LSGG LIRS LSGG P…" at bounding box center [693, 505] width 994 height 896
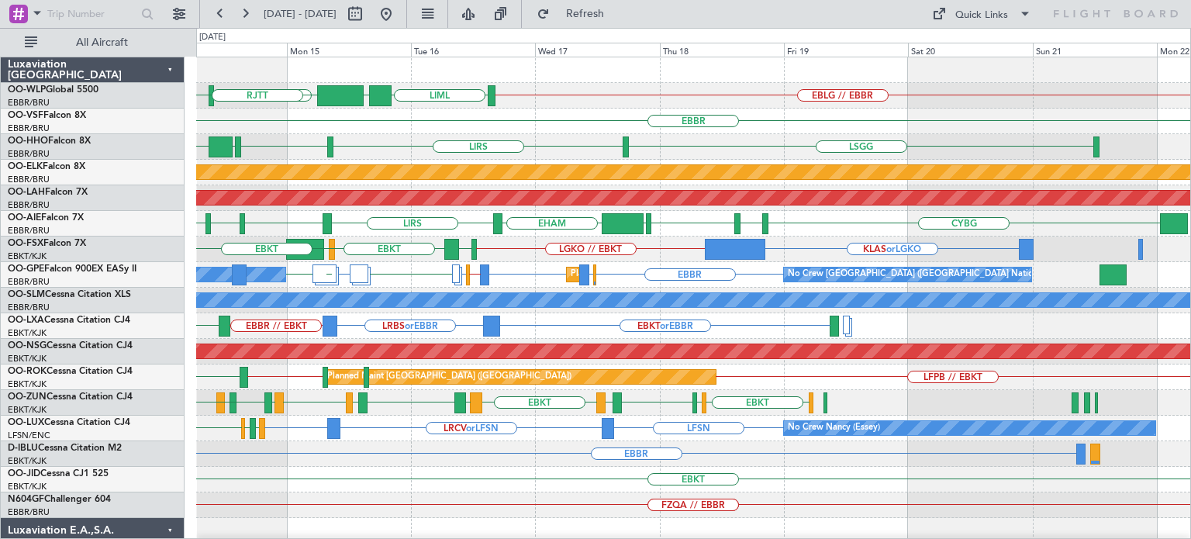
click at [392, 268] on div "EBLG // EBBR LIML UBBB RJTT RJGG RJTT EBBR LIRS LSGG EBBR GMMH LSGG LIRS LSGG P…" at bounding box center [693, 505] width 994 height 896
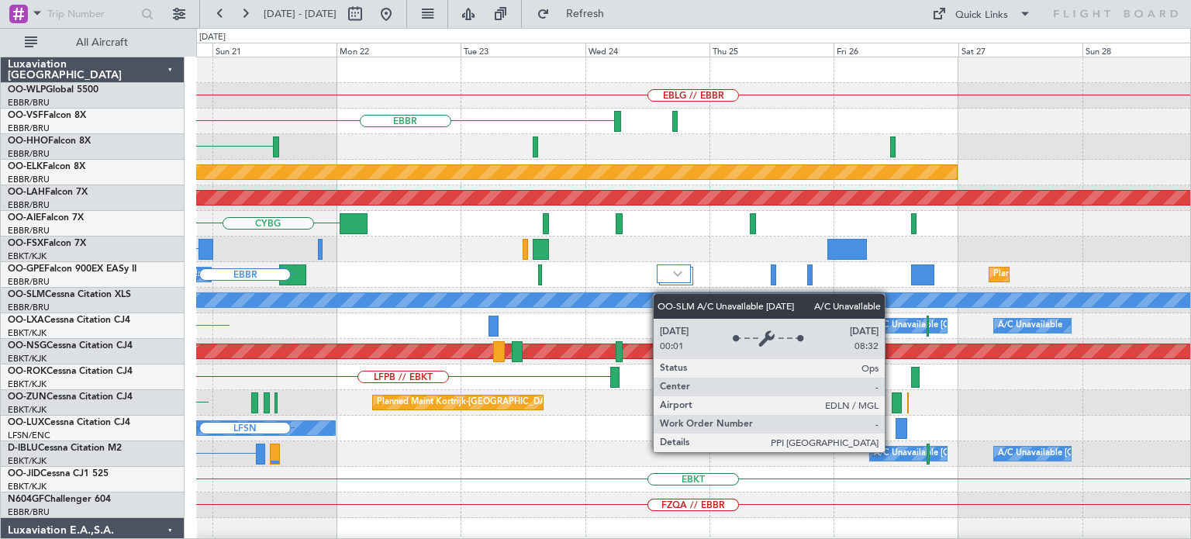
click at [613, 295] on div "EBLG // EBBR EBBR LSGG Planned Maint Kortrijk-Wevelgem Planned Maint Alton-st L…" at bounding box center [693, 505] width 994 height 896
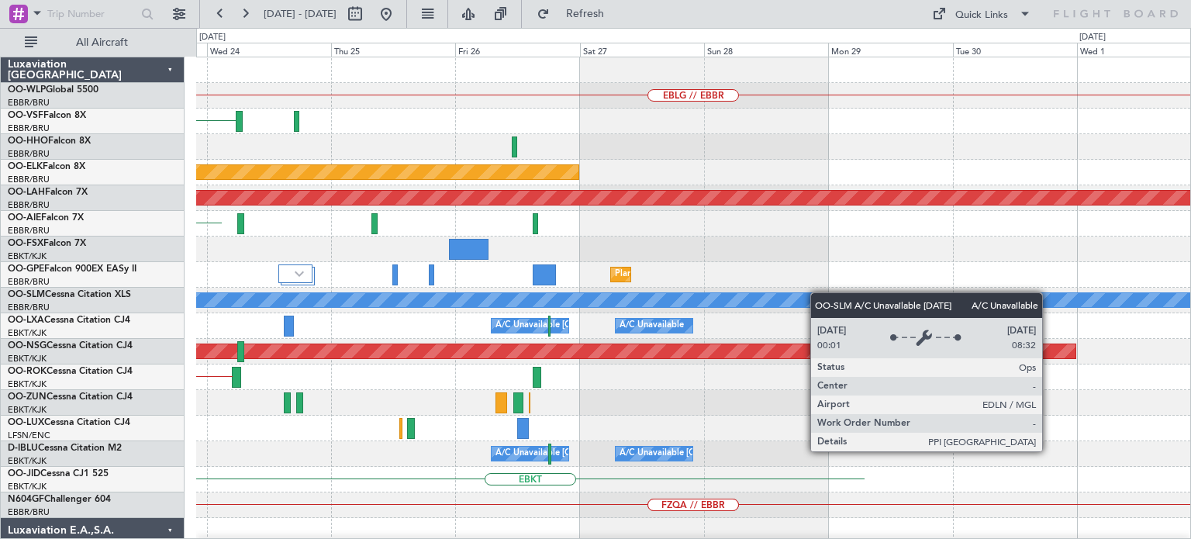
click at [637, 304] on div "EBLG // EBBR EBBR Planned Maint Kortrijk-Wevelgem Planned Maint Alton-st Louis …" at bounding box center [693, 505] width 994 height 896
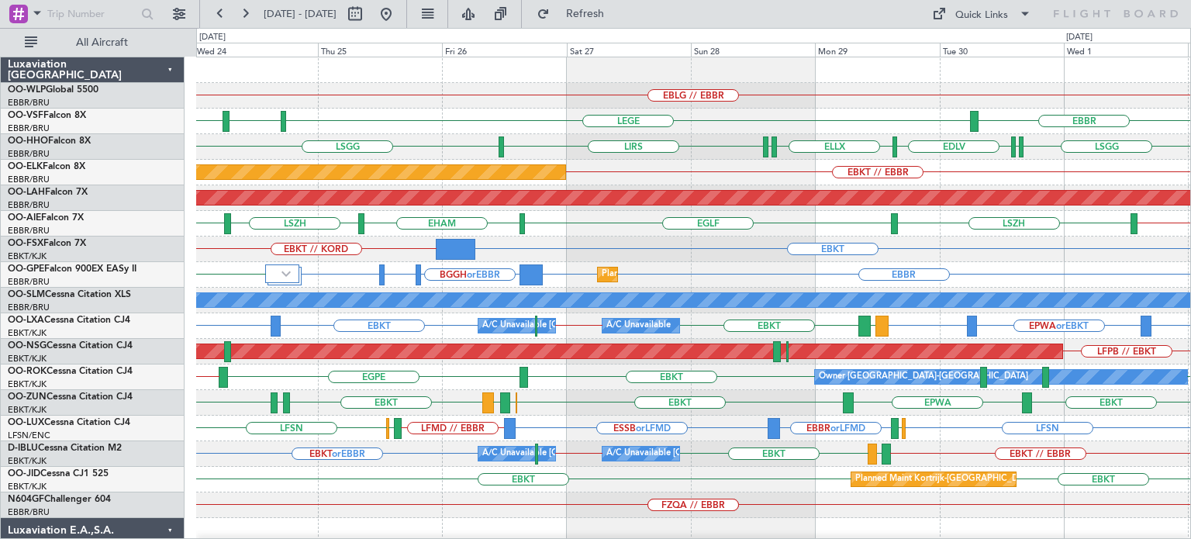
click at [505, 342] on div "EBLG // EBBR LEGE LFMN EBBR EBBR LIRS LSGG LSGG ELLX EDLV ELLX LSGG EBKT // EBB…" at bounding box center [693, 479] width 994 height 844
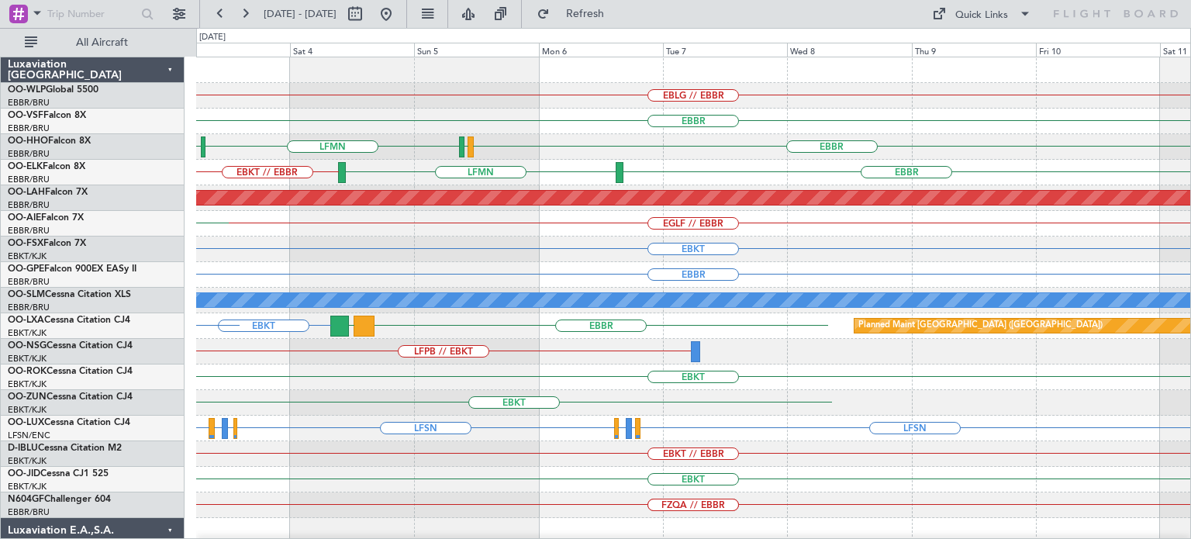
click at [429, 319] on div "EBLG // EBBR EBBR EBBR LSGG LSGG LFMN EBKT // EBBR EBBR LFMN Planned Maint Alto…" at bounding box center [693, 479] width 994 height 844
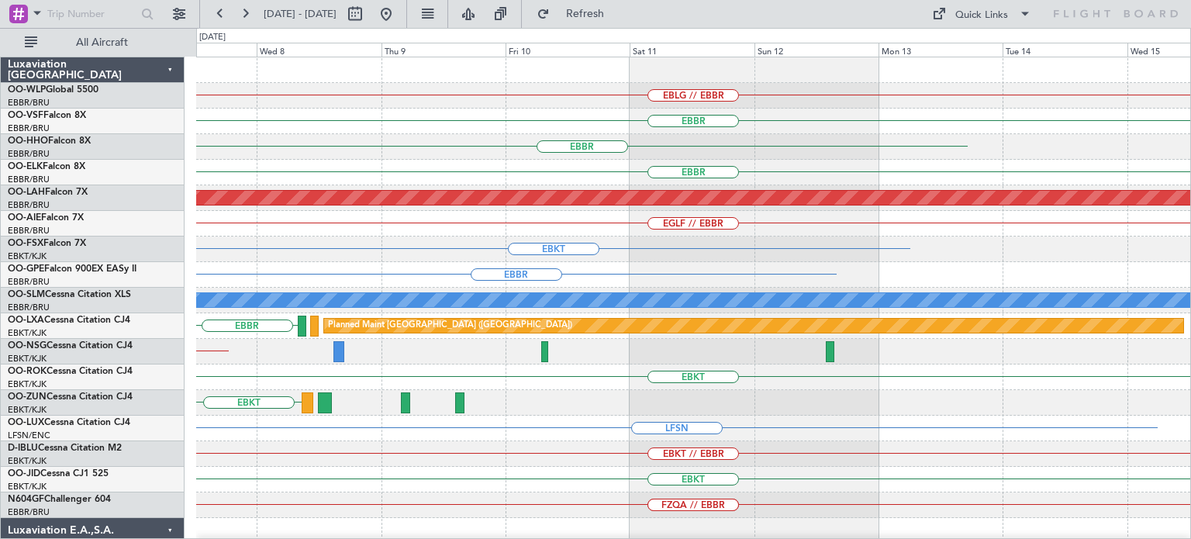
click at [440, 352] on div "EBLG // EBBR EBBR EBBR EBBR LFMN Planned Maint Alton-st Louis (St Louis Regl) E…" at bounding box center [693, 479] width 994 height 844
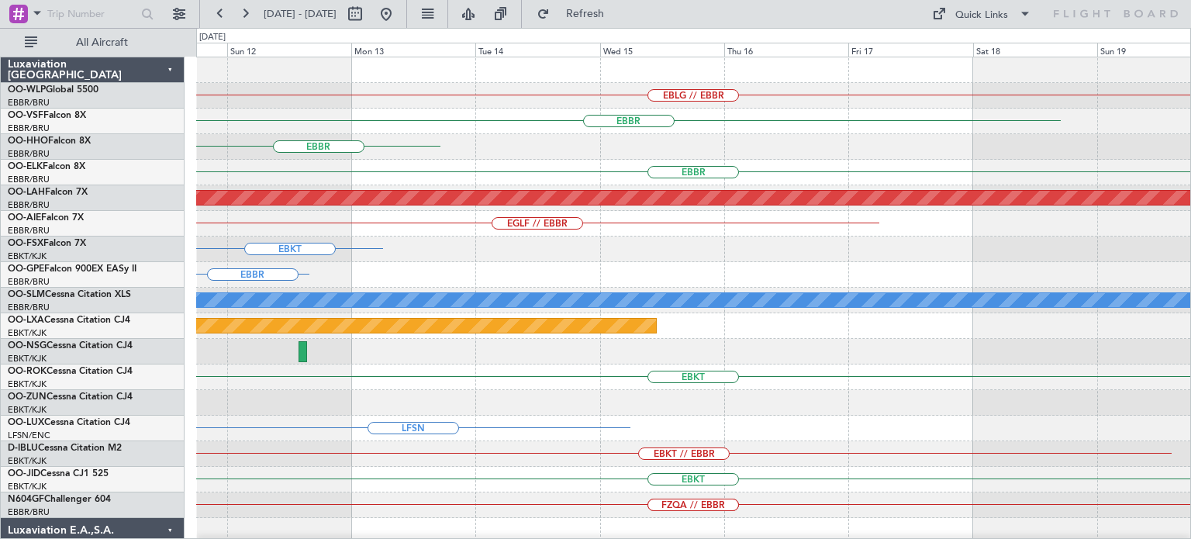
click at [513, 404] on div "EBLG // EBBR EBBR EBBR EBBR Planned Maint Alton-st Louis (St Louis Regl) EGLF /…" at bounding box center [693, 479] width 994 height 844
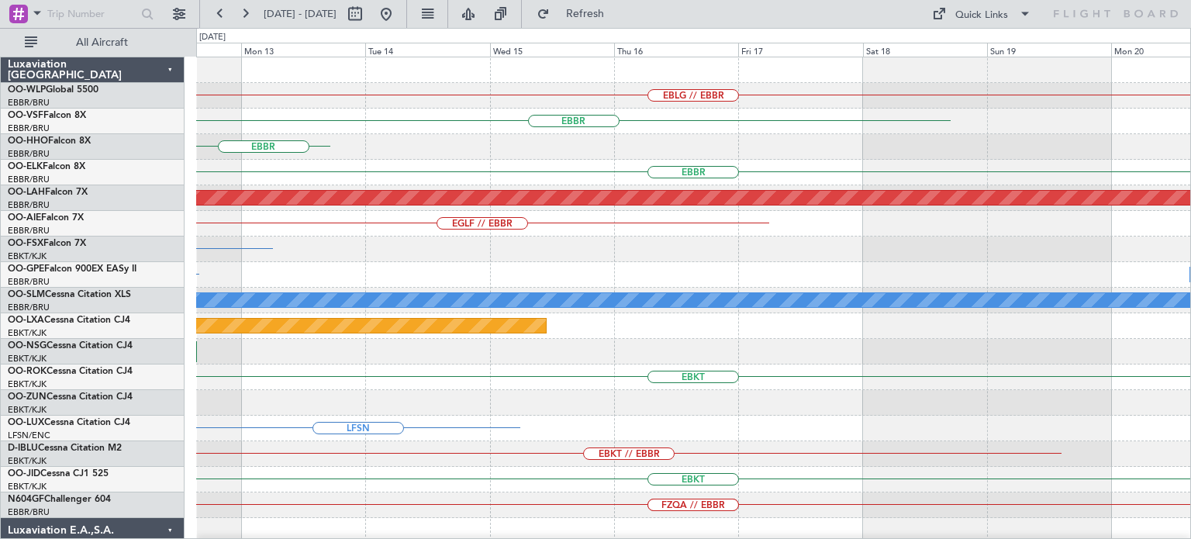
click at [613, 461] on div "EBLG // EBBR EBBR EBBR EBBR Planned Maint Alton-st Louis (St Louis Regl) EGLF /…" at bounding box center [693, 479] width 994 height 844
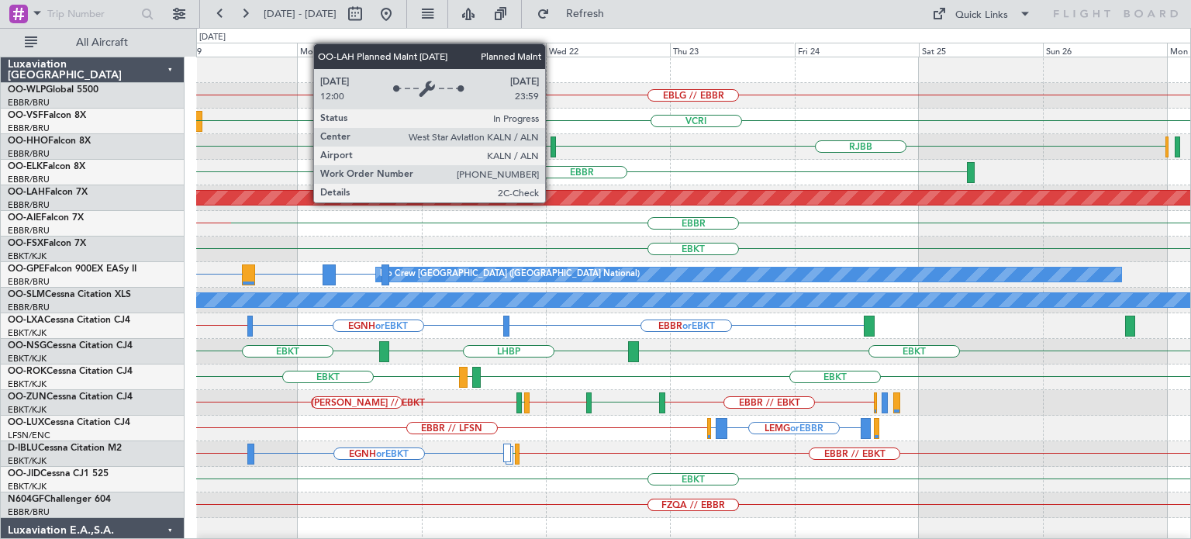
click at [551, 202] on div "EBLG // EBBR VCRI VRMU EBBR RJBB RJTT LTCG LSGG EBBR Planned Maint Alton-st Lou…" at bounding box center [693, 479] width 994 height 844
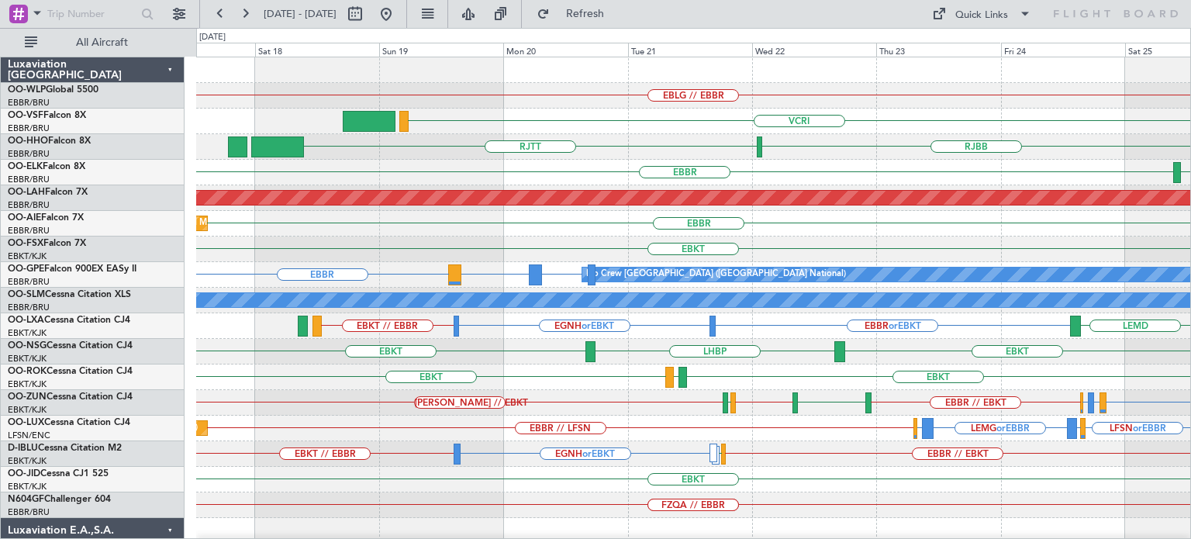
click at [701, 245] on div "EBKT" at bounding box center [693, 250] width 994 height 26
click at [612, 134] on div "RJBB RJTT LTCG LSGG" at bounding box center [693, 147] width 994 height 26
click at [617, 12] on span "Refresh" at bounding box center [585, 14] width 65 height 11
click at [971, 15] on div "Quick Links" at bounding box center [981, 16] width 53 height 16
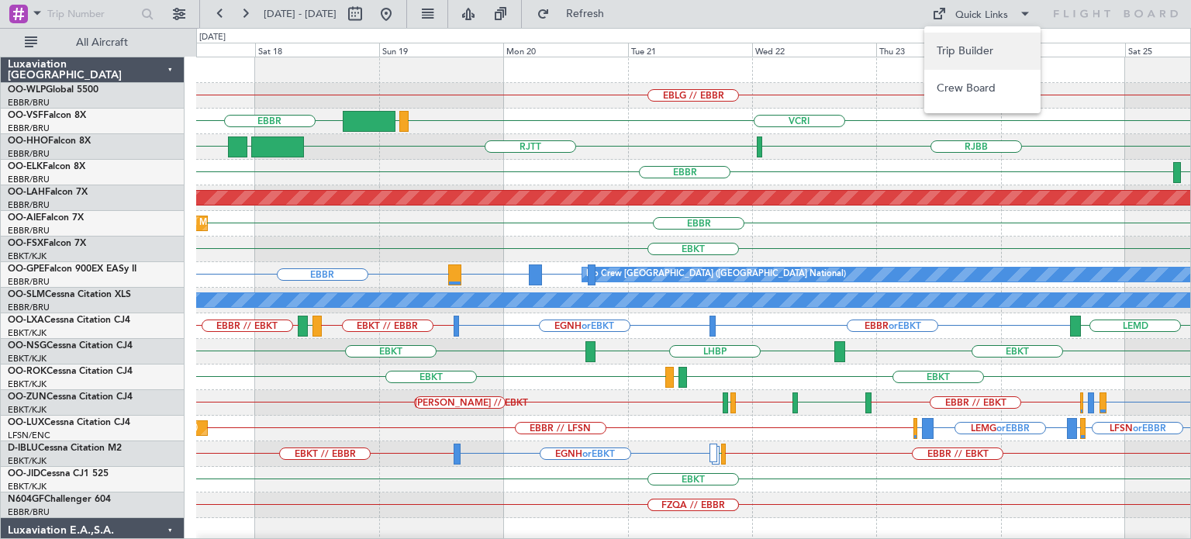
click at [971, 48] on button "Trip Builder" at bounding box center [982, 51] width 116 height 37
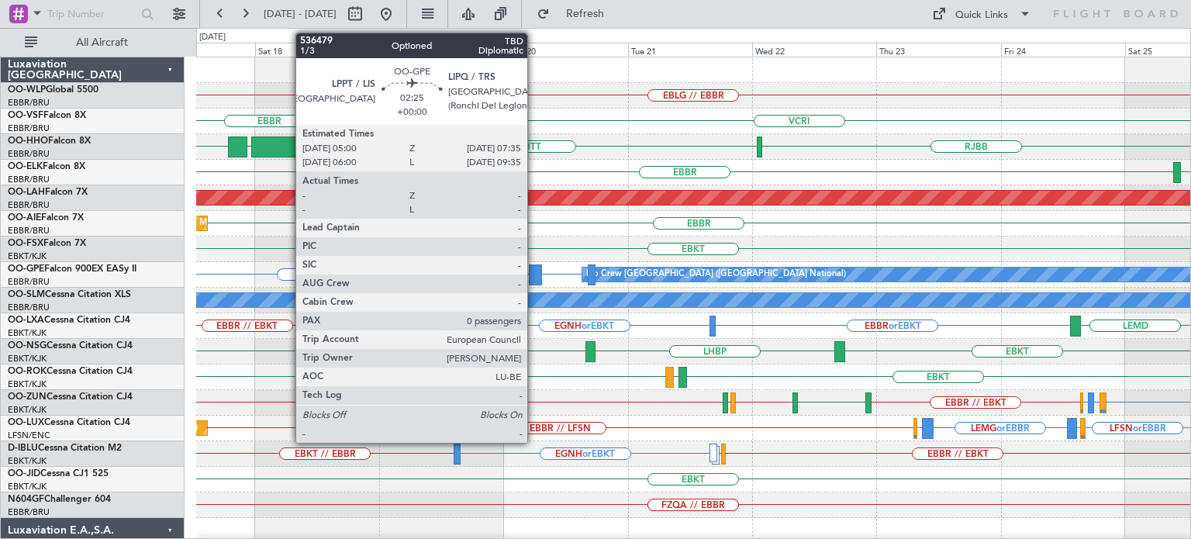
click at [534, 268] on div at bounding box center [536, 274] width 14 height 21
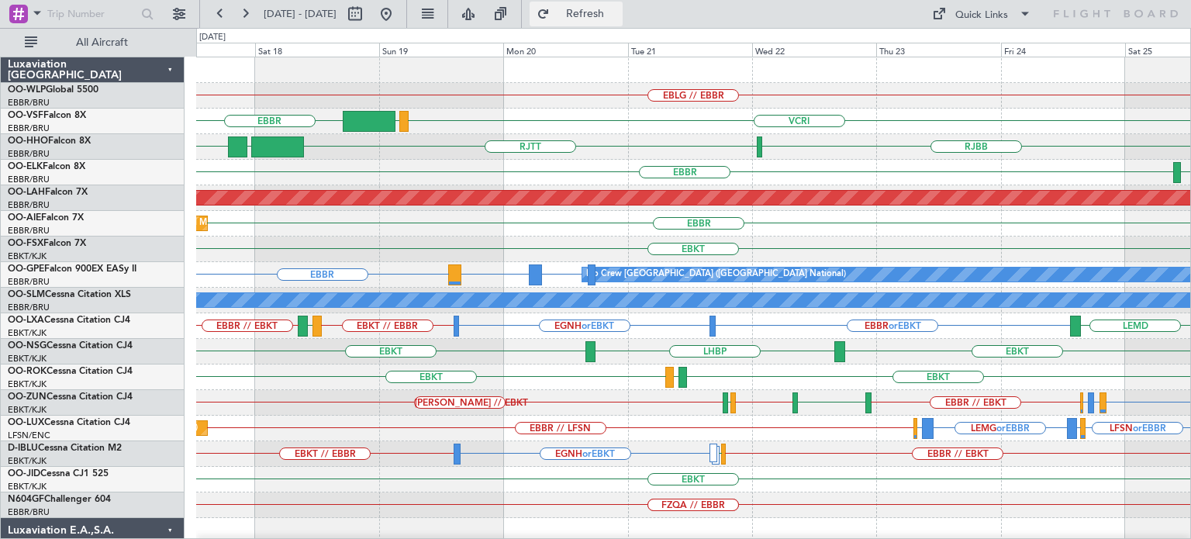
click at [618, 13] on span "Refresh" at bounding box center [585, 14] width 65 height 11
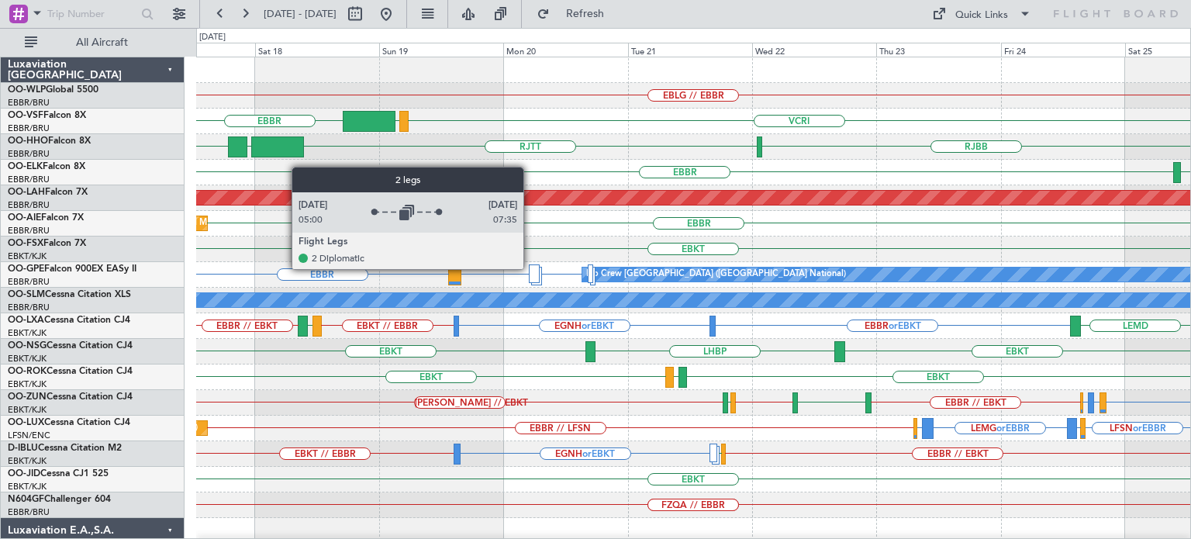
click at [530, 268] on div at bounding box center [535, 273] width 12 height 19
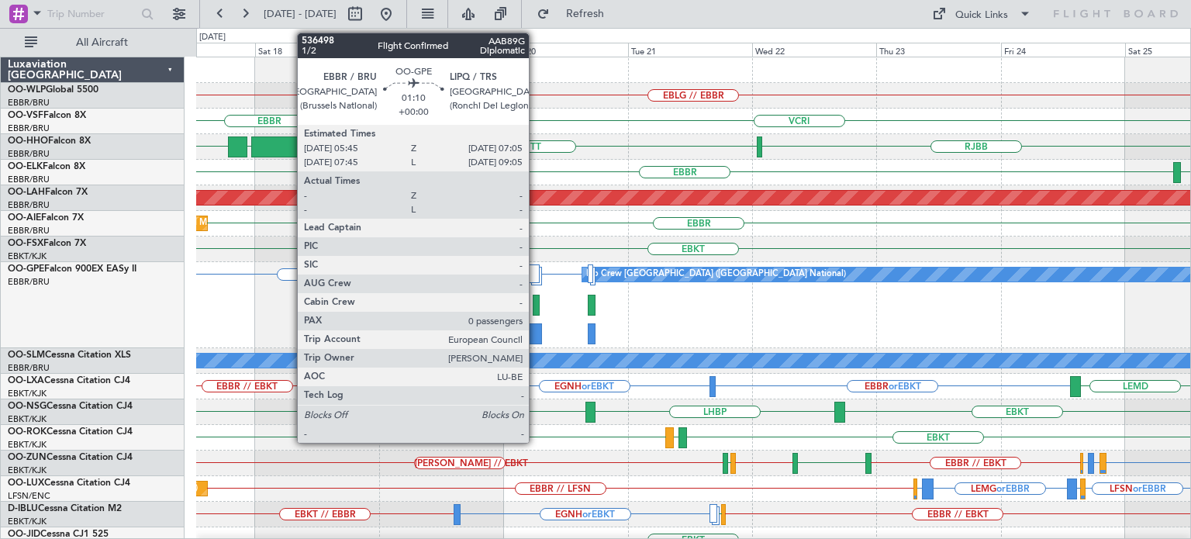
click at [536, 300] on div at bounding box center [536, 305] width 7 height 21
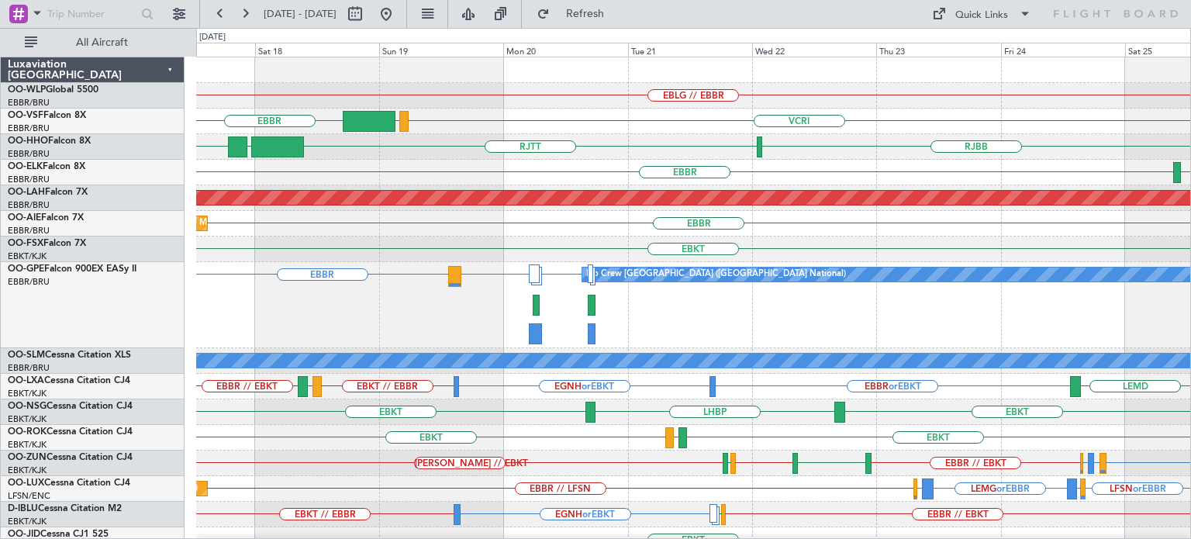
click at [558, 133] on div "VCRI VRMU [GEOGRAPHIC_DATA]" at bounding box center [693, 122] width 994 height 26
click at [563, 120] on div "VCRI VRMU [GEOGRAPHIC_DATA]" at bounding box center [693, 122] width 994 height 26
click at [608, 24] on button "Refresh" at bounding box center [576, 14] width 93 height 25
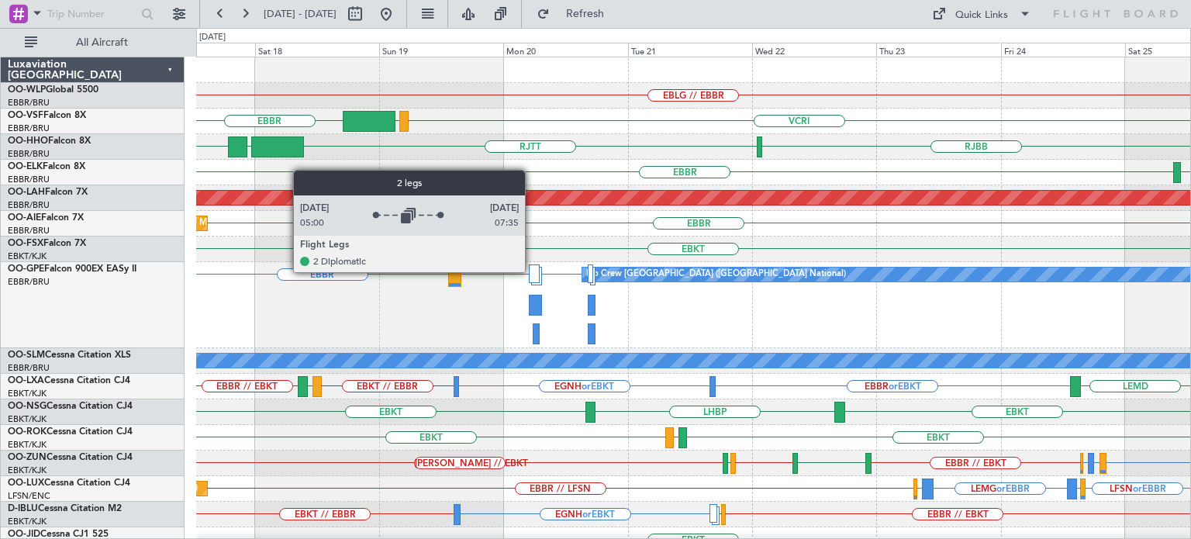
click at [532, 271] on div at bounding box center [535, 273] width 12 height 19
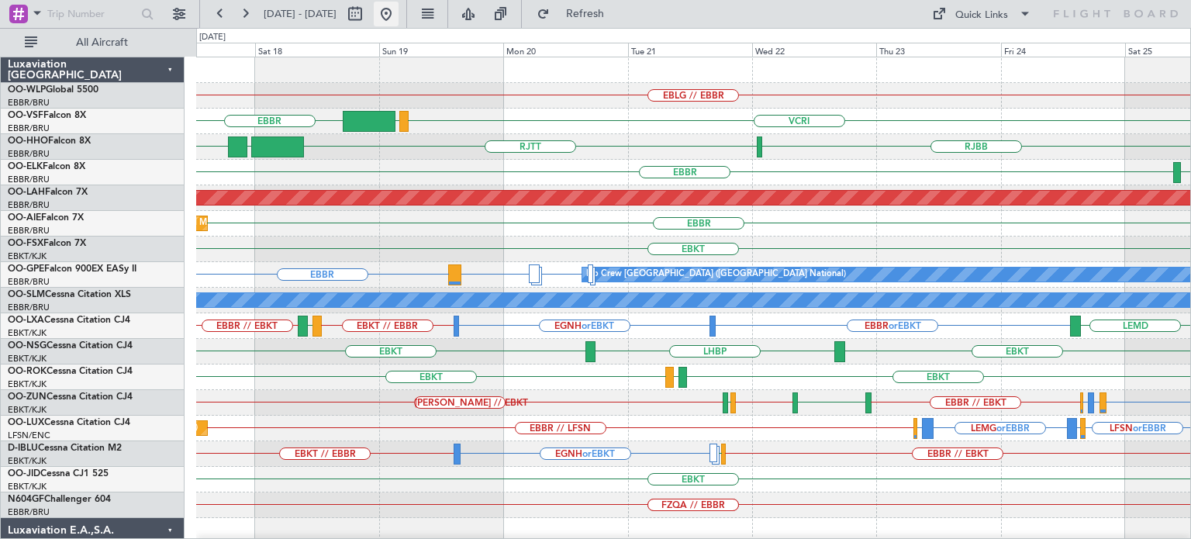
click at [399, 10] on button at bounding box center [386, 14] width 25 height 25
